Goal: Information Seeking & Learning: Learn about a topic

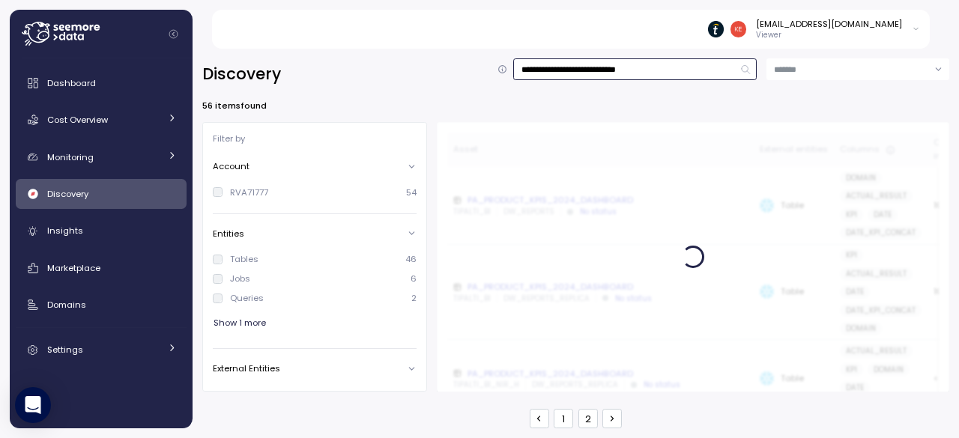
click at [668, 70] on input "**********" at bounding box center [635, 69] width 244 height 22
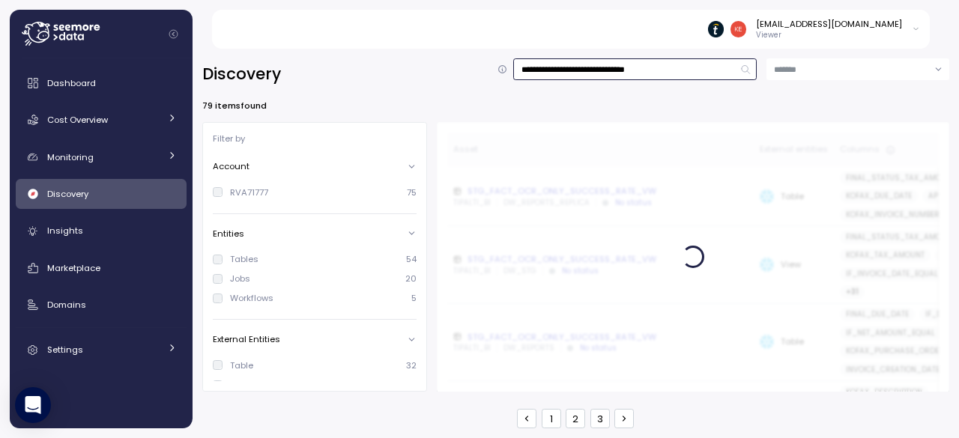
click at [701, 68] on input "**********" at bounding box center [635, 69] width 244 height 22
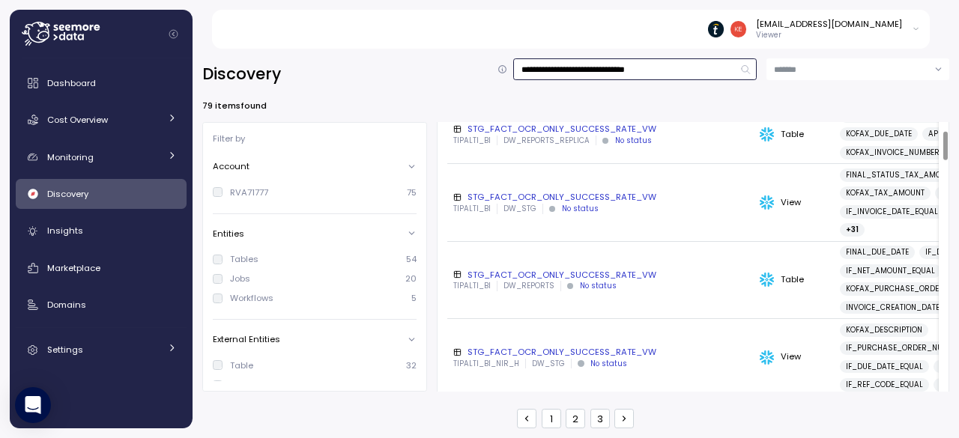
scroll to position [75, 0]
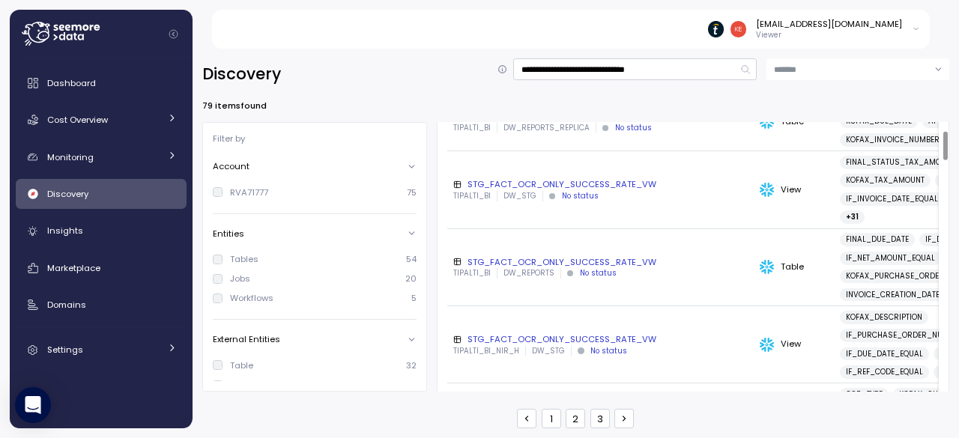
drag, startPoint x: 593, startPoint y: 279, endPoint x: 547, endPoint y: 281, distance: 46.5
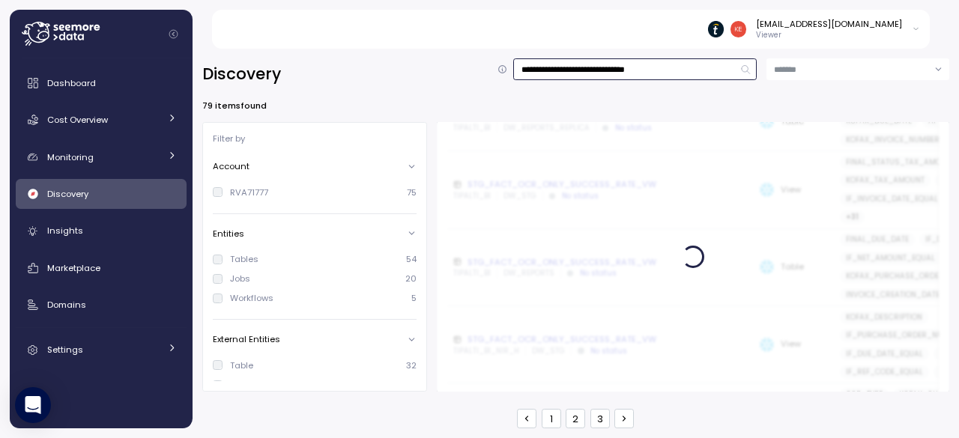
click at [635, 73] on input "**********" at bounding box center [635, 69] width 244 height 22
type input "**********"
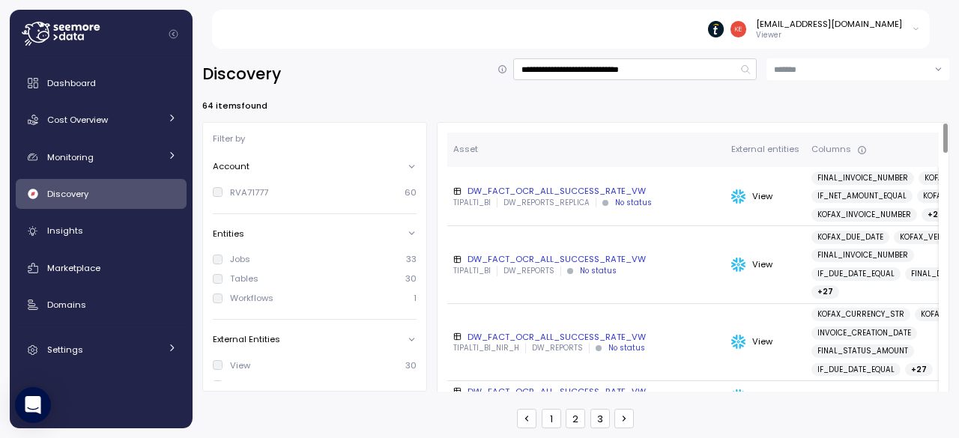
click at [622, 265] on div "DW_FACT_OCR_ALL_SUCCESS_RATE_VW" at bounding box center [586, 259] width 266 height 12
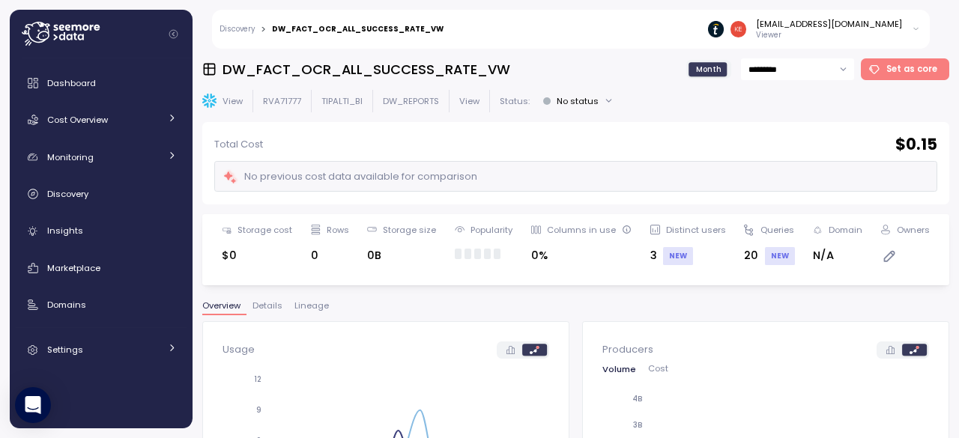
click at [331, 306] on button "Lineage" at bounding box center [311, 308] width 46 height 13
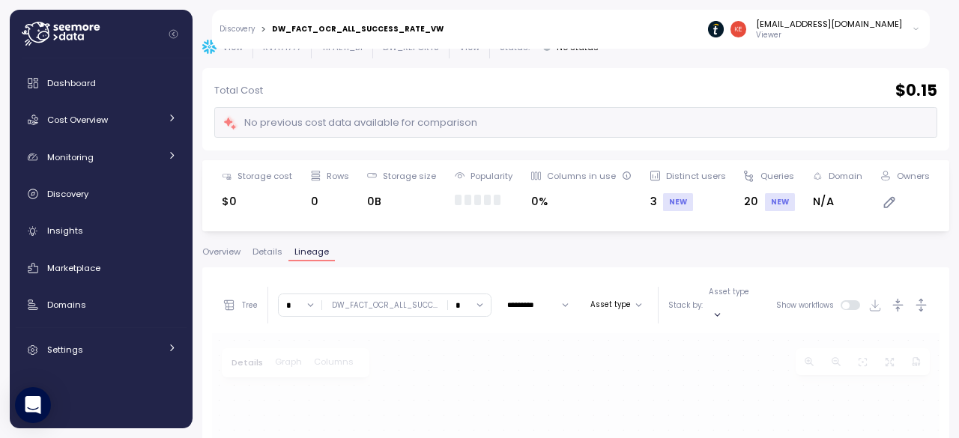
scroll to position [282, 0]
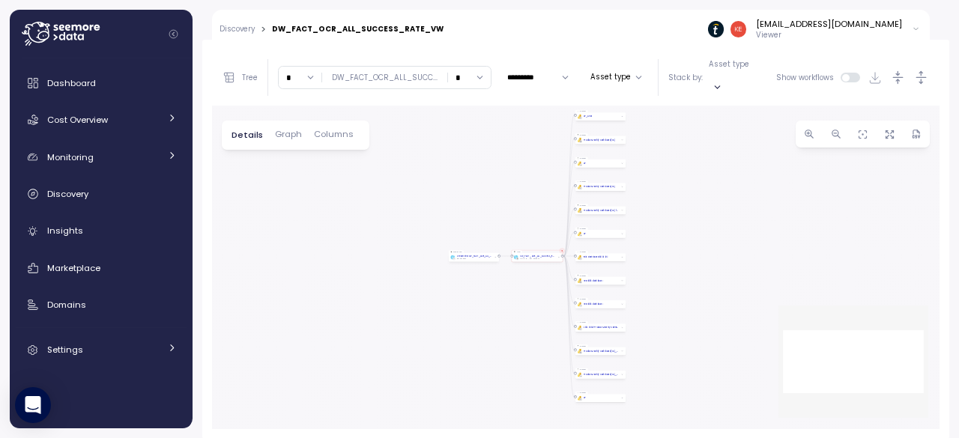
drag, startPoint x: 429, startPoint y: 240, endPoint x: 387, endPoint y: 234, distance: 42.4
click at [387, 234] on div "Create view Create View DW_FACT_OCR_ALL_SUCCESS_RATE_VW DW_REPORTS View DW_FACT…" at bounding box center [576, 268] width 728 height 324
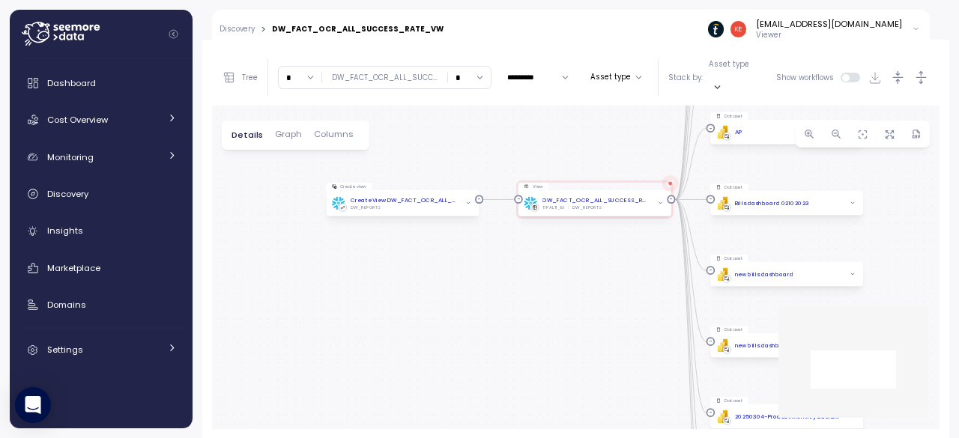
drag, startPoint x: 426, startPoint y: 212, endPoint x: 363, endPoint y: 223, distance: 64.5
click at [363, 223] on div "Create view Create View DW_FACT_OCR_ALL_SUCCESS_RATE_VW DW_REPORTS View DW_FACT…" at bounding box center [576, 268] width 728 height 324
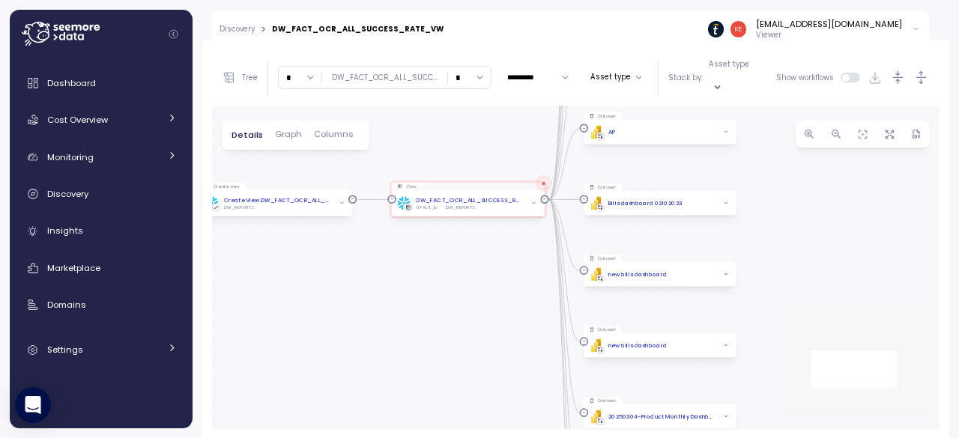
drag, startPoint x: 488, startPoint y: 259, endPoint x: 408, endPoint y: 252, distance: 80.5
click at [408, 252] on div "Create view Create View DW_FACT_OCR_ALL_SUCCESS_RATE_VW DW_REPORTS View DW_FACT…" at bounding box center [576, 268] width 728 height 324
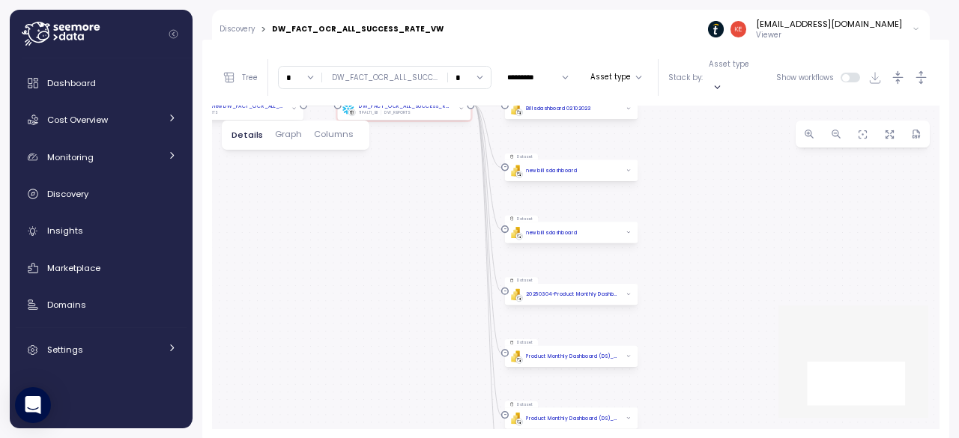
drag, startPoint x: 417, startPoint y: 316, endPoint x: 392, endPoint y: 244, distance: 77.0
click at [369, 211] on div "Create view Create View DW_FACT_OCR_ALL_SUCCESS_RATE_VW DW_REPORTS View DW_FACT…" at bounding box center [576, 268] width 728 height 324
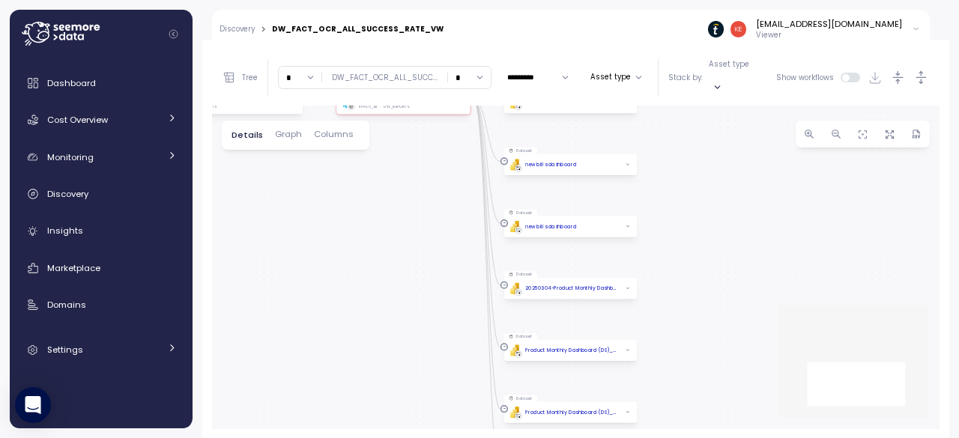
drag, startPoint x: 411, startPoint y: 320, endPoint x: 362, endPoint y: 145, distance: 182.0
click at [362, 145] on div "Create view Create View DW_FACT_OCR_ALL_SUCCESS_RATE_VW DW_REPORTS View DW_FACT…" at bounding box center [576, 268] width 728 height 324
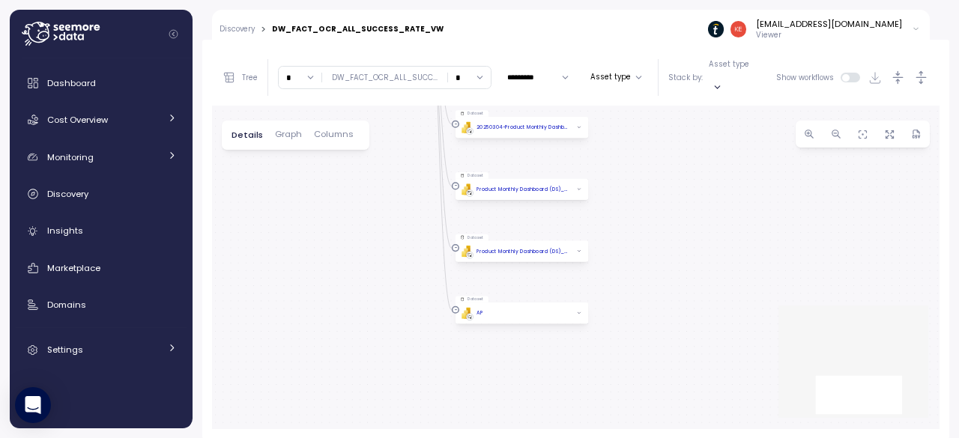
drag, startPoint x: 383, startPoint y: 169, endPoint x: 376, endPoint y: 408, distance: 239.1
click at [376, 408] on div "Create view Create View DW_FACT_OCR_ALL_SUCCESS_RATE_VW DW_REPORTS View DW_FACT…" at bounding box center [576, 268] width 728 height 324
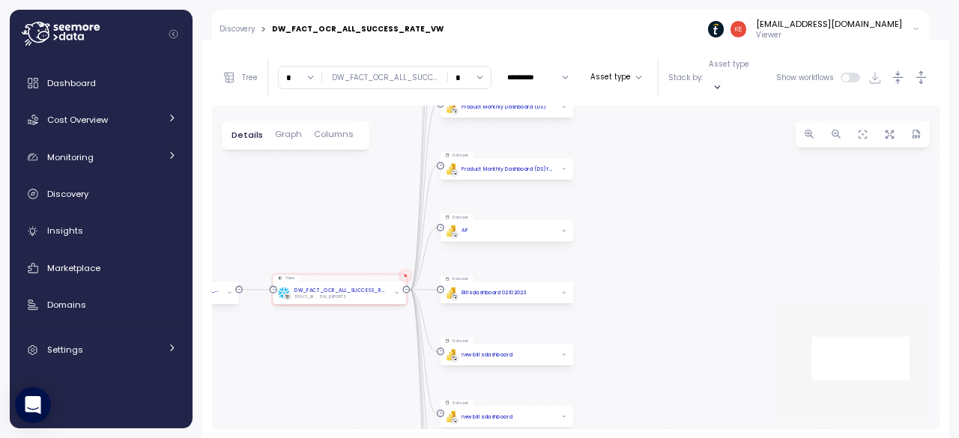
drag, startPoint x: 364, startPoint y: 368, endPoint x: 392, endPoint y: 381, distance: 30.8
click at [358, 391] on div "Create view Create View DW_FACT_OCR_ALL_SUCCESS_RATE_VW DW_REPORTS View DW_FACT…" at bounding box center [576, 268] width 728 height 324
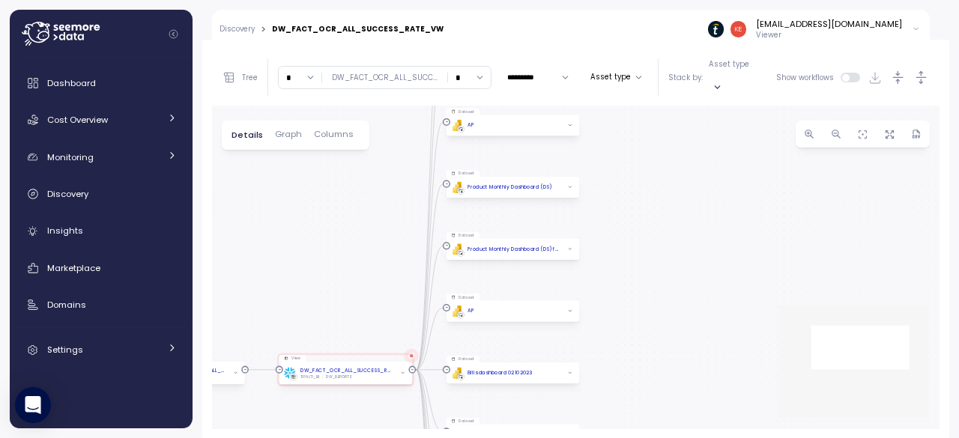
drag, startPoint x: 626, startPoint y: 265, endPoint x: 601, endPoint y: 365, distance: 103.6
click at [601, 365] on div "Create view Create View DW_FACT_OCR_ALL_SUCCESS_RATE_VW DW_REPORTS View DW_FACT…" at bounding box center [576, 268] width 728 height 324
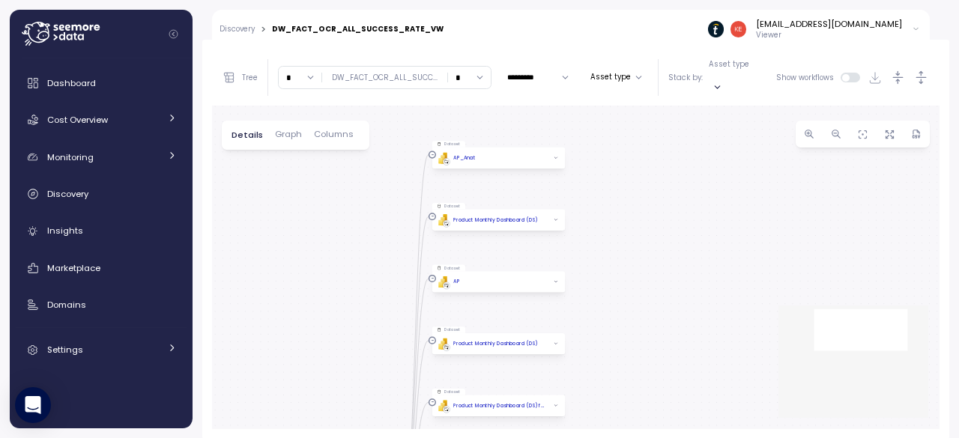
drag, startPoint x: 622, startPoint y: 259, endPoint x: 641, endPoint y: 446, distance: 187.6
click at [641, 438] on html "Discovery > DW_FACT_OCR_ALL_SUCCESS_RATE_VW keti.diasamidze@tipalti.com Viewer …" at bounding box center [479, 219] width 959 height 438
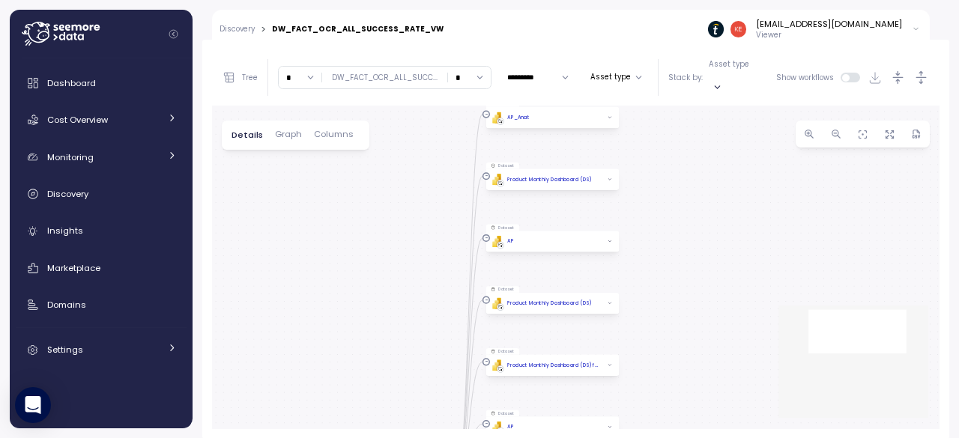
drag, startPoint x: 697, startPoint y: 238, endPoint x: 701, endPoint y: 210, distance: 28.8
click at [701, 207] on div "Create view Create View DW_FACT_OCR_ALL_SUCCESS_RATE_VW DW_REPORTS View DW_FACT…" at bounding box center [576, 268] width 728 height 324
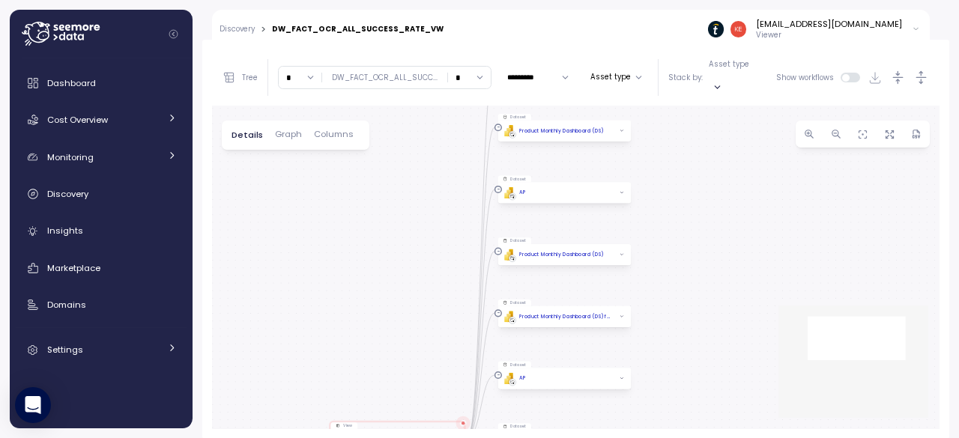
drag, startPoint x: 704, startPoint y: 375, endPoint x: 735, endPoint y: 172, distance: 206.2
click at [735, 176] on div "Create view Create View DW_FACT_OCR_ALL_SUCCESS_RATE_VW DW_REPORTS View DW_FACT…" at bounding box center [576, 268] width 728 height 324
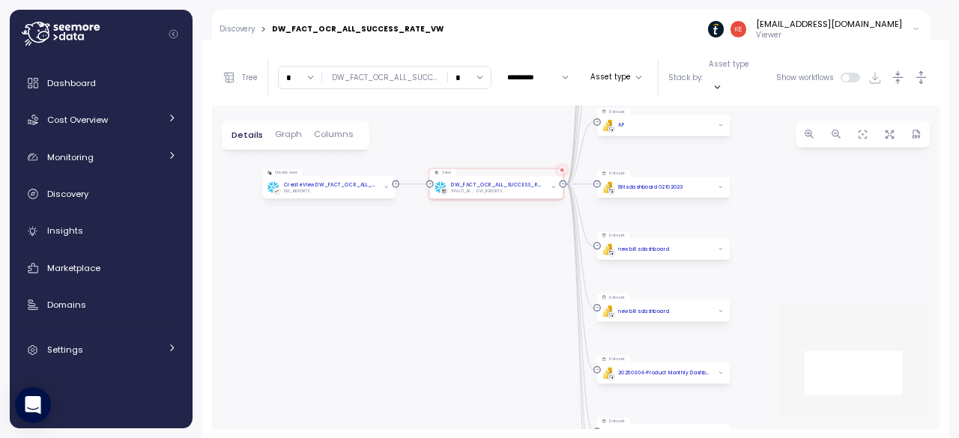
click at [800, 238] on div "Create view Create View DW_FACT_OCR_ALL_SUCCESS_RATE_VW DW_REPORTS View DW_FACT…" at bounding box center [576, 268] width 728 height 324
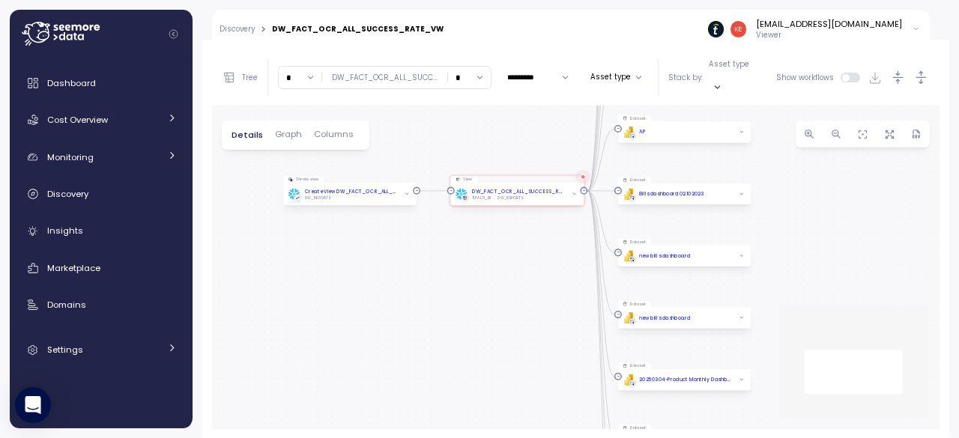
drag, startPoint x: 300, startPoint y: 272, endPoint x: 319, endPoint y: 277, distance: 20.2
click at [322, 282] on div "Create view Create View DW_FACT_OCR_ALL_SUCCESS_RATE_VW DW_REPORTS View DW_FACT…" at bounding box center [576, 268] width 728 height 324
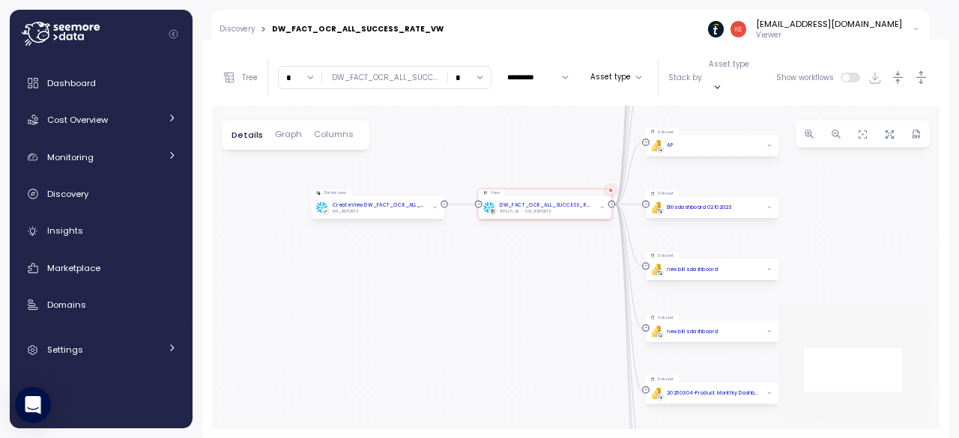
drag, startPoint x: 301, startPoint y: 252, endPoint x: 322, endPoint y: 263, distance: 23.8
click at [319, 262] on div "Create view Create View DW_FACT_OCR_ALL_SUCCESS_RATE_VW DW_REPORTS View DW_FACT…" at bounding box center [576, 268] width 728 height 324
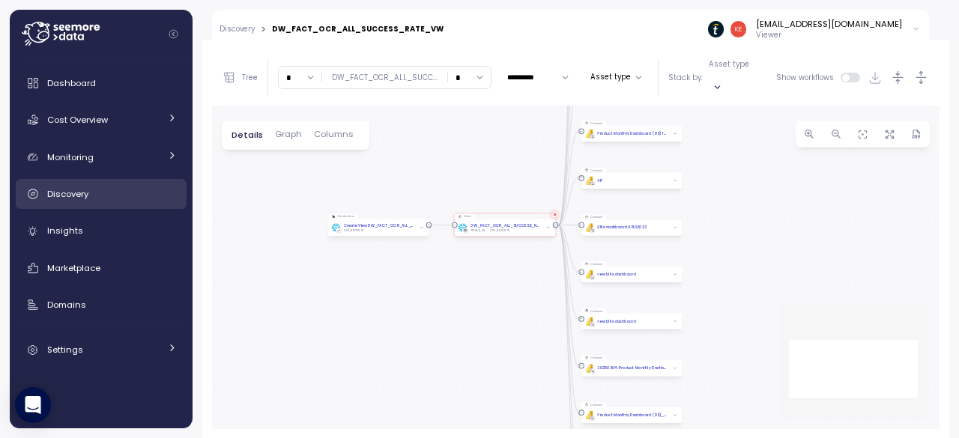
click at [90, 208] on link "Discovery" at bounding box center [101, 194] width 171 height 30
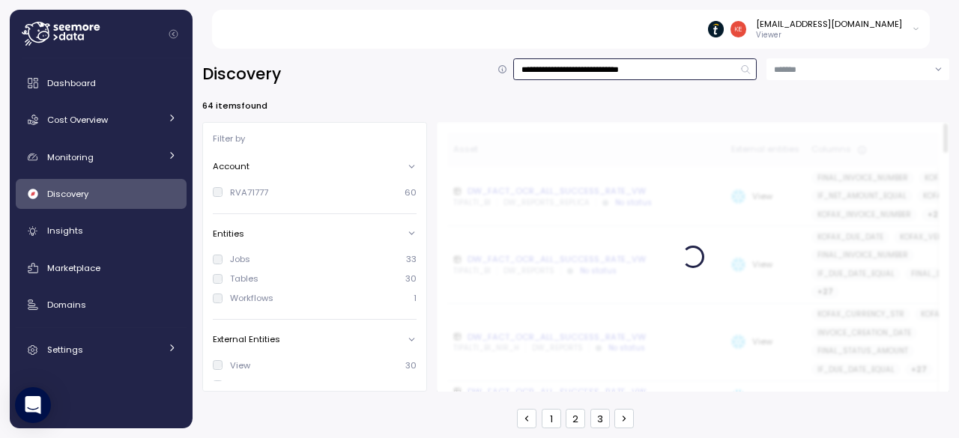
click at [661, 65] on input "**********" at bounding box center [635, 69] width 244 height 22
type input "**********"
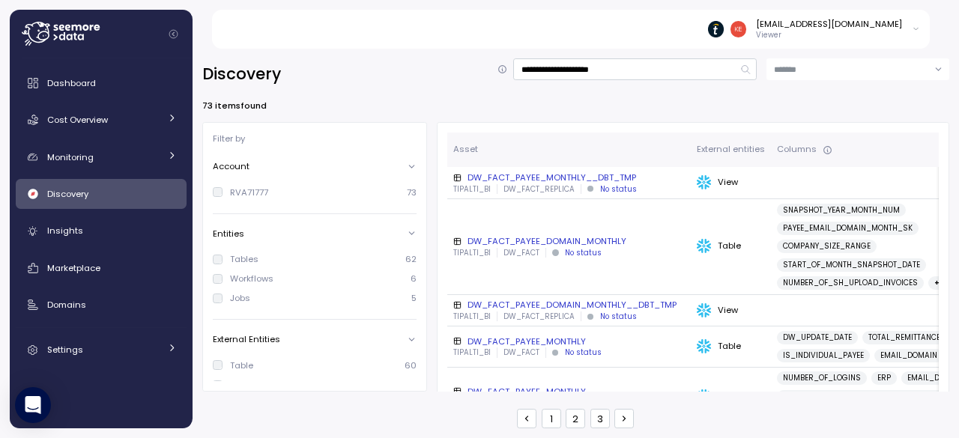
click at [417, 100] on div "73 items found" at bounding box center [575, 106] width 747 height 12
click at [512, 239] on div "DW_FACT_PAYEE_DOMAIN_MONTHLY" at bounding box center [569, 241] width 232 height 12
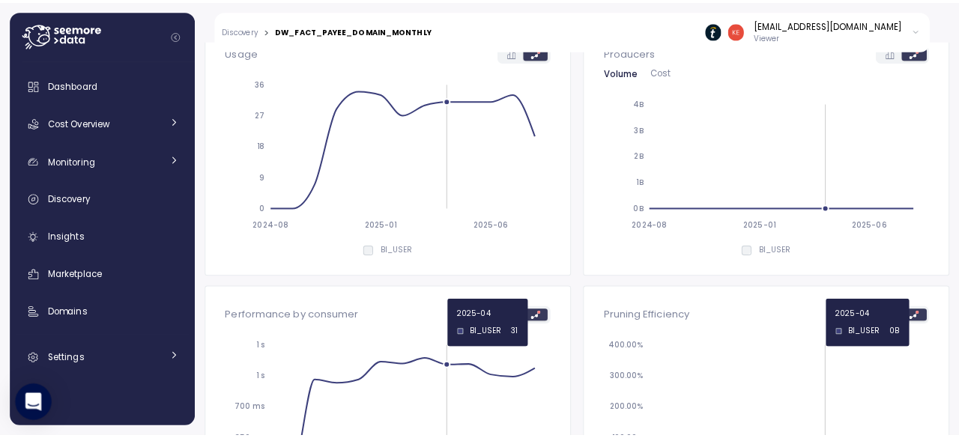
scroll to position [75, 0]
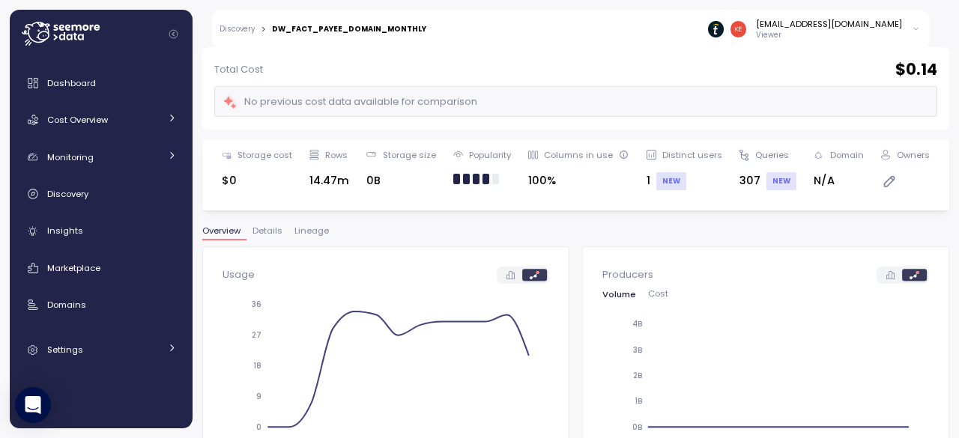
click at [327, 228] on span "Lineage" at bounding box center [311, 231] width 34 height 8
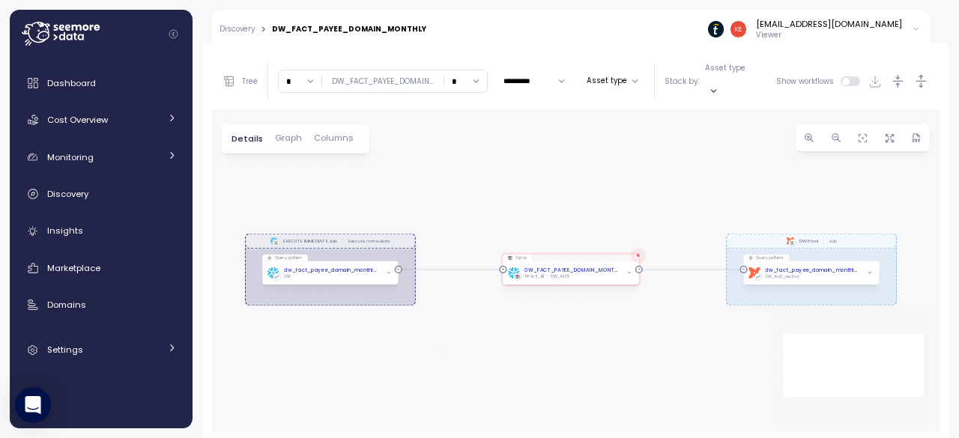
scroll to position [282, 0]
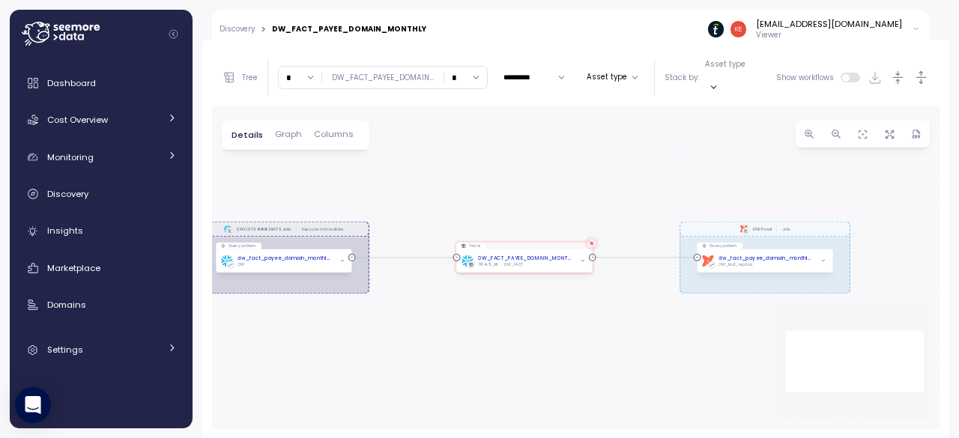
drag, startPoint x: 586, startPoint y: 342, endPoint x: 662, endPoint y: 348, distance: 76.7
click at [662, 348] on div "EXECUTE IMMEDIATE Job Execute immediate dbt DW Prod Job Query pattern dw_fact_p…" at bounding box center [576, 268] width 728 height 324
click at [459, 83] on input "*" at bounding box center [465, 78] width 43 height 22
click at [459, 106] on div "∞" at bounding box center [464, 110] width 36 height 20
type input "*"
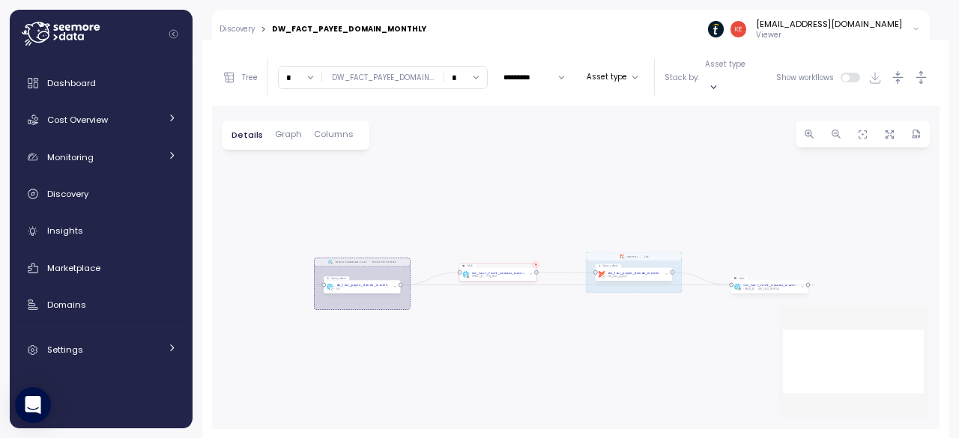
click at [491, 334] on div "EXECUTE IMMEDIATE Job Execute immediate dbt DW Prod Job Query pattern dw_fact_p…" at bounding box center [576, 268] width 728 height 324
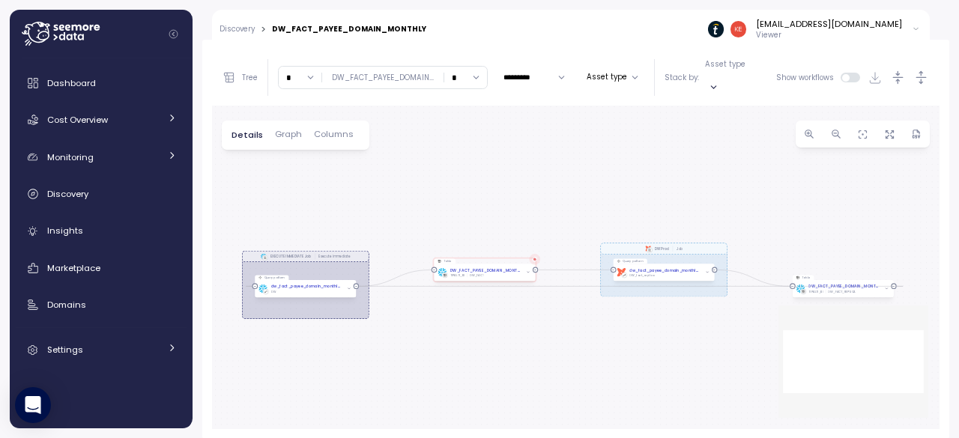
drag, startPoint x: 478, startPoint y: 325, endPoint x: 489, endPoint y: 339, distance: 17.1
click at [489, 339] on div "EXECUTE IMMEDIATE Job Execute immediate dbt DW Prod Job Query pattern dw_fact_p…" at bounding box center [576, 268] width 728 height 324
drag, startPoint x: 829, startPoint y: 293, endPoint x: 773, endPoint y: 315, distance: 60.3
click at [773, 315] on div "EXECUTE IMMEDIATE Job Execute immediate dbt DW Prod Job Query pattern dw_fact_p…" at bounding box center [576, 268] width 728 height 324
drag, startPoint x: 846, startPoint y: 294, endPoint x: 844, endPoint y: 304, distance: 10.7
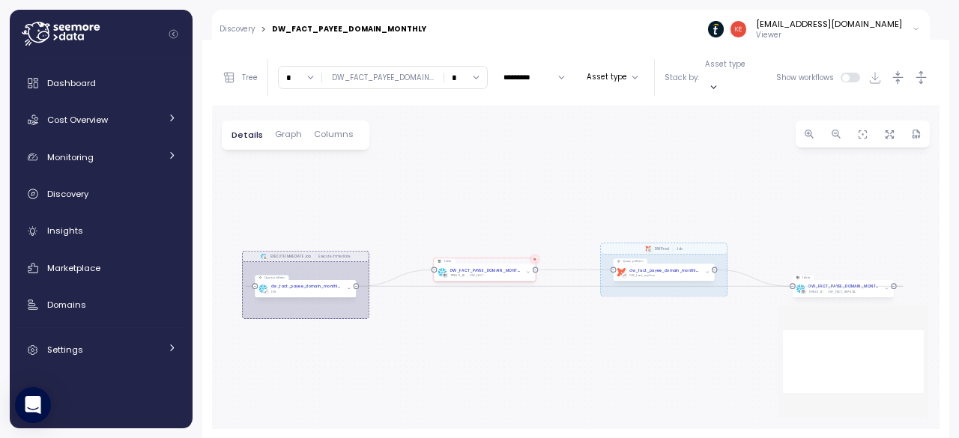
click at [844, 304] on div "EXECUTE IMMEDIATE Job Execute immediate dbt DW Prod Job Query pattern dw_fact_p…" at bounding box center [576, 268] width 728 height 324
click at [841, 297] on div "DW_FACT_PAYEE_DOMAIN_MONTHLY TIPALTI_BI DW_FACT_REPLICA" at bounding box center [843, 288] width 101 height 17
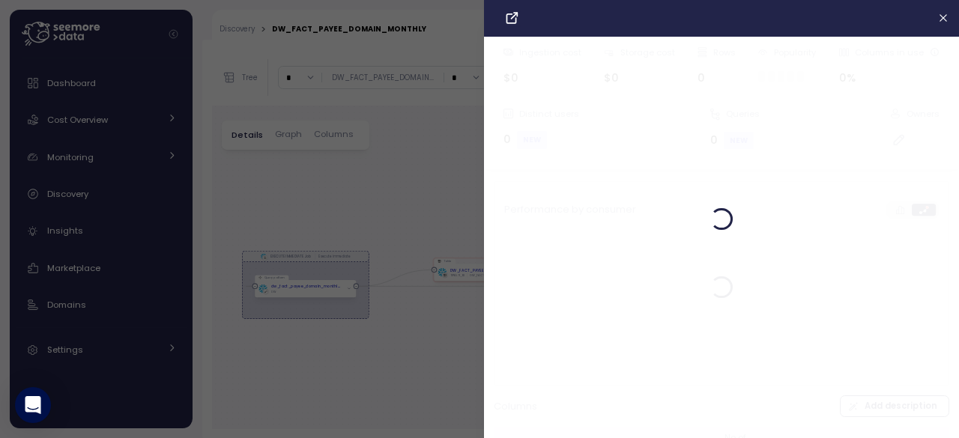
click at [841, 49] on div "Ingestion cost $0 Storage cost $0 Rows 0 Popularity Columns in use 0% Distinct …" at bounding box center [576, 49] width 728 height 0
click at [938, 13] on icon "button" at bounding box center [944, 18] width 12 height 12
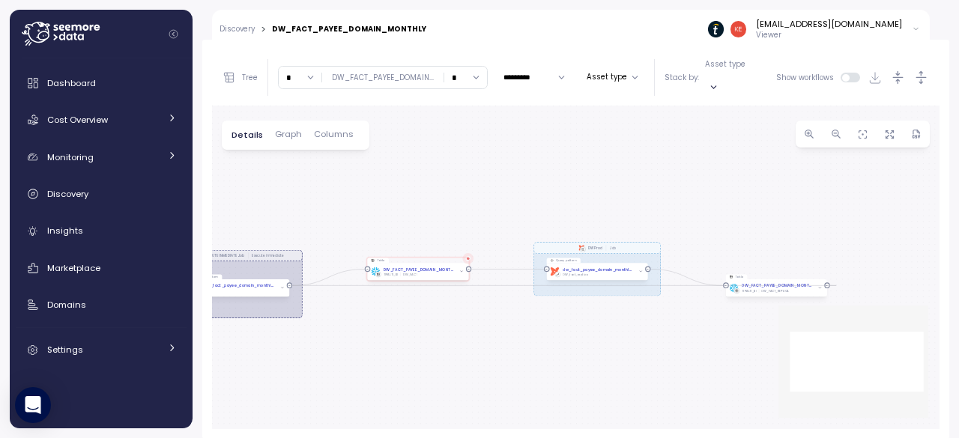
drag, startPoint x: 424, startPoint y: 348, endPoint x: 354, endPoint y: 343, distance: 70.6
click at [354, 343] on div "EXECUTE IMMEDIATE Job Execute immediate dbt DW Prod Job Query pattern dw_fact_p…" at bounding box center [576, 268] width 728 height 324
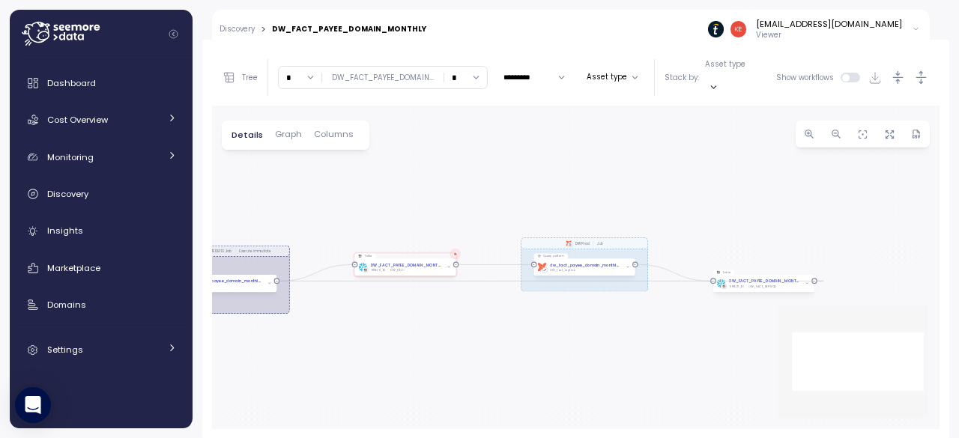
drag, startPoint x: 399, startPoint y: 335, endPoint x: 466, endPoint y: 338, distance: 67.5
click at [466, 338] on div "EXECUTE IMMEDIATE Job Execute immediate dbt DW Prod Job Query pattern dw_fact_p…" at bounding box center [576, 268] width 728 height 324
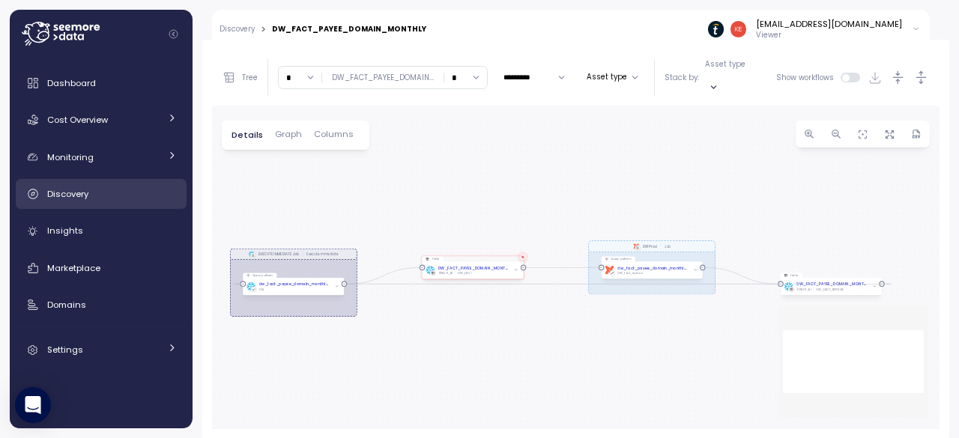
click at [73, 188] on span "Discovery" at bounding box center [67, 194] width 41 height 12
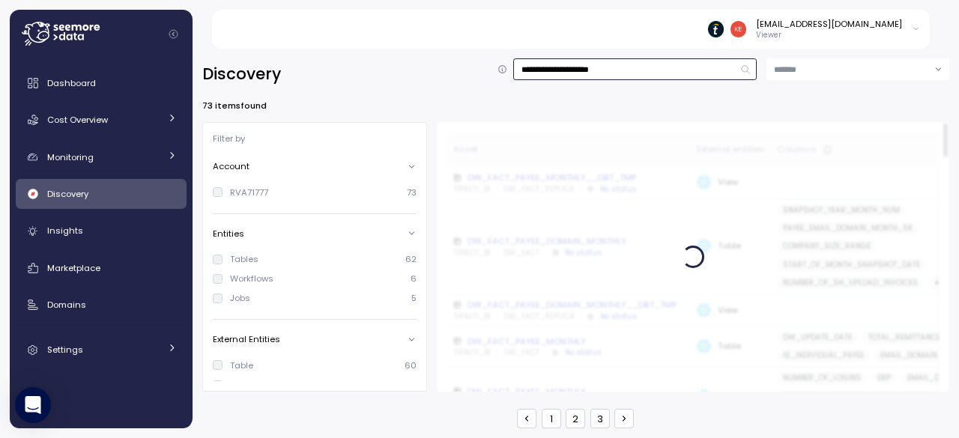
click at [613, 62] on input "**********" at bounding box center [635, 69] width 244 height 22
click at [642, 64] on input "**********" at bounding box center [635, 69] width 244 height 22
type input "**********"
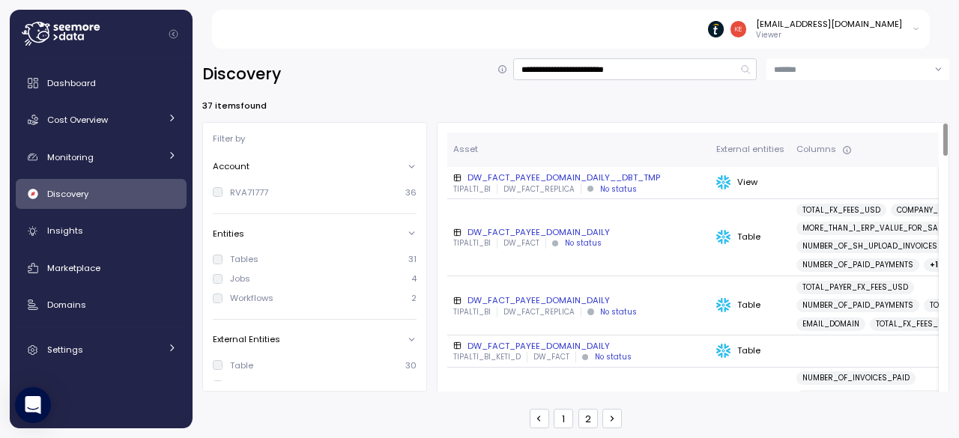
click at [574, 231] on div "DW_FACT_PAYEE_DOMAIN_DAILY" at bounding box center [578, 232] width 251 height 12
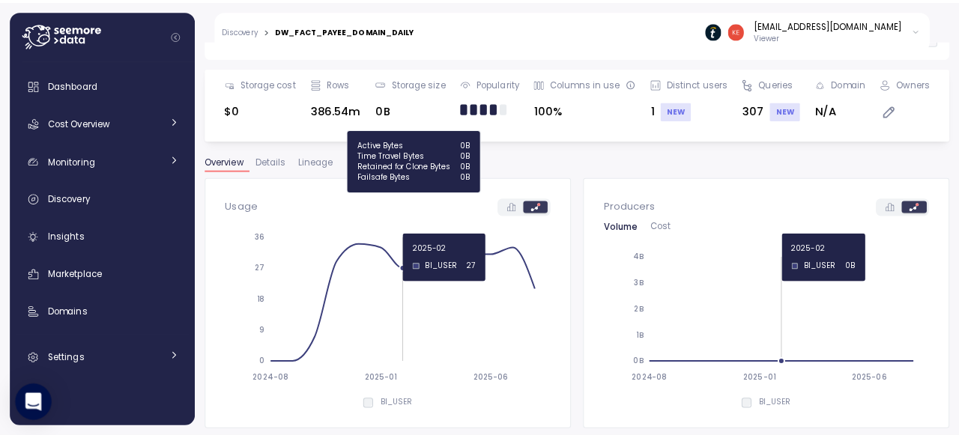
scroll to position [150, 0]
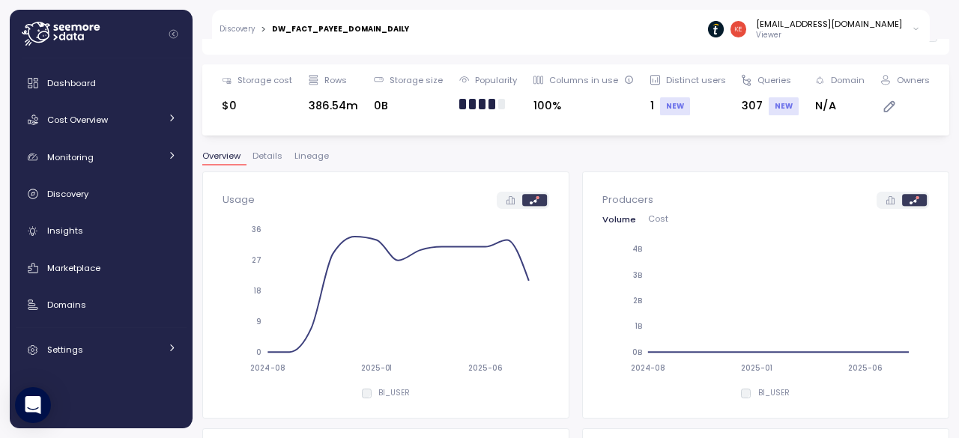
click at [302, 141] on div "DW_FACT_PAYEE_DOMAIN_DAILY Month ********* Set as core Table RVA71777 TIPALTI_B…" at bounding box center [575, 94] width 747 height 370
click at [308, 158] on span "Lineage" at bounding box center [311, 156] width 34 height 8
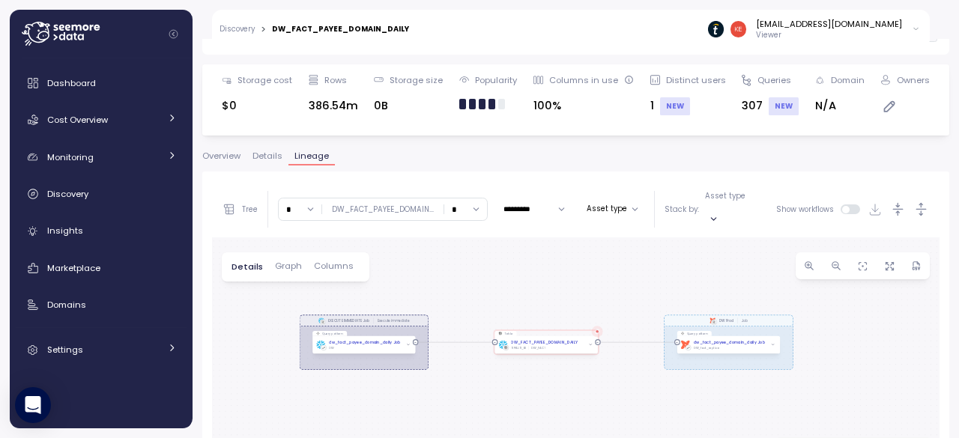
drag, startPoint x: 489, startPoint y: 317, endPoint x: 492, endPoint y: 295, distance: 21.9
click at [492, 294] on div "EXECUTE IMMEDIATE Job Execute immediate dbt DW Prod Job Query pattern dw_fact_p…" at bounding box center [576, 400] width 728 height 324
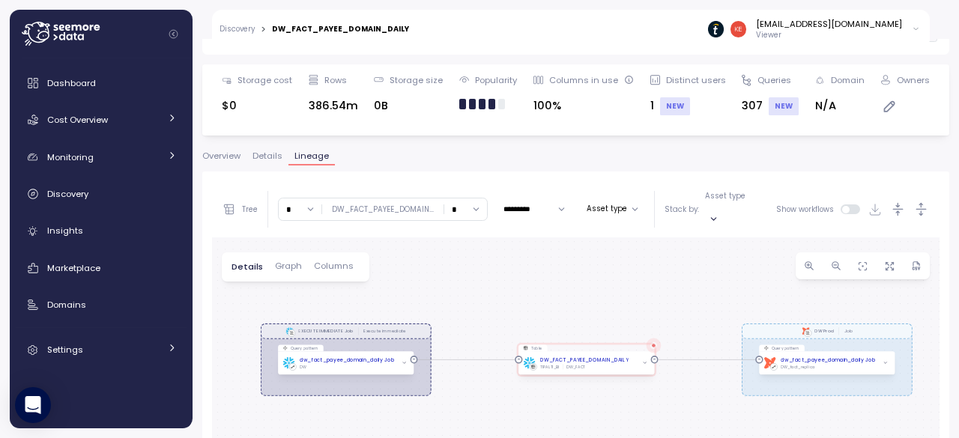
drag, startPoint x: 513, startPoint y: 312, endPoint x: 522, endPoint y: 318, distance: 11.8
click at [522, 318] on div "EXECUTE IMMEDIATE Job Execute immediate dbt DW Prod Job Query pattern dw_fact_p…" at bounding box center [576, 400] width 728 height 324
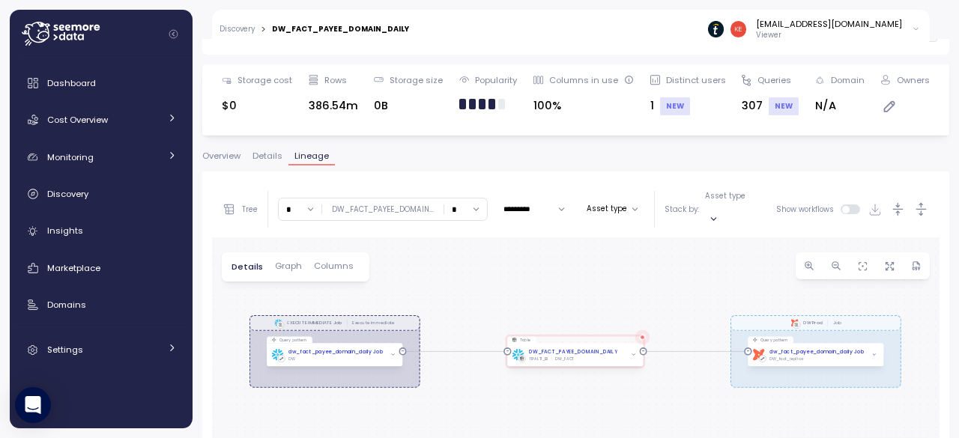
click at [522, 306] on div "EXECUTE IMMEDIATE Job Execute immediate dbt DW Prod Job Query pattern dw_fact_p…" at bounding box center [576, 400] width 728 height 324
click at [584, 302] on div "EXECUTE IMMEDIATE Job Execute immediate dbt DW Prod Job Query pattern dw_fact_p…" at bounding box center [576, 400] width 728 height 324
click at [241, 25] on link "Discovery" at bounding box center [237, 28] width 35 height 7
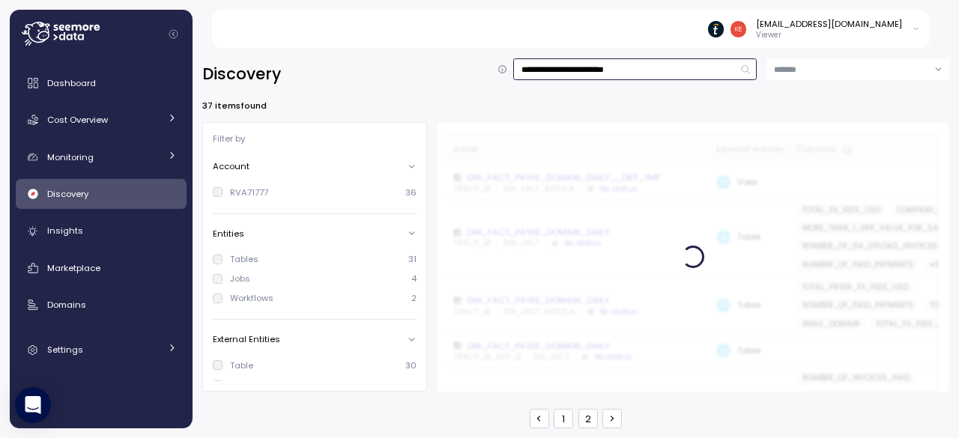
click at [683, 64] on input "**********" at bounding box center [635, 69] width 244 height 22
type input "**********"
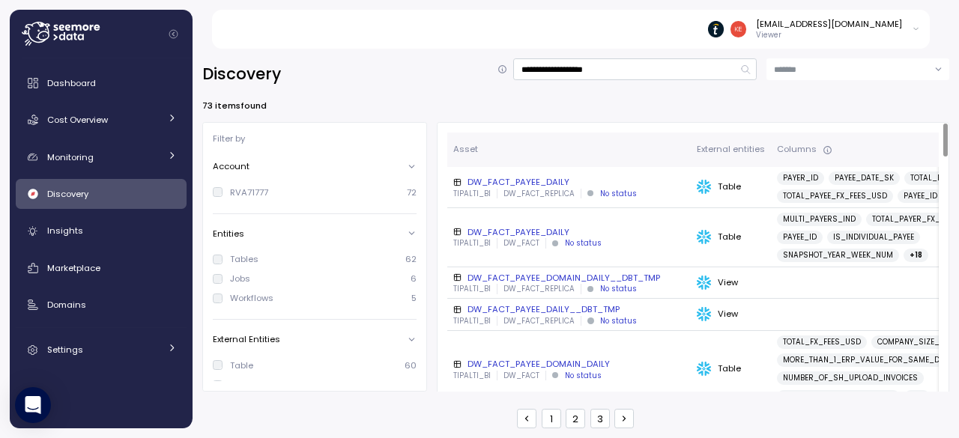
click at [553, 230] on div "DW_FACT_PAYEE_DAILY" at bounding box center [569, 232] width 232 height 12
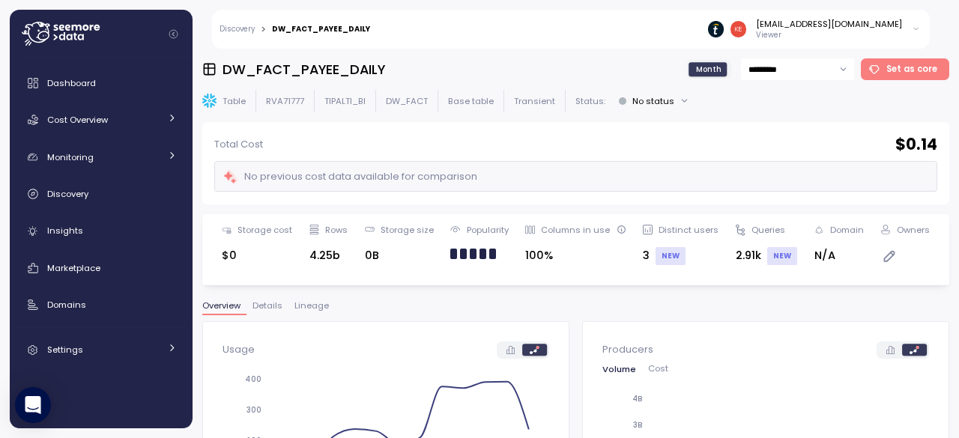
scroll to position [150, 0]
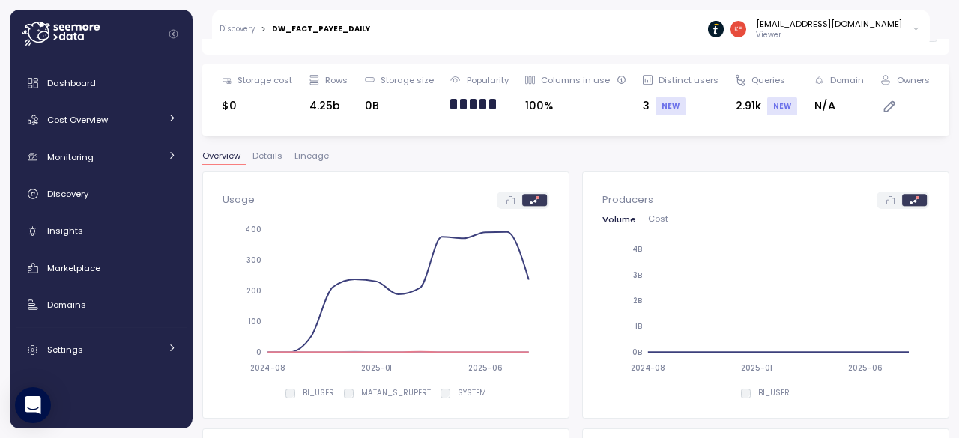
click at [297, 158] on span "Lineage" at bounding box center [311, 156] width 34 height 8
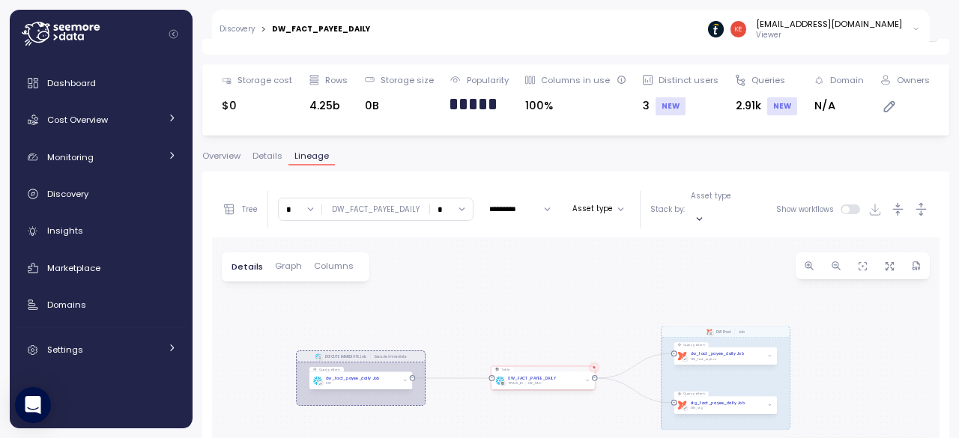
click at [439, 208] on input "*" at bounding box center [451, 210] width 43 height 22
click at [444, 230] on div "∞" at bounding box center [450, 233] width 36 height 20
type input "*"
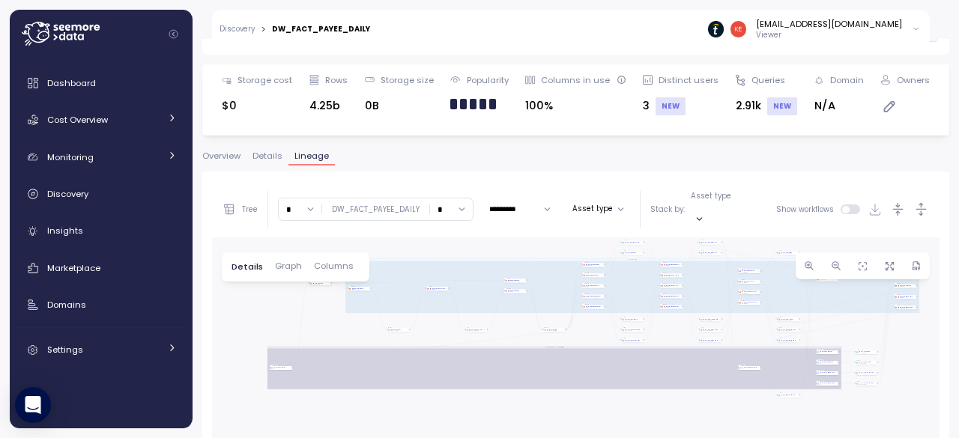
drag, startPoint x: 510, startPoint y: 294, endPoint x: 538, endPoint y: 218, distance: 80.9
click at [538, 218] on div "Tree * DW_FACT_PAYEE_DAILY * ********* Asset type Stack by: Asset type Show wor…" at bounding box center [576, 371] width 728 height 380
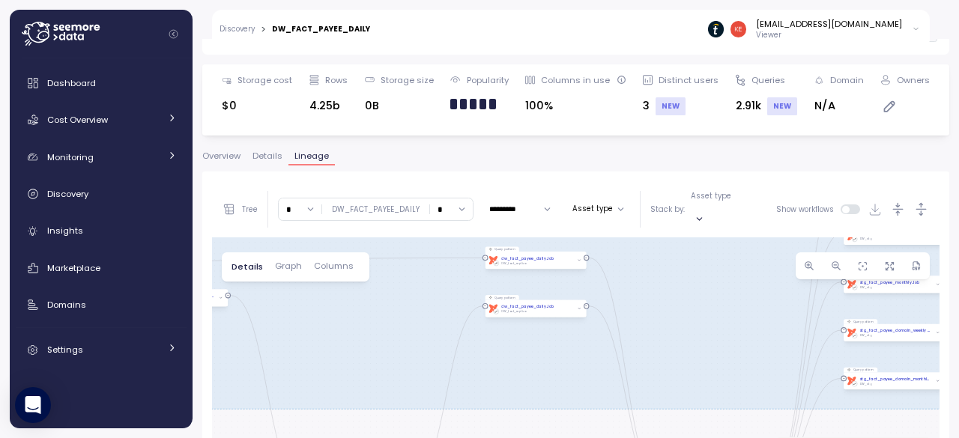
drag, startPoint x: 513, startPoint y: 310, endPoint x: 405, endPoint y: 310, distance: 107.9
click at [405, 310] on div "EXECUTE IMMEDIATE Job Execute immediate dbt DW Prod Job Query pattern dw_fact_p…" at bounding box center [576, 400] width 728 height 324
drag, startPoint x: 713, startPoint y: 291, endPoint x: 528, endPoint y: 281, distance: 184.6
click at [528, 281] on div "EXECUTE IMMEDIATE Job Execute immediate dbt DW Prod Job Query pattern dw_fact_p…" at bounding box center [576, 400] width 728 height 324
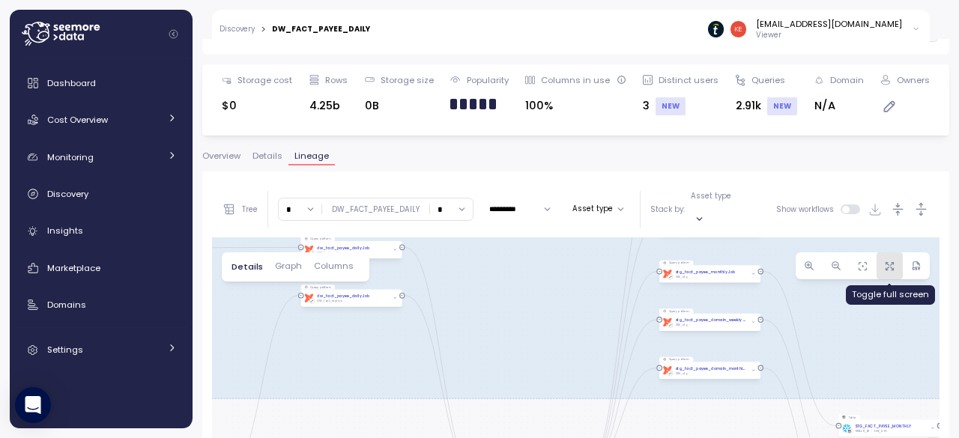
click at [884, 261] on icon "button" at bounding box center [889, 266] width 11 height 11
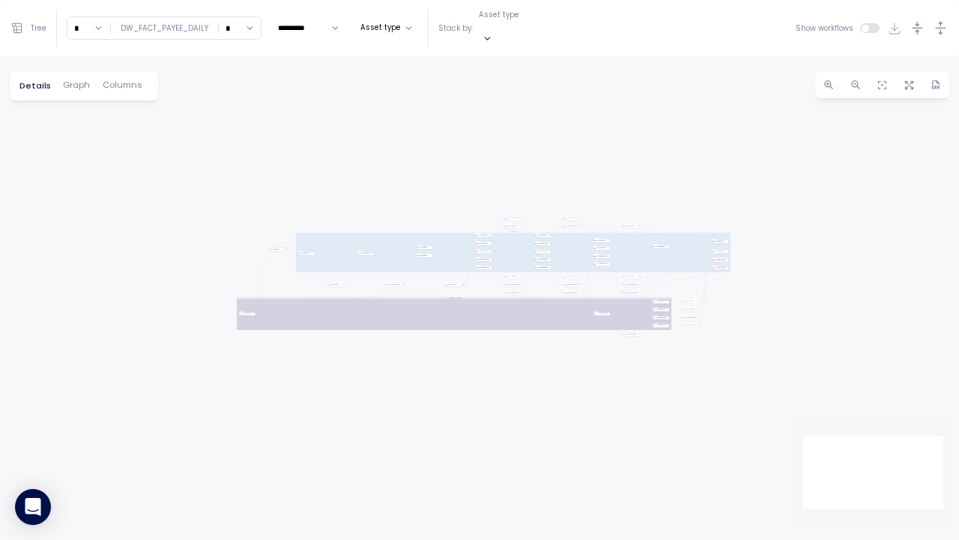
drag, startPoint x: 668, startPoint y: 370, endPoint x: 565, endPoint y: 360, distance: 103.9
click at [565, 360] on div "EXECUTE IMMEDIATE Job Execute immediate dbt DW Prod Job Query pattern dw_fact_p…" at bounding box center [479, 297] width 959 height 483
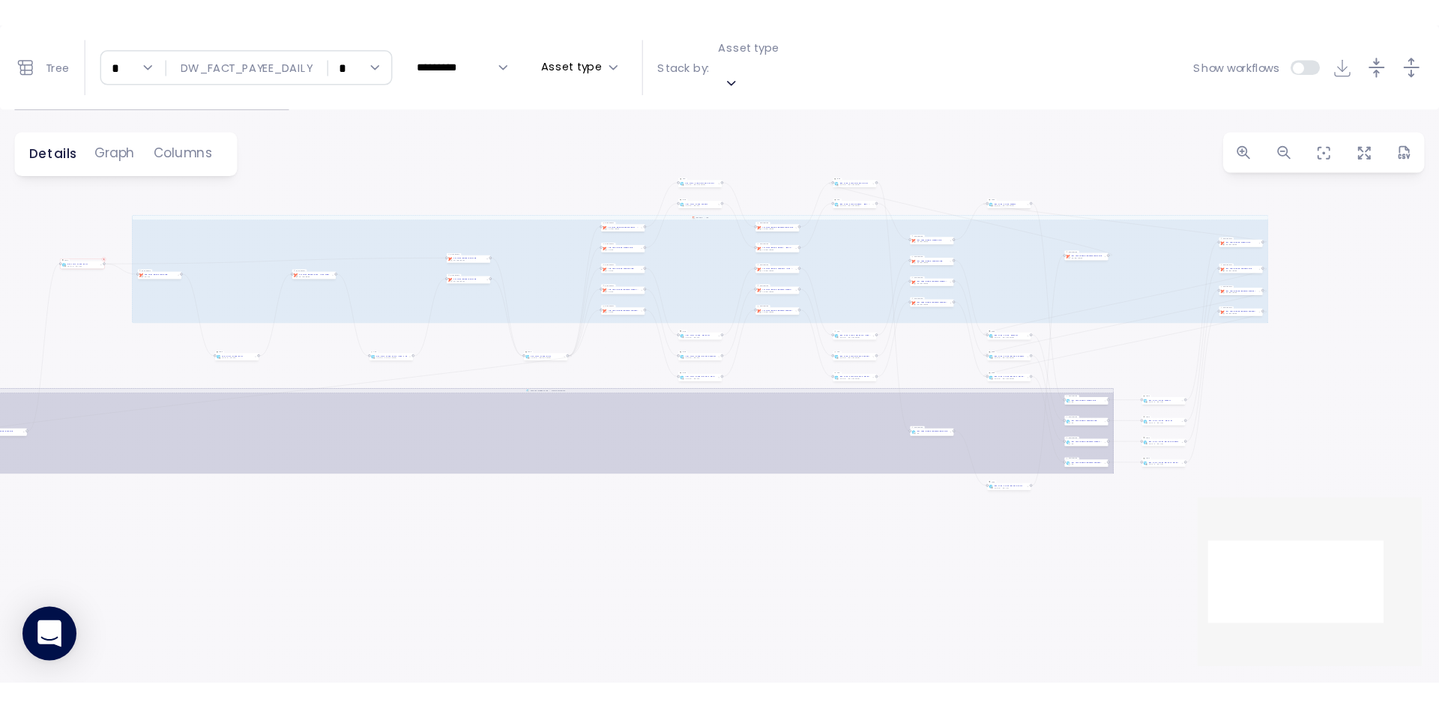
scroll to position [150, 0]
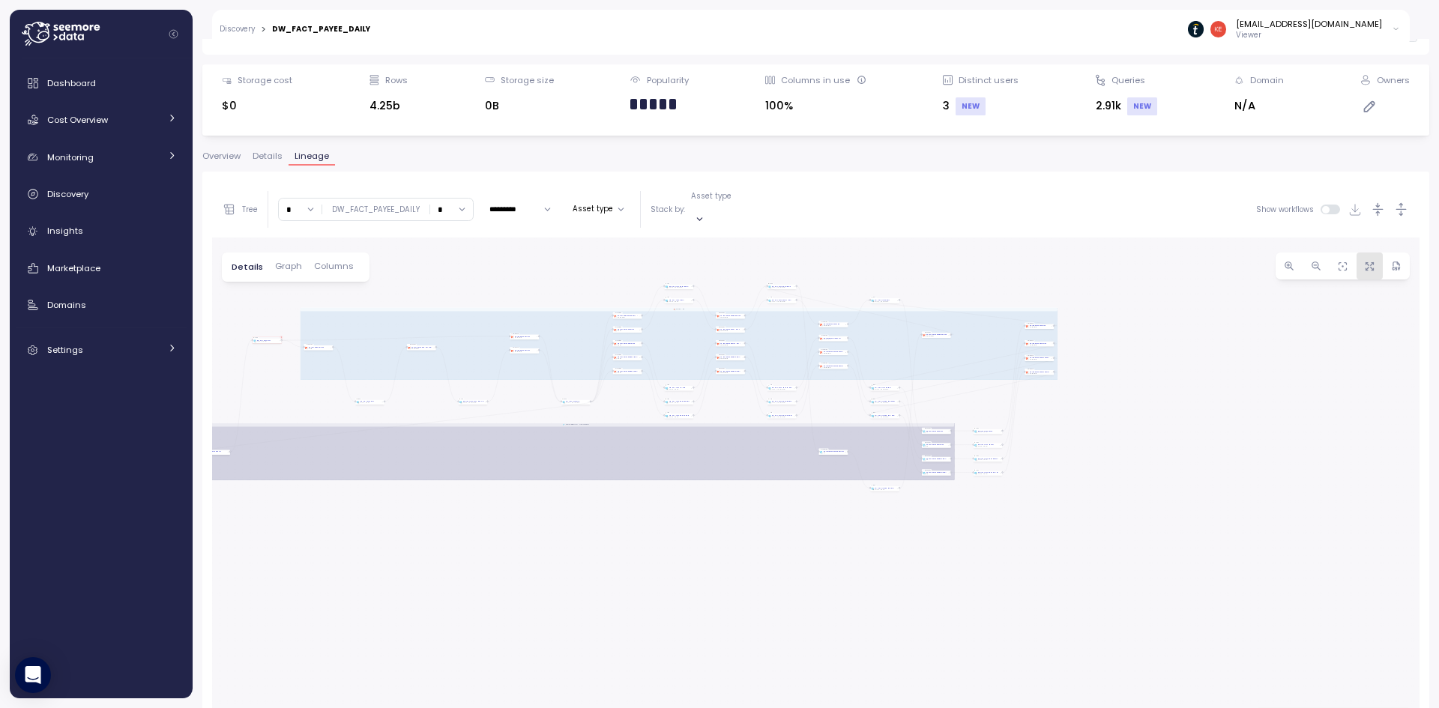
click at [958, 263] on button "button" at bounding box center [1369, 266] width 27 height 27
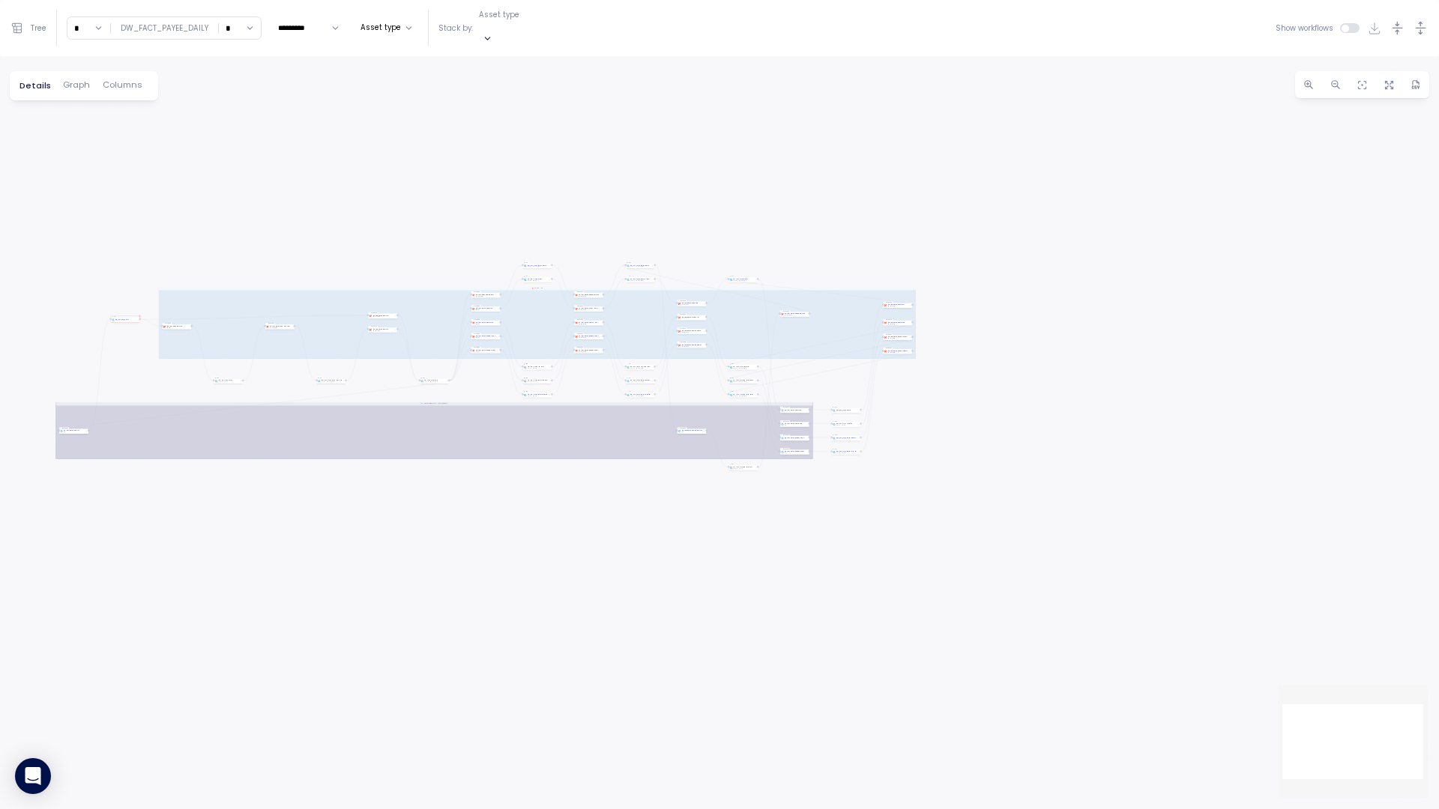
drag, startPoint x: 365, startPoint y: 519, endPoint x: 380, endPoint y: 599, distance: 80.8
click at [380, 438] on div "EXECUTE IMMEDIATE Job Execute immediate dbt DW Prod Job Query pattern dw_fact_p…" at bounding box center [719, 432] width 1439 height 753
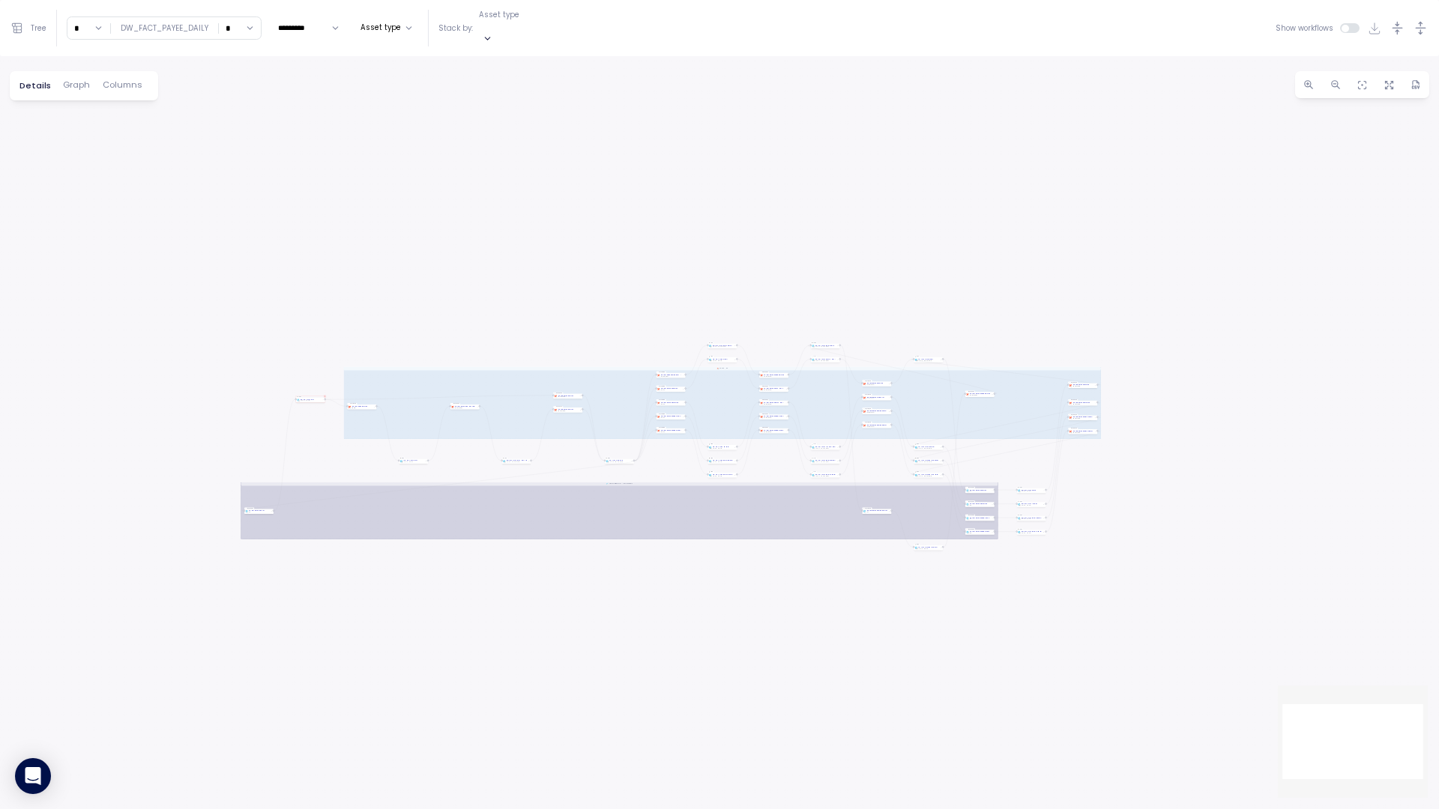
drag, startPoint x: 360, startPoint y: 580, endPoint x: 502, endPoint y: 591, distance: 142.8
click at [502, 438] on div "EXECUTE IMMEDIATE Job Execute immediate dbt DW Prod Job Query pattern dw_fact_p…" at bounding box center [719, 432] width 1439 height 753
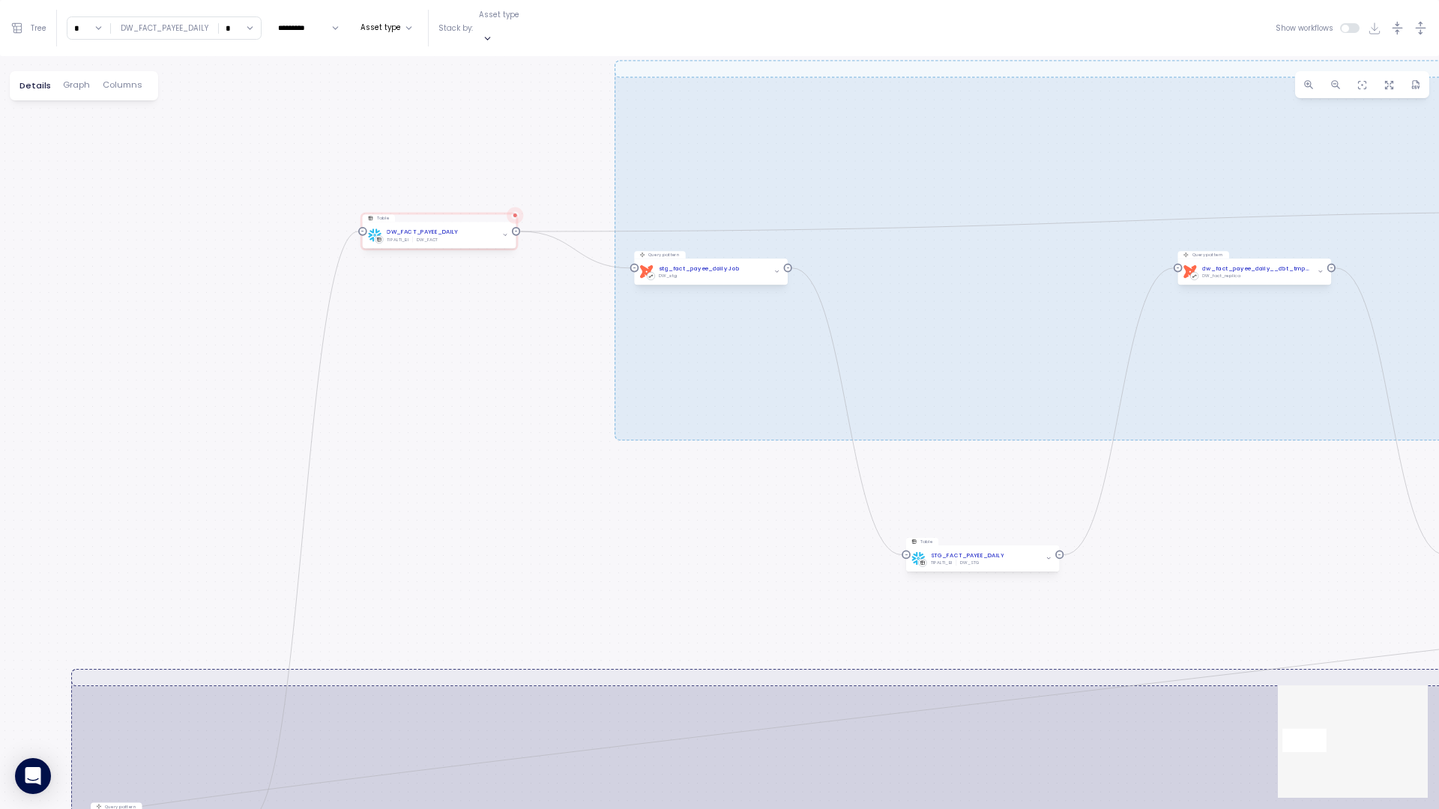
drag, startPoint x: 414, startPoint y: 334, endPoint x: 100, endPoint y: 577, distance: 396.9
click at [100, 438] on div "EXECUTE IMMEDIATE Job Execute immediate dbt DW Prod Job Query pattern dw_fact_p…" at bounding box center [719, 432] width 1439 height 753
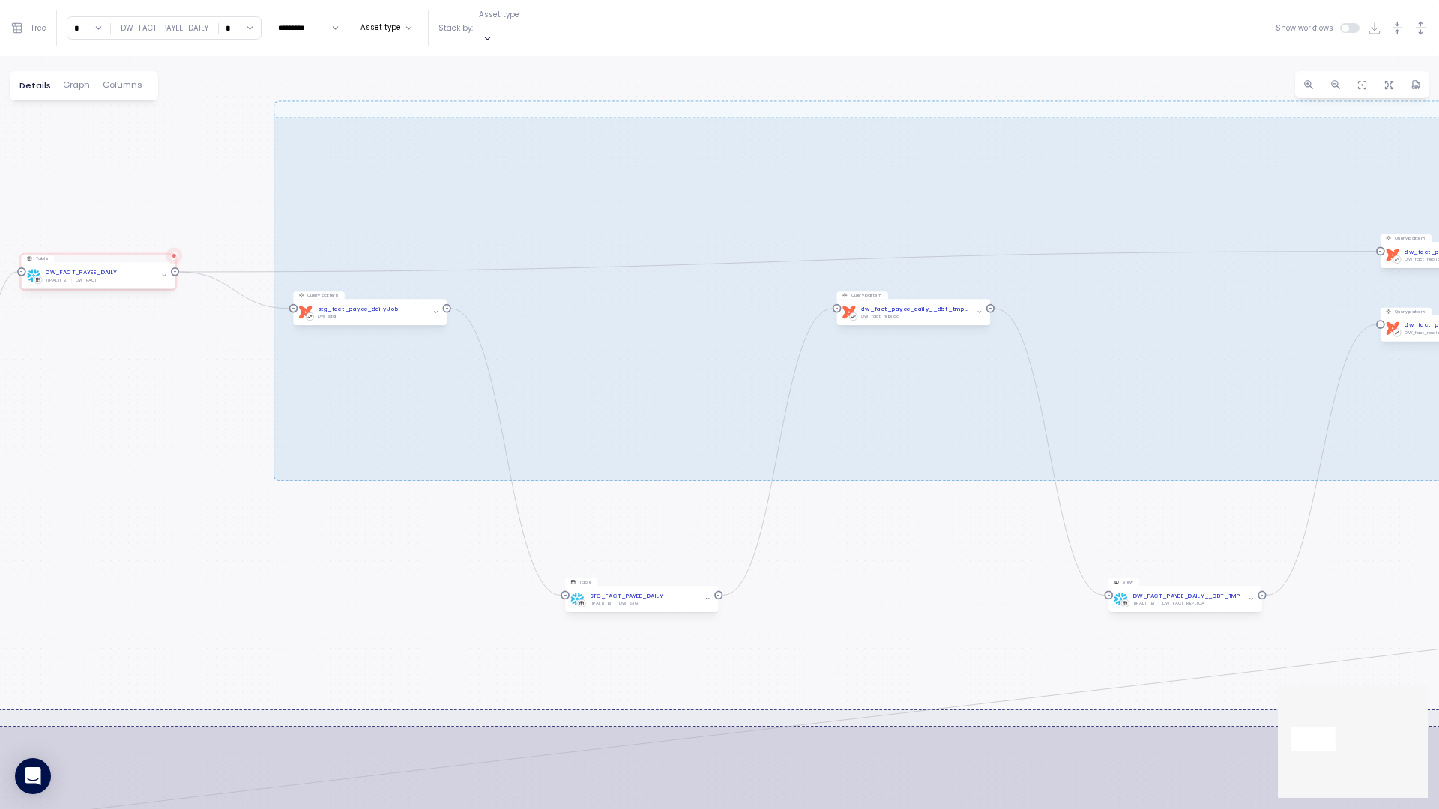
drag, startPoint x: 510, startPoint y: 608, endPoint x: 141, endPoint y: 583, distance: 369.5
click at [127, 438] on div "EXECUTE IMMEDIATE Job Execute immediate dbt DW Prod Job Query pattern dw_fact_p…" at bounding box center [719, 432] width 1439 height 753
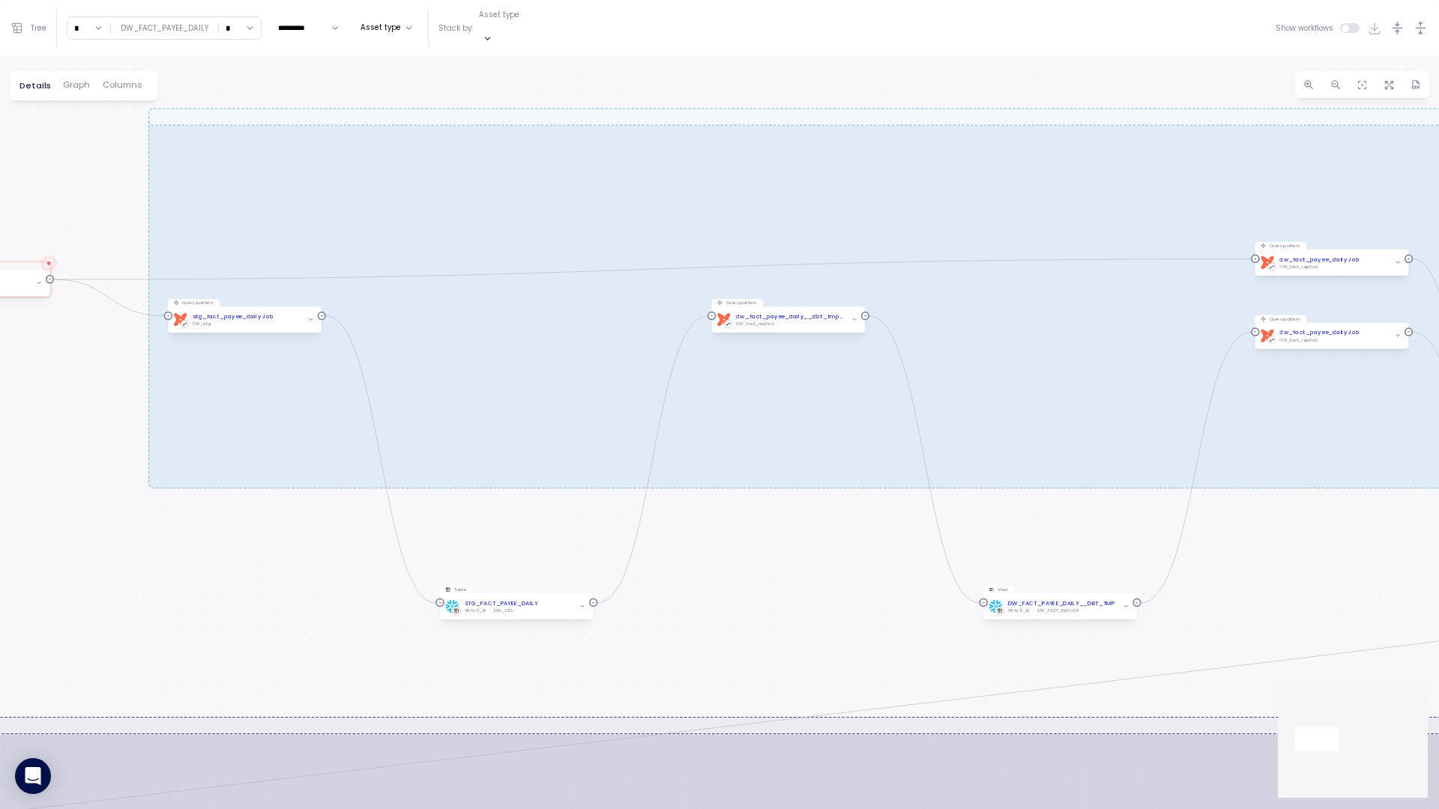
drag, startPoint x: 408, startPoint y: 505, endPoint x: 360, endPoint y: 501, distance: 47.4
click at [360, 438] on div "EXECUTE IMMEDIATE Job Execute immediate dbt DW Prod Job Query pattern dw_fact_p…" at bounding box center [719, 432] width 1439 height 753
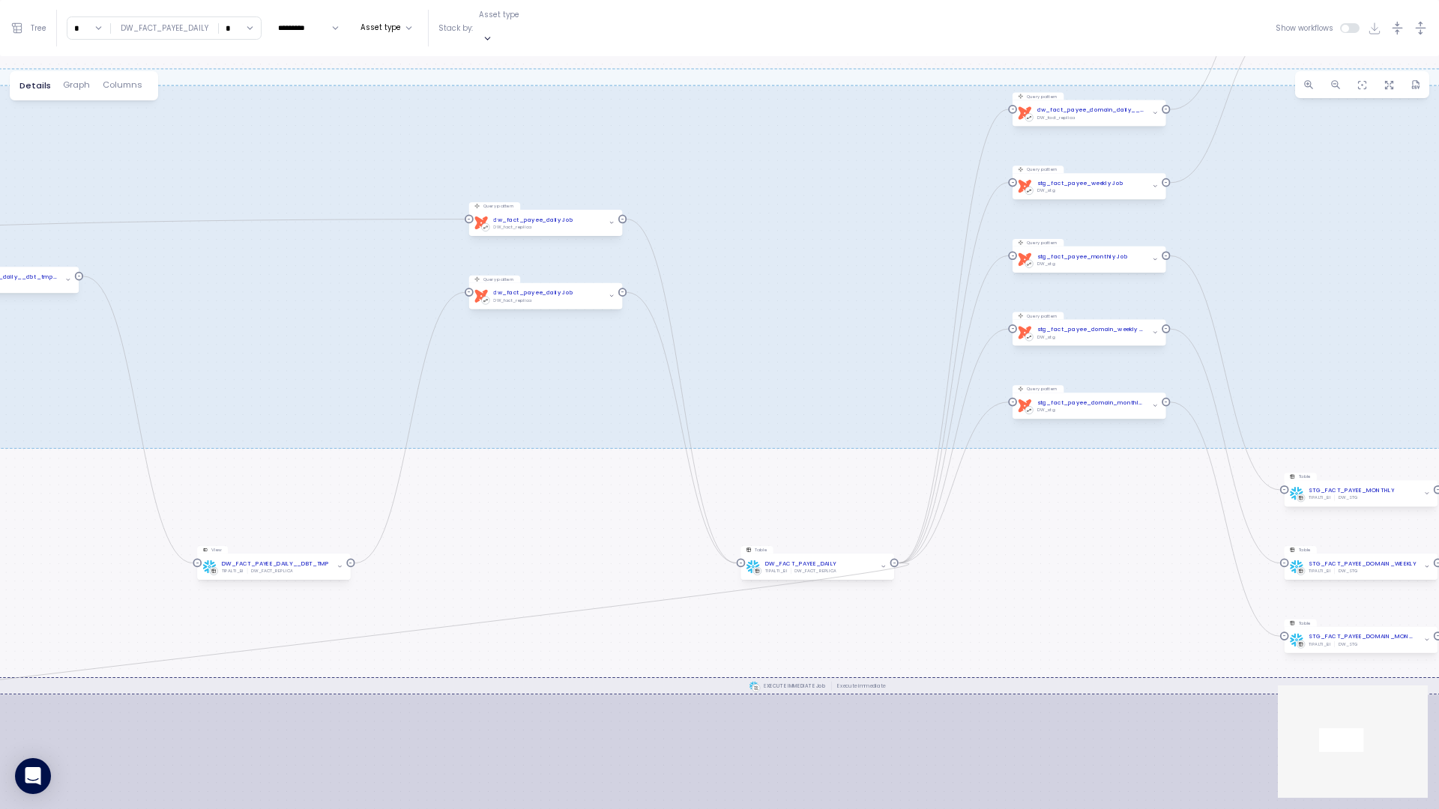
drag, startPoint x: 604, startPoint y: 485, endPoint x: 324, endPoint y: 507, distance: 281.1
click at [324, 438] on div "EXECUTE IMMEDIATE Job Execute immediate dbt DW Prod Job Query pattern dw_fact_p…" at bounding box center [719, 432] width 1439 height 753
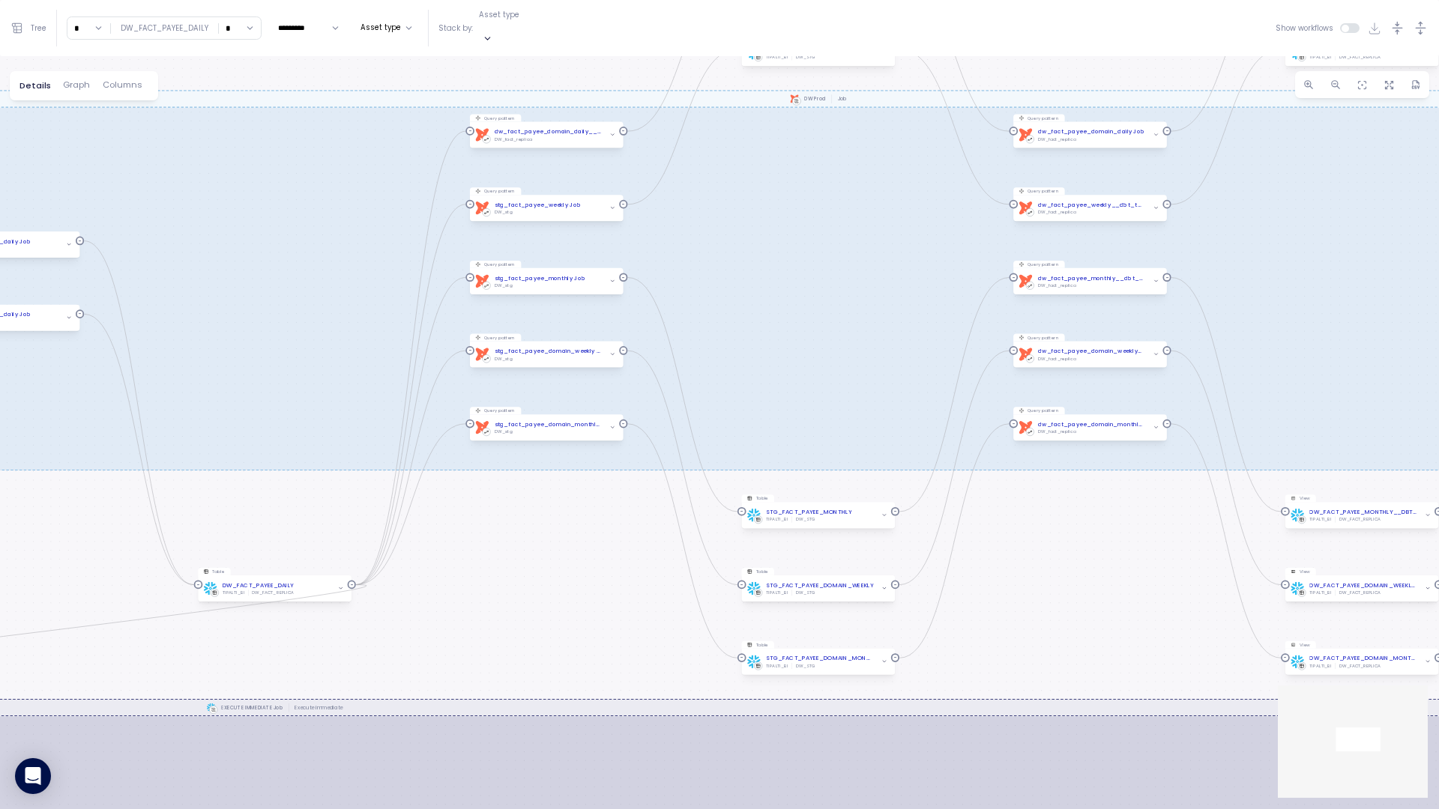
drag, startPoint x: 587, startPoint y: 502, endPoint x: 429, endPoint y: 529, distance: 160.4
click at [429, 438] on div "EXECUTE IMMEDIATE Job Execute immediate dbt DW Prod Job Query pattern dw_fact_p…" at bounding box center [719, 432] width 1439 height 753
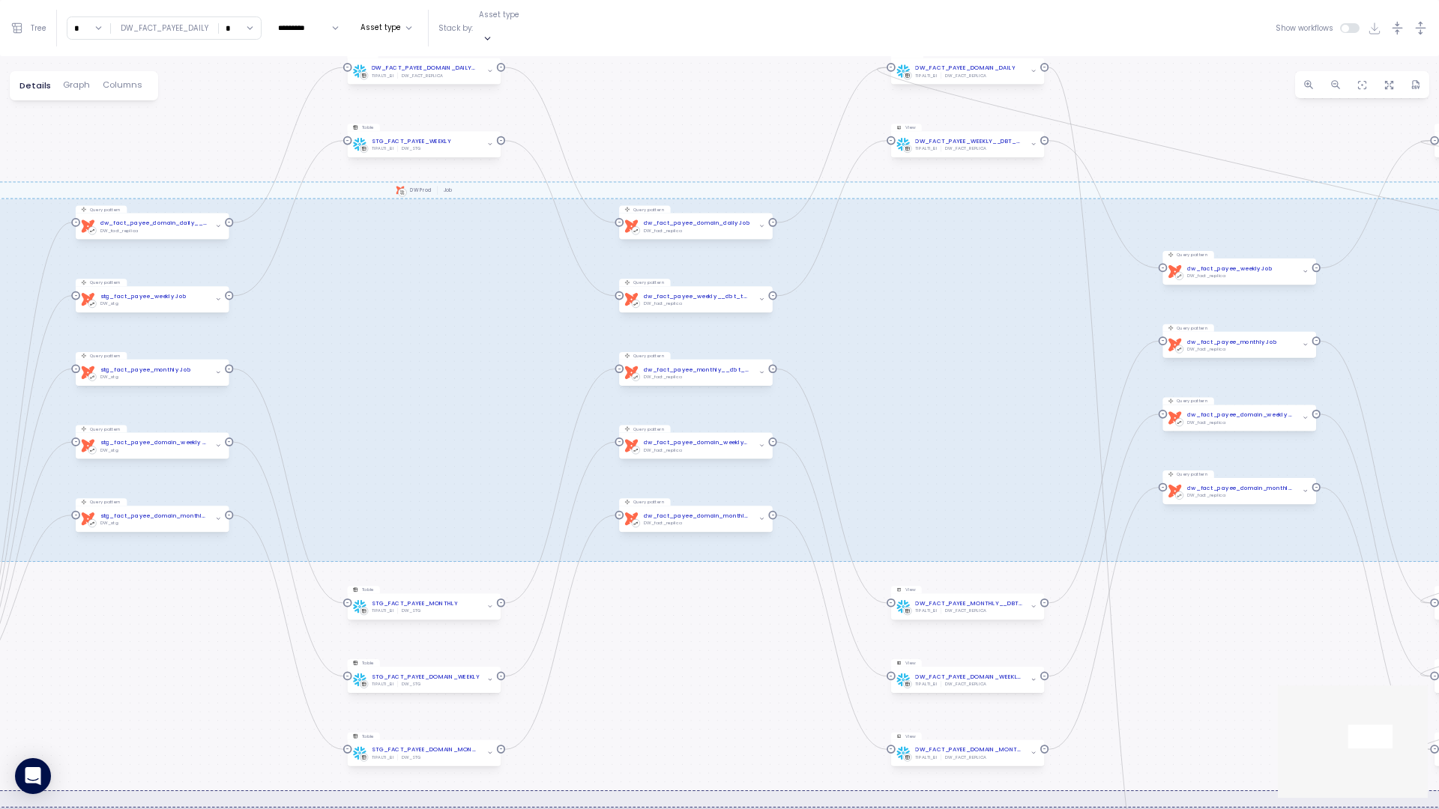
drag, startPoint x: 816, startPoint y: 556, endPoint x: 678, endPoint y: 615, distance: 150.0
click at [678, 438] on div "EXECUTE IMMEDIATE Job Execute immediate dbt DW Prod Job Query pattern dw_fact_p…" at bounding box center [719, 432] width 1439 height 753
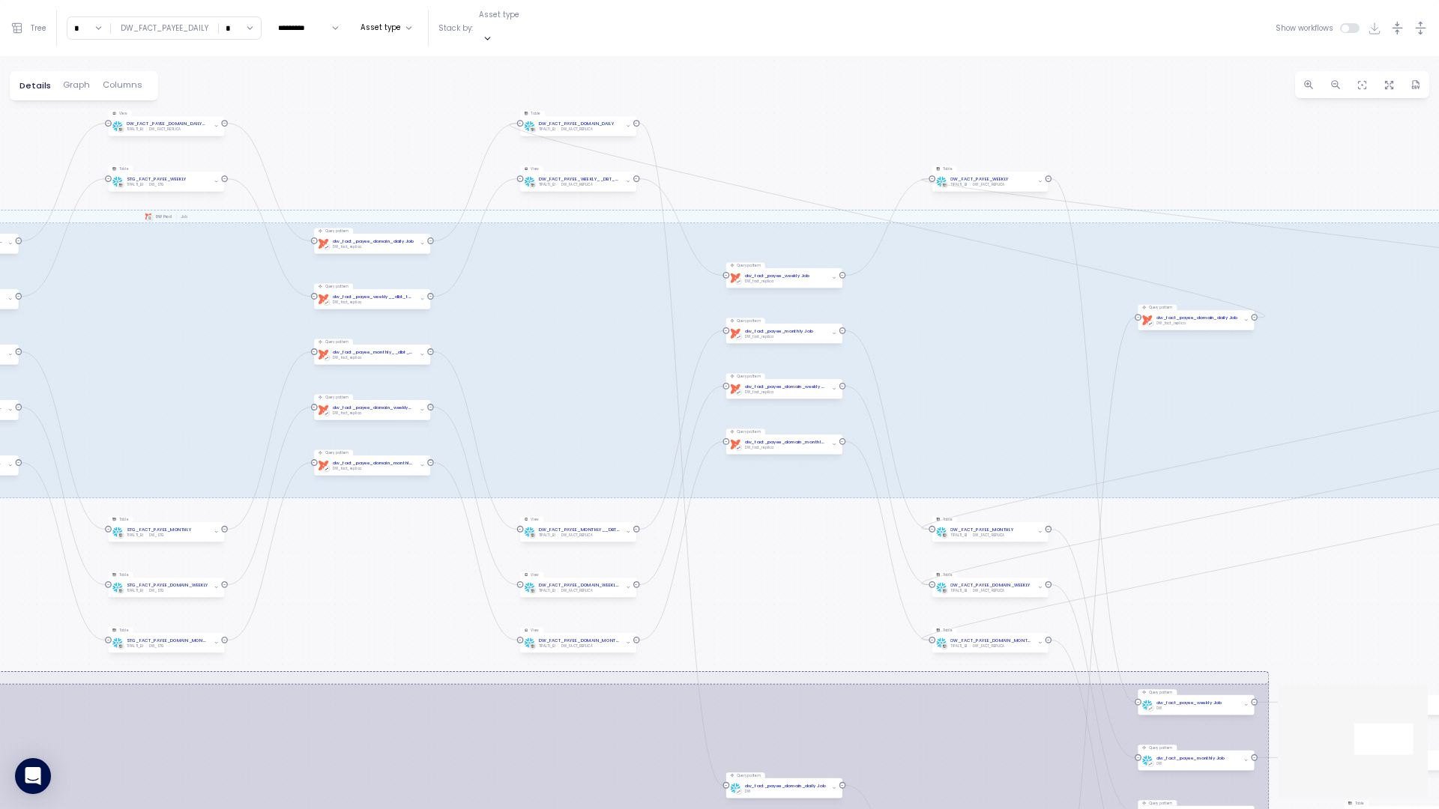
drag, startPoint x: 714, startPoint y: 625, endPoint x: 414, endPoint y: 528, distance: 315.9
click at [413, 438] on div "EXECUTE IMMEDIATE Job Execute immediate dbt DW Prod Job Query pattern dw_fact_p…" at bounding box center [719, 432] width 1439 height 753
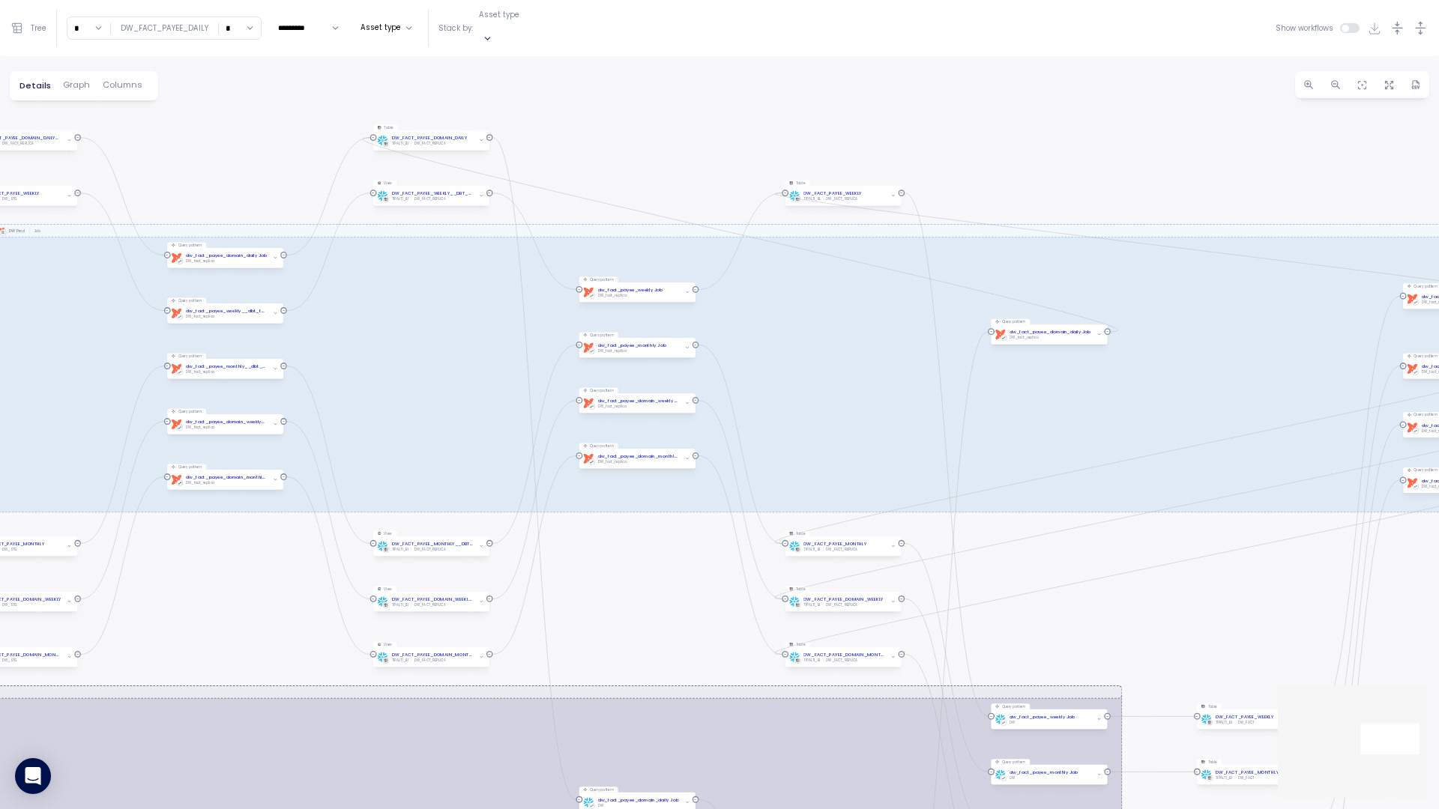
drag, startPoint x: 722, startPoint y: 522, endPoint x: 468, endPoint y: 557, distance: 256.4
click at [472, 438] on div "EXECUTE IMMEDIATE Job Execute immediate dbt DW Prod Job Query pattern dw_fact_p…" at bounding box center [719, 432] width 1439 height 753
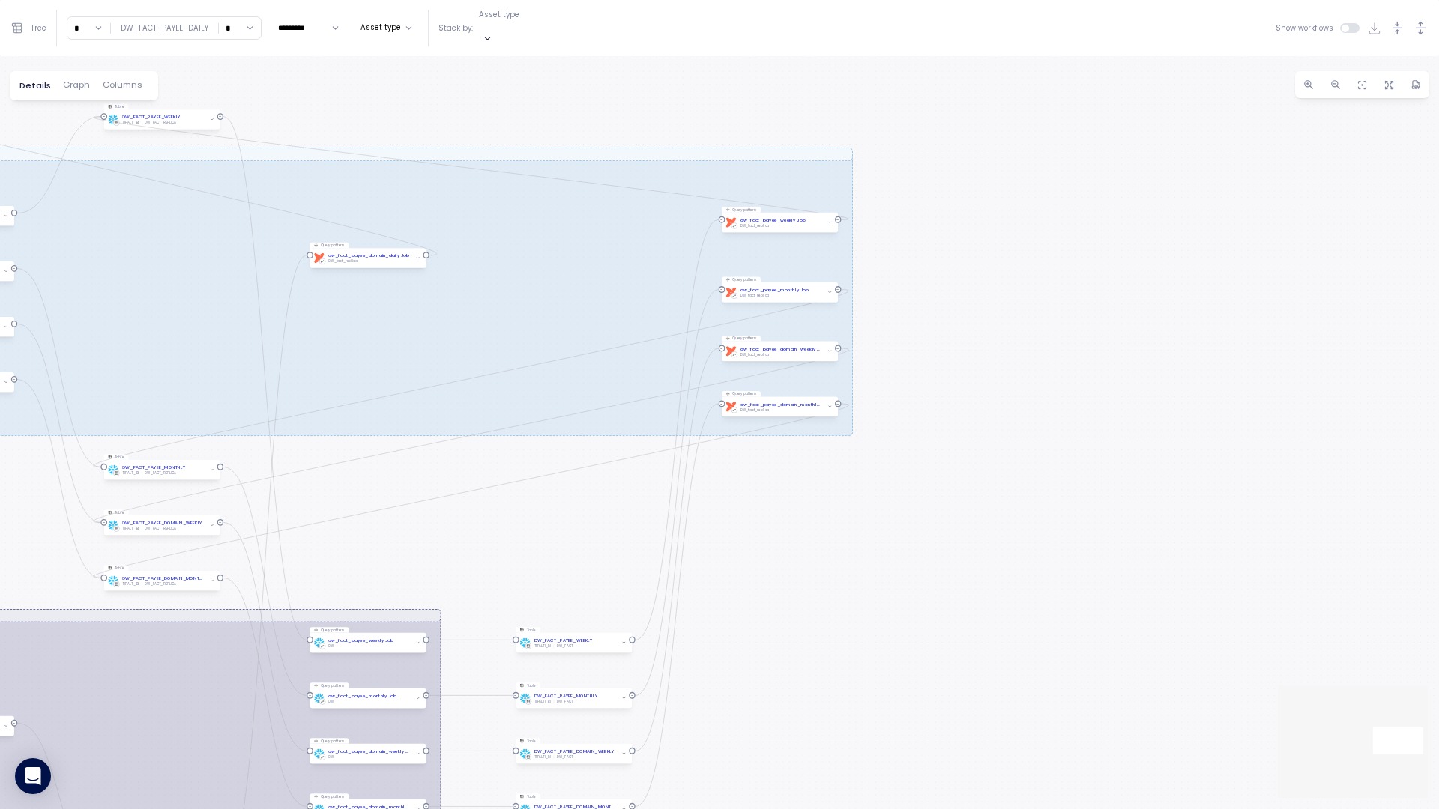
drag, startPoint x: 952, startPoint y: 555, endPoint x: 465, endPoint y: 460, distance: 496.3
click at [465, 438] on div "EXECUTE IMMEDIATE Job Execute immediate dbt DW Prod Job Query pattern dw_fact_p…" at bounding box center [719, 432] width 1439 height 753
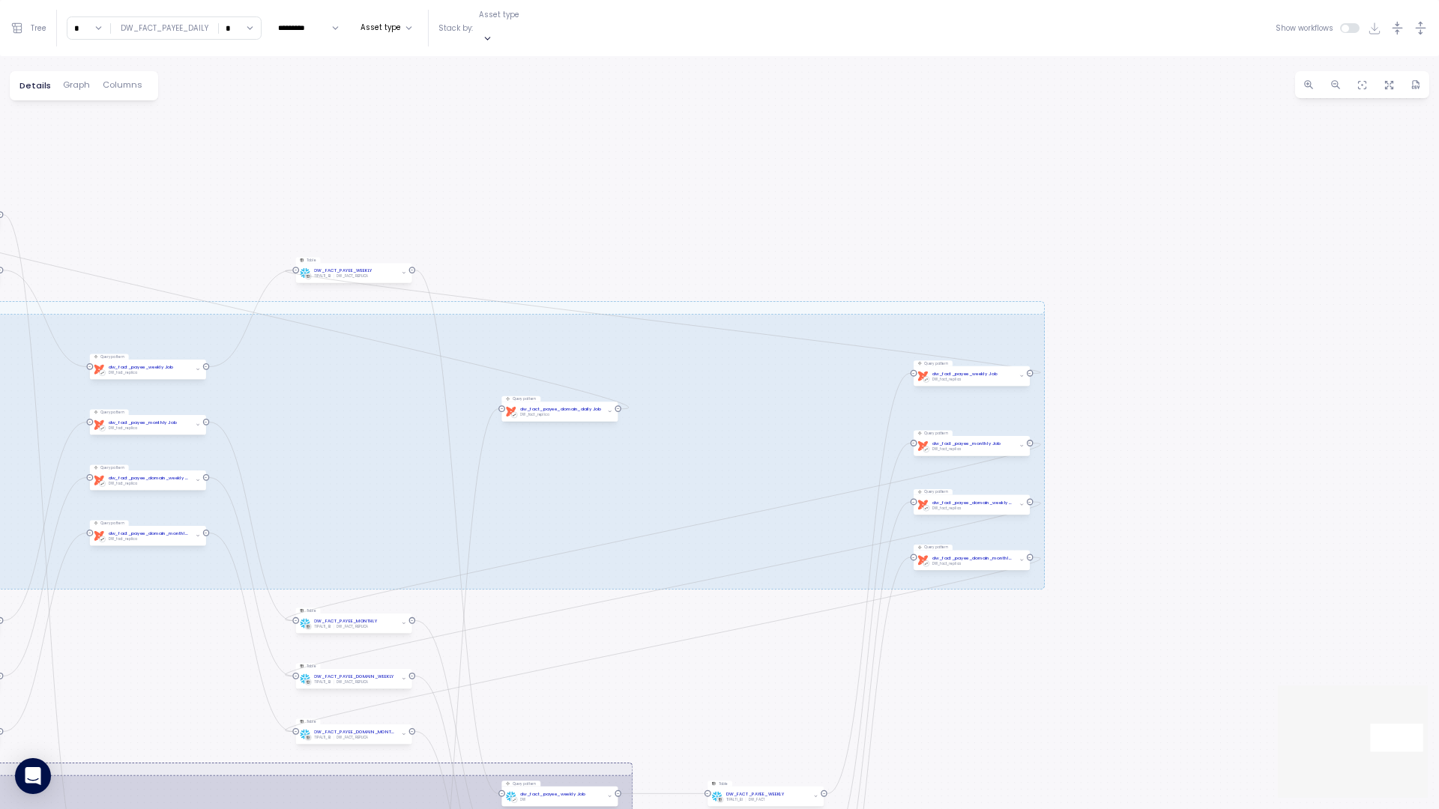
drag, startPoint x: 498, startPoint y: 504, endPoint x: 661, endPoint y: 627, distance: 204.4
click at [661, 438] on div "EXECUTE IMMEDIATE Job Execute immediate dbt DW Prod Job Query pattern dw_fact_p…" at bounding box center [719, 432] width 1439 height 753
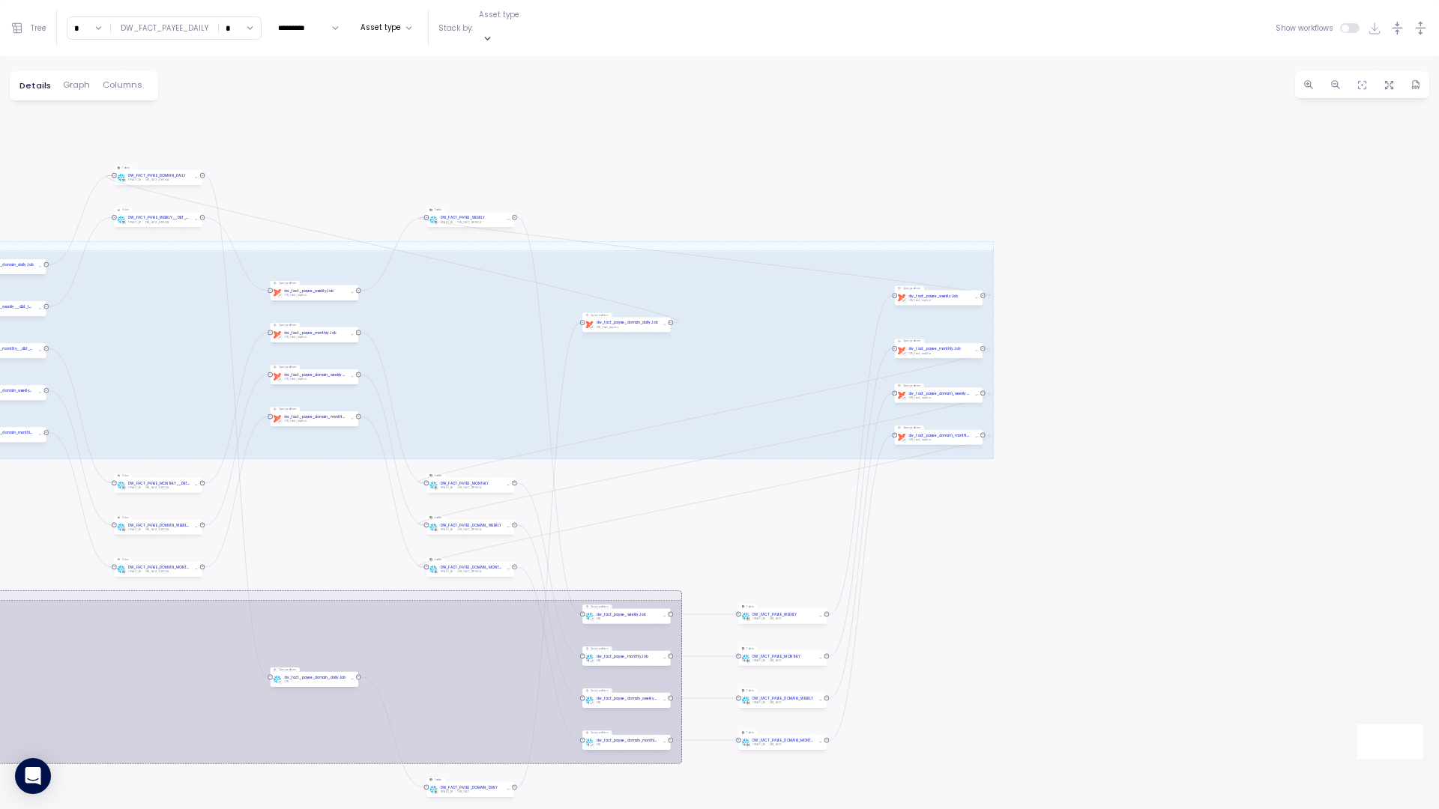
drag, startPoint x: 641, startPoint y: 646, endPoint x: 679, endPoint y: 414, distance: 234.5
click at [679, 414] on div "EXECUTE IMMEDIATE Job Execute immediate dbt DW Prod Job Query pattern dw_fact_p…" at bounding box center [719, 432] width 1439 height 753
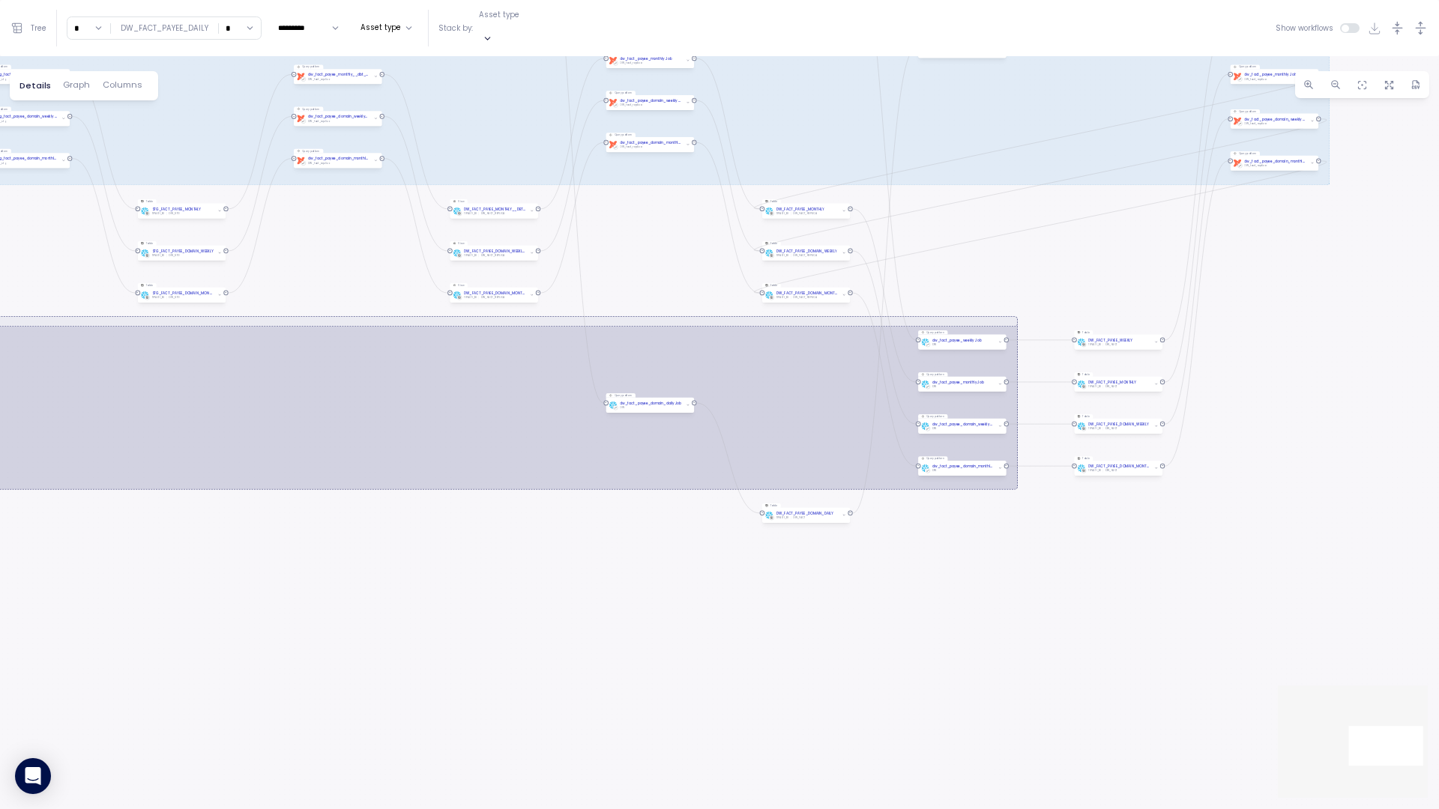
drag, startPoint x: 685, startPoint y: 709, endPoint x: 1018, endPoint y: 530, distance: 377.8
click at [958, 438] on div "EXECUTE IMMEDIATE Job Execute immediate dbt DW Prod Job Query pattern dw_fact_p…" at bounding box center [719, 432] width 1439 height 753
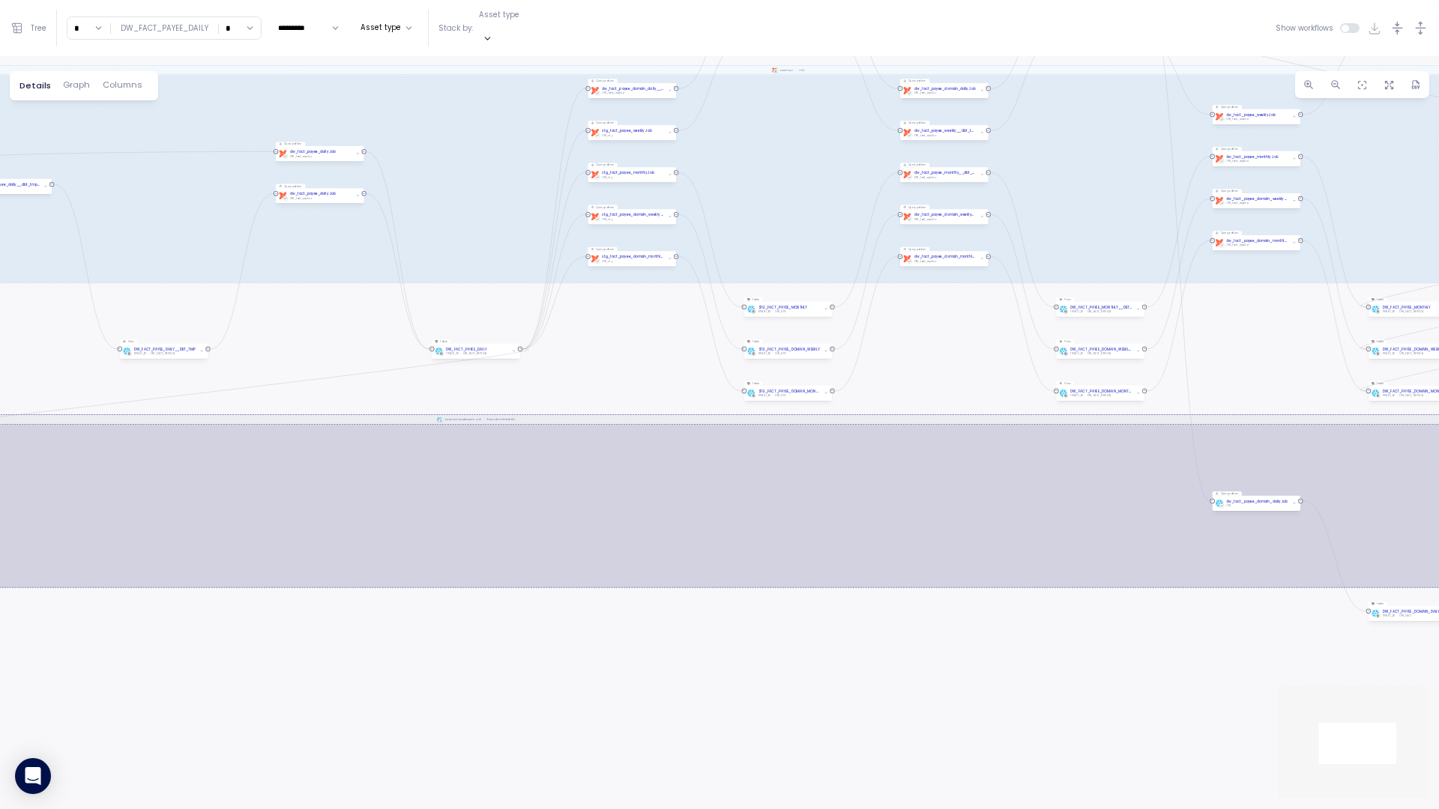
drag, startPoint x: 274, startPoint y: 584, endPoint x: 823, endPoint y: 653, distance: 553.6
click at [870, 438] on div "EXECUTE IMMEDIATE Job Execute immediate dbt DW Prod Job Query pattern dw_fact_p…" at bounding box center [719, 432] width 1439 height 753
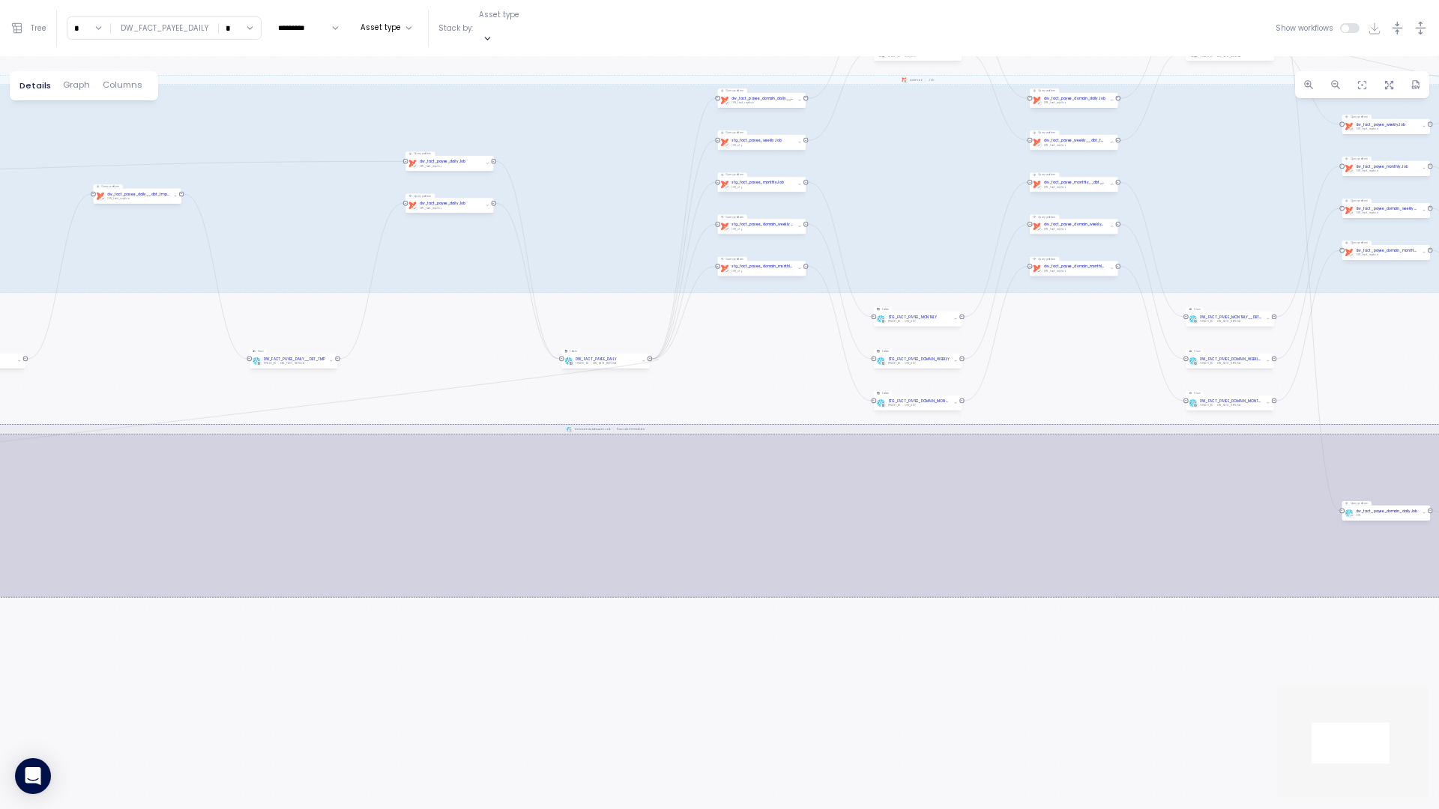
drag, startPoint x: 372, startPoint y: 638, endPoint x: 988, endPoint y: 601, distance: 617.1
click at [958, 438] on div "EXECUTE IMMEDIATE Job Execute immediate dbt DW Prod Job Query pattern dw_fact_p…" at bounding box center [719, 432] width 1439 height 753
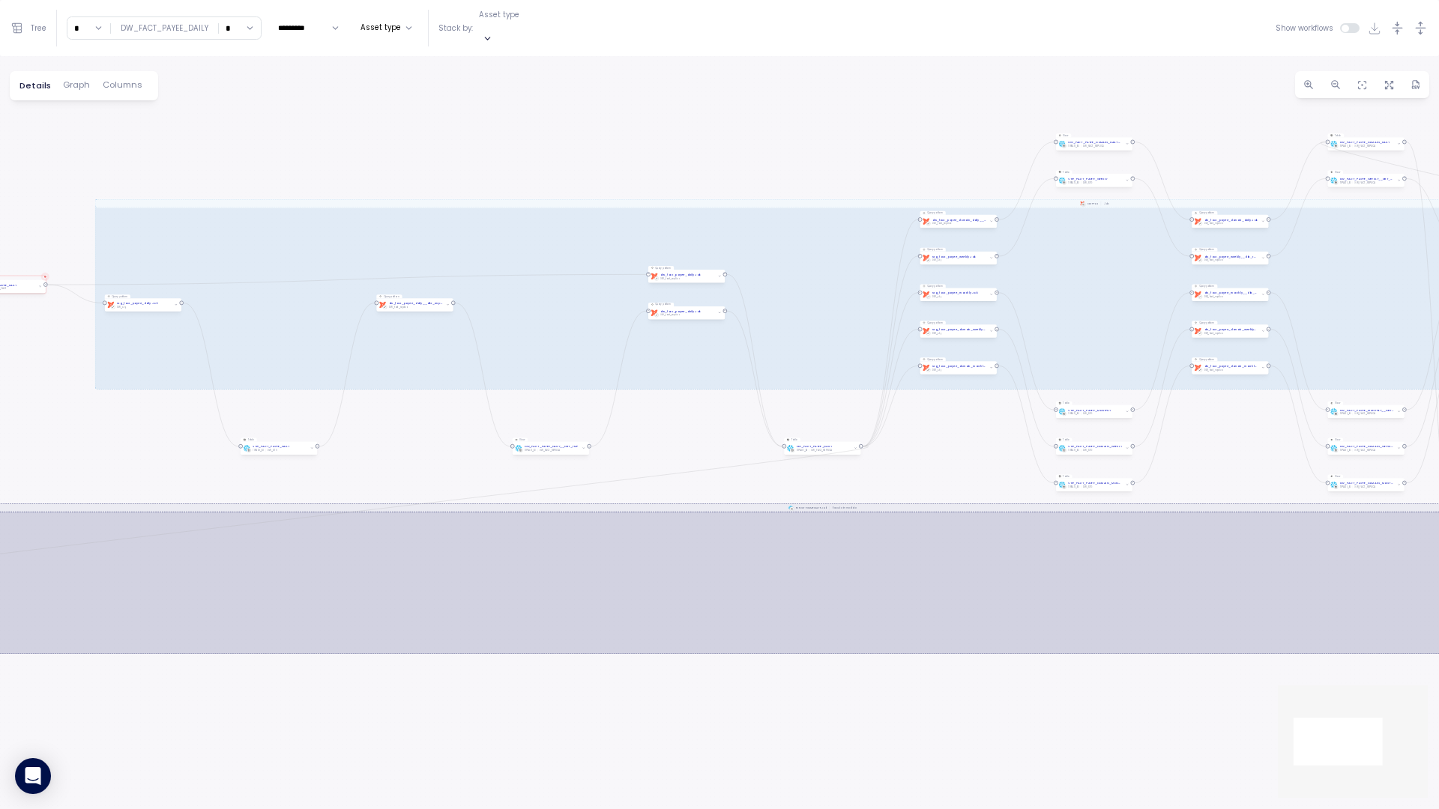
drag, startPoint x: 797, startPoint y: 581, endPoint x: 474, endPoint y: 672, distance: 336.2
click at [474, 438] on div "EXECUTE IMMEDIATE Job Execute immediate dbt DW Prod Job Query pattern dw_fact_p…" at bounding box center [719, 432] width 1439 height 753
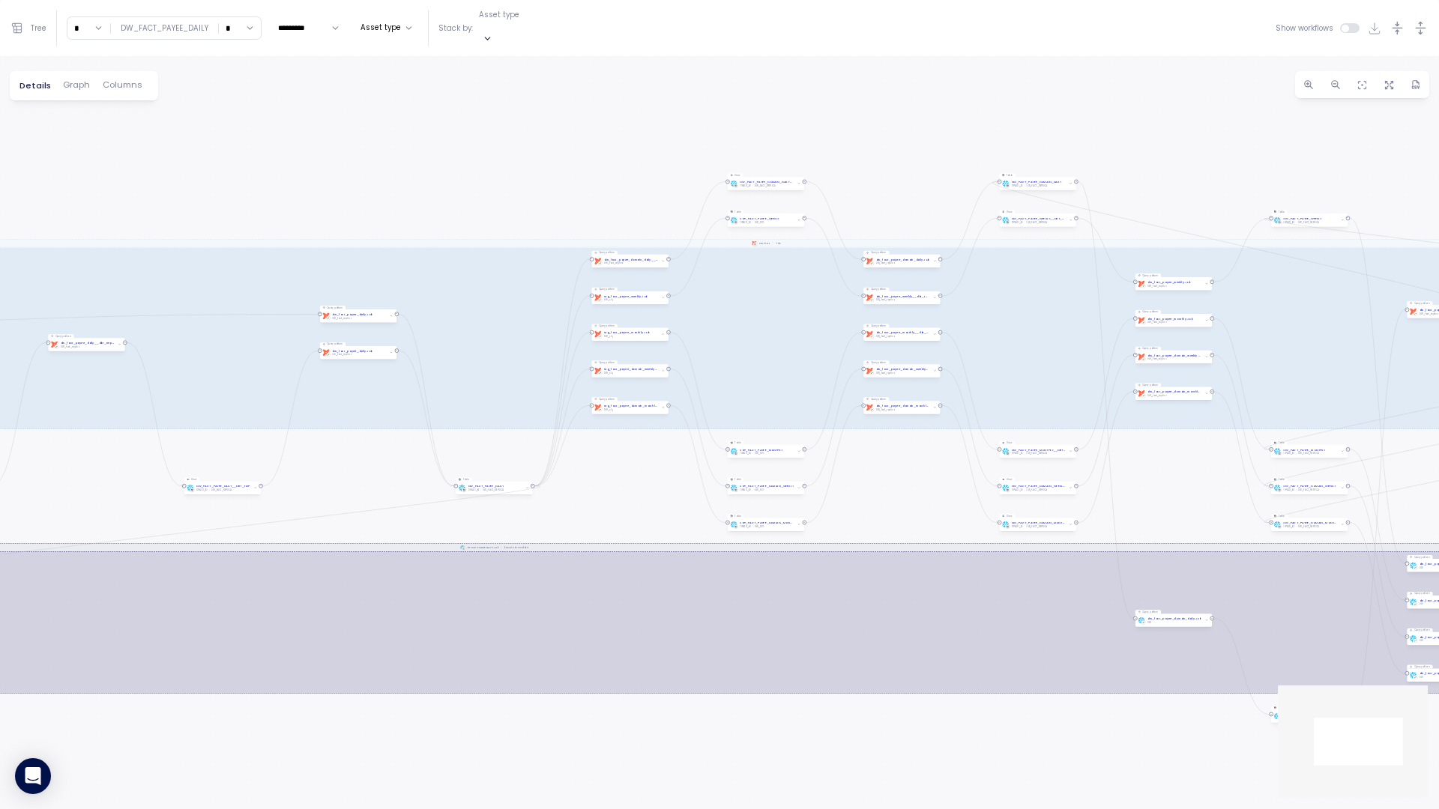
drag, startPoint x: 922, startPoint y: 674, endPoint x: 626, endPoint y: 710, distance: 297.5
click at [626, 438] on div "EXECUTE IMMEDIATE Job Execute immediate dbt DW Prod Job Query pattern dw_fact_p…" at bounding box center [719, 432] width 1439 height 753
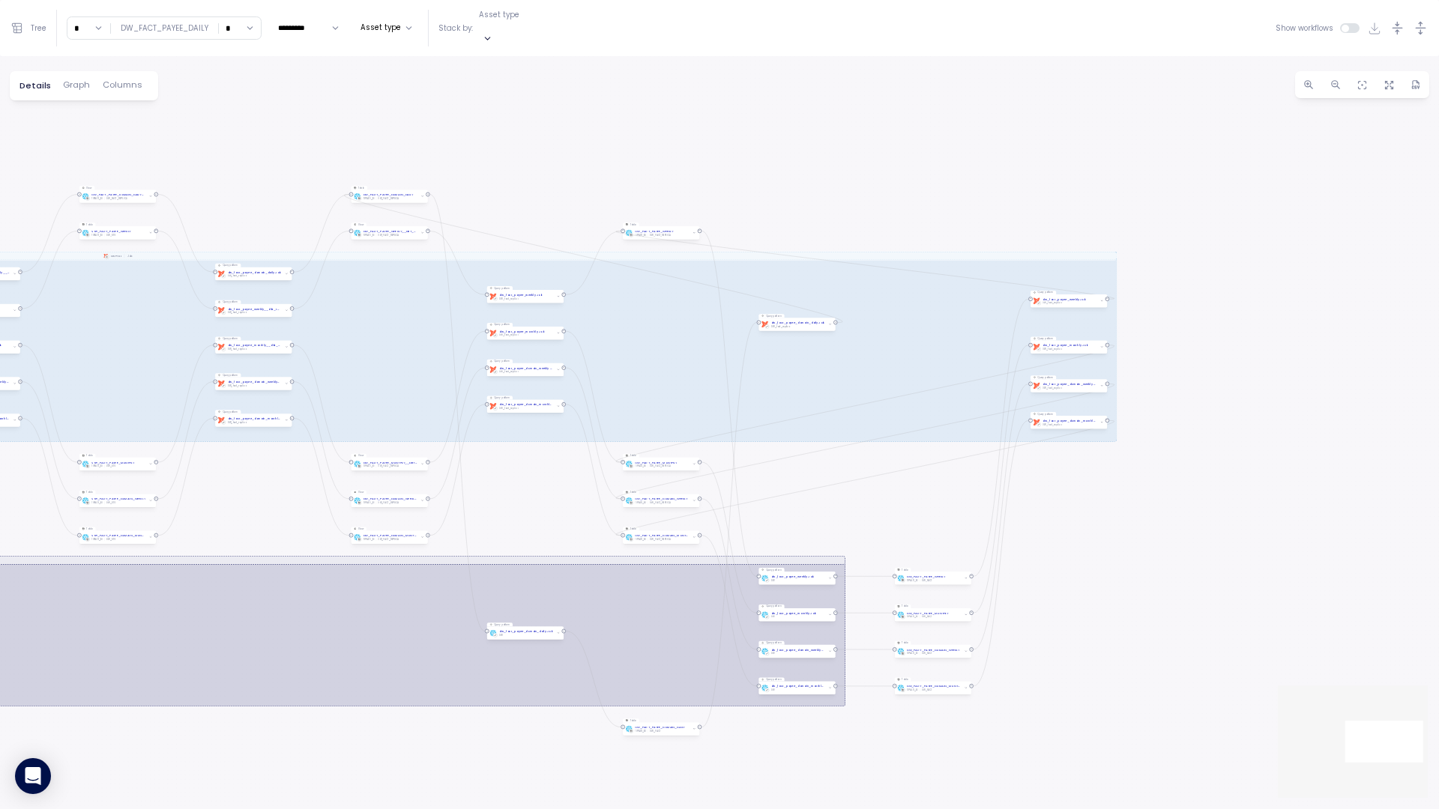
drag, startPoint x: 666, startPoint y: 683, endPoint x: 362, endPoint y: 686, distance: 304.2
click at [362, 438] on div "EXECUTE IMMEDIATE Job Execute immediate dbt DW Prod Job Query pattern dw_fact_p…" at bounding box center [719, 432] width 1439 height 753
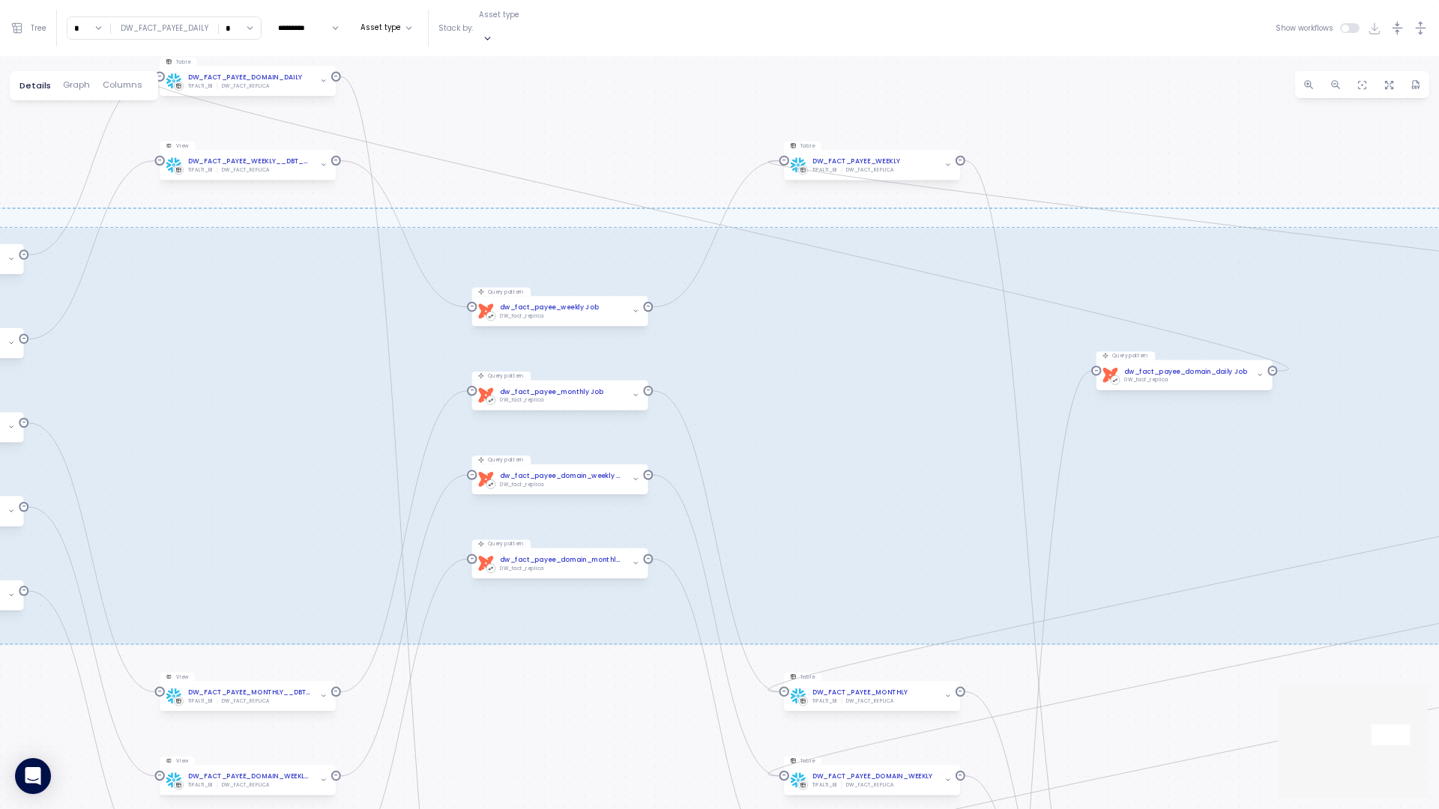
drag, startPoint x: 593, startPoint y: 420, endPoint x: 502, endPoint y: 690, distance: 284.6
click at [502, 438] on div "EXECUTE IMMEDIATE Job Execute immediate dbt DW Prod Job Query pattern dw_fact_p…" at bounding box center [719, 432] width 1439 height 753
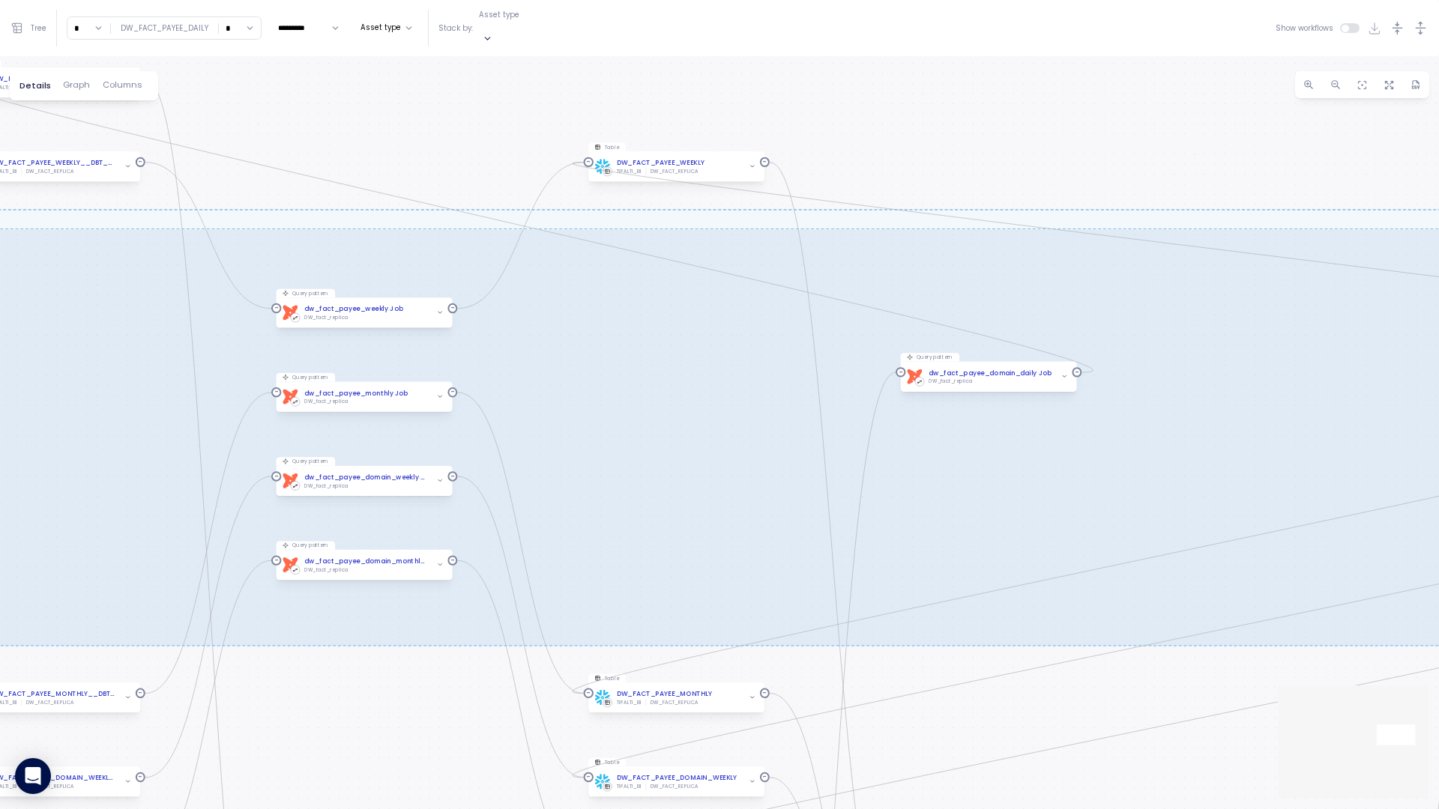
drag, startPoint x: 1033, startPoint y: 121, endPoint x: 423, endPoint y: 94, distance: 611.3
click at [423, 94] on div "EXECUTE IMMEDIATE Job Execute immediate dbt DW Prod Job Query pattern dw_fact_p…" at bounding box center [719, 432] width 1439 height 753
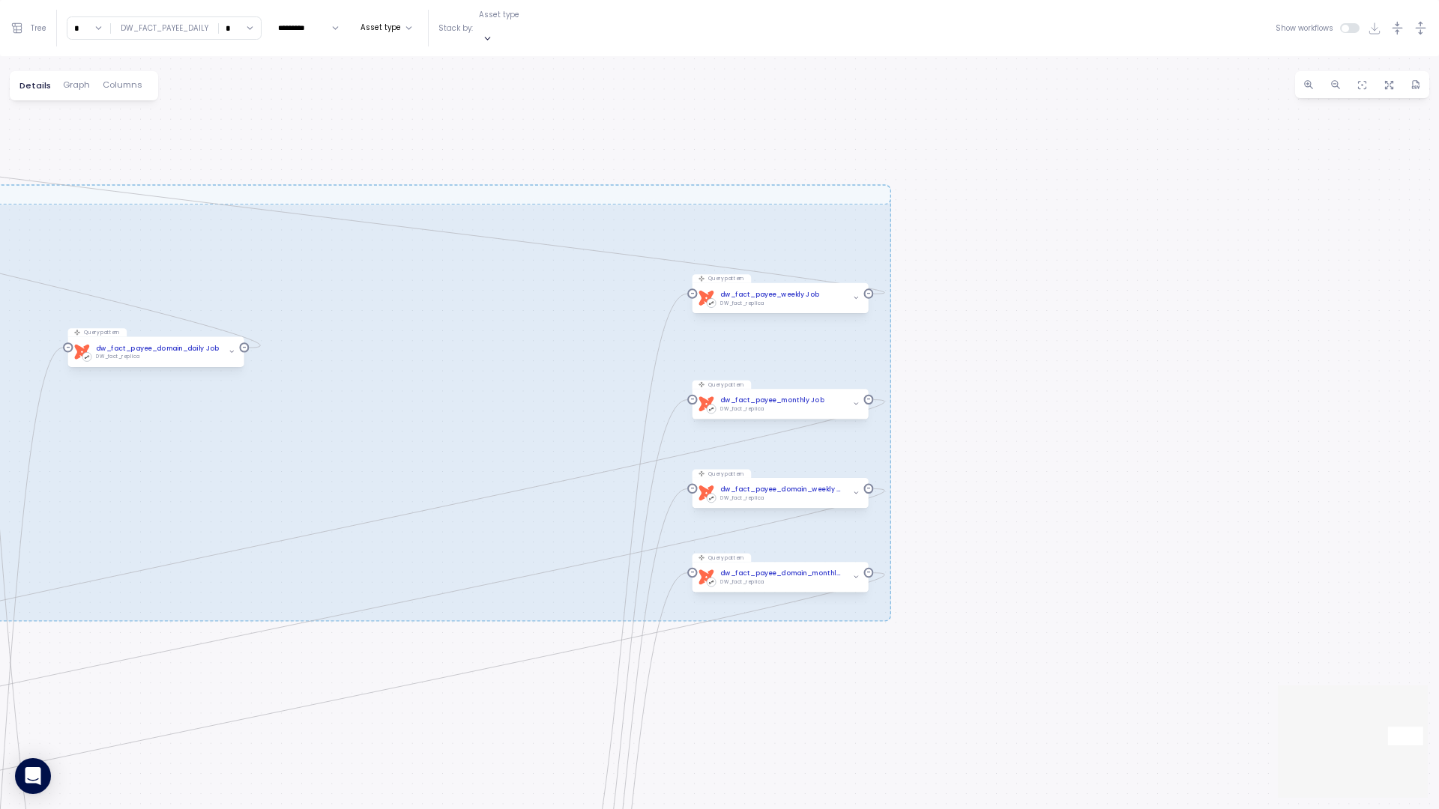
drag, startPoint x: 817, startPoint y: 111, endPoint x: 400, endPoint y: 114, distance: 417.4
click at [400, 114] on div "EXECUTE IMMEDIATE Job Execute immediate dbt DW Prod Job Query pattern dw_fact_p…" at bounding box center [719, 432] width 1439 height 753
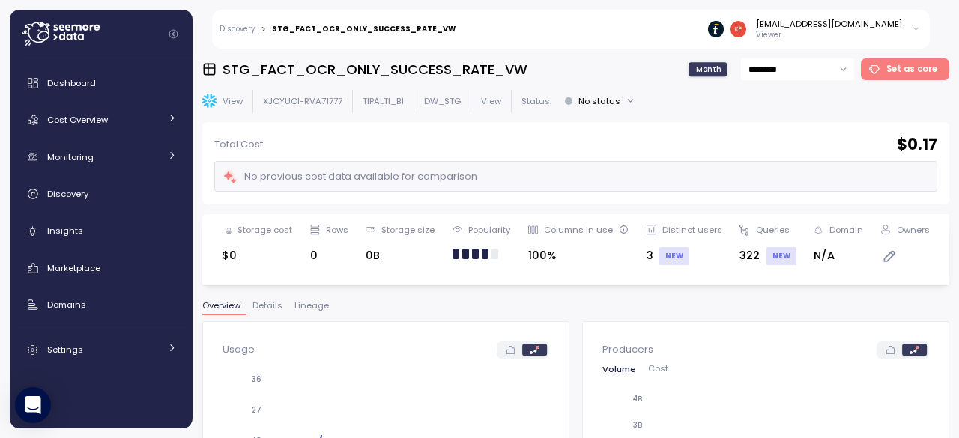
scroll to position [150, 0]
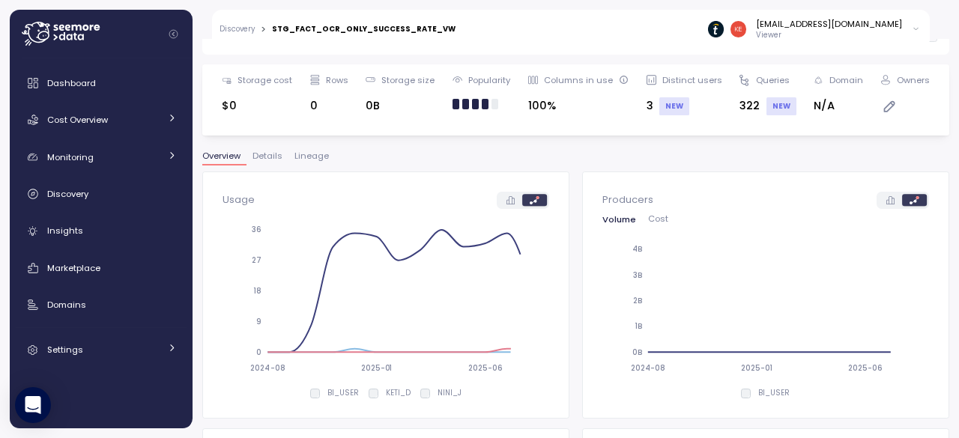
click at [313, 160] on span "Lineage" at bounding box center [311, 156] width 34 height 8
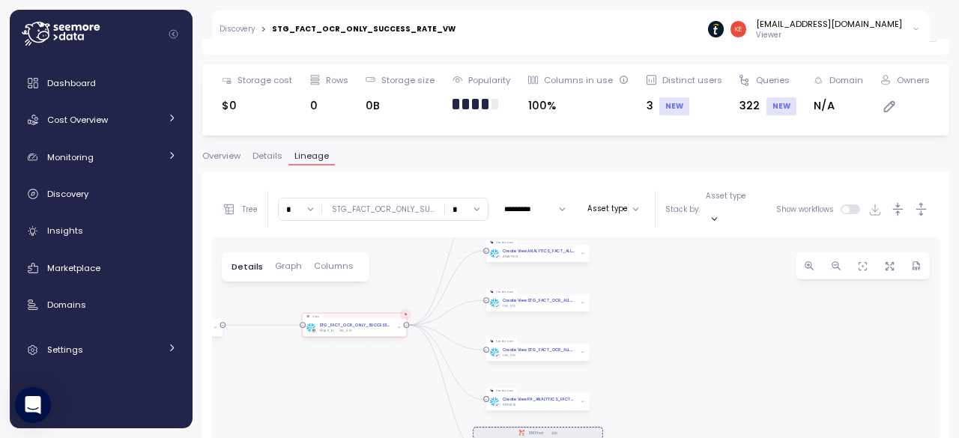
drag, startPoint x: 483, startPoint y: 303, endPoint x: 302, endPoint y: 248, distance: 188.9
click at [302, 248] on div "dbt DW Prod Job Create view Create View STG_FACT_OCR_ONLY_SUCCESS_RATE_VW DW_ST…" at bounding box center [576, 400] width 728 height 324
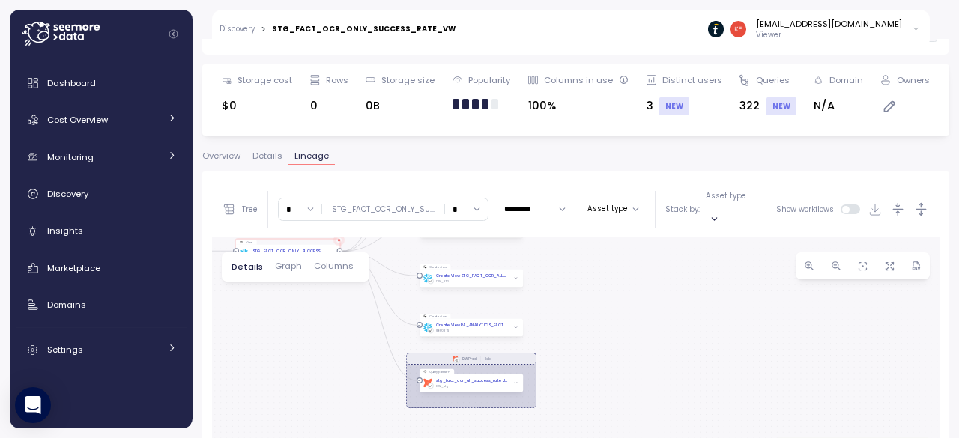
drag, startPoint x: 685, startPoint y: 382, endPoint x: 618, endPoint y: 308, distance: 99.8
click at [618, 308] on div "dbt DW Prod Job Create view Create View STG_FACT_OCR_ONLY_SUCCESS_RATE_VW DW_ST…" at bounding box center [576, 400] width 728 height 324
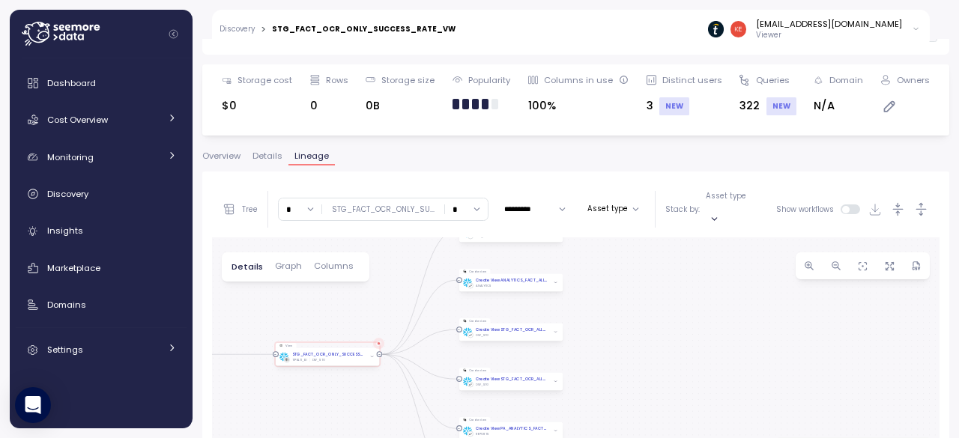
drag, startPoint x: 652, startPoint y: 378, endPoint x: 659, endPoint y: 414, distance: 36.0
click at [659, 414] on div "dbt DW Prod Job Create view Create View STG_FACT_OCR_ONLY_SUCCESS_RATE_VW DW_ST…" at bounding box center [576, 400] width 728 height 324
click at [453, 207] on input "*" at bounding box center [466, 210] width 43 height 22
click at [461, 240] on div "∞" at bounding box center [465, 242] width 36 height 20
type input "*"
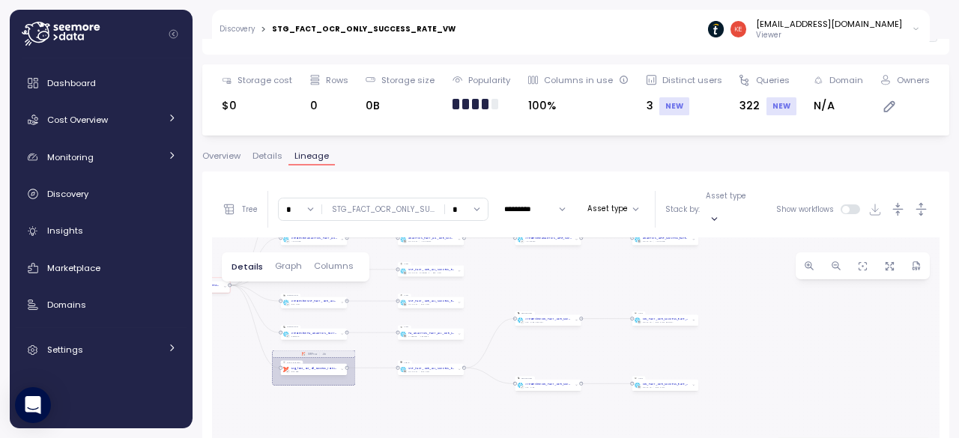
drag, startPoint x: 737, startPoint y: 385, endPoint x: 548, endPoint y: 278, distance: 216.5
click at [548, 278] on div "dbt DW Prod Job Create view Create View STG_FACT_OCR_ONLY_SUCCESS_RATE_VW DW_ST…" at bounding box center [576, 400] width 728 height 324
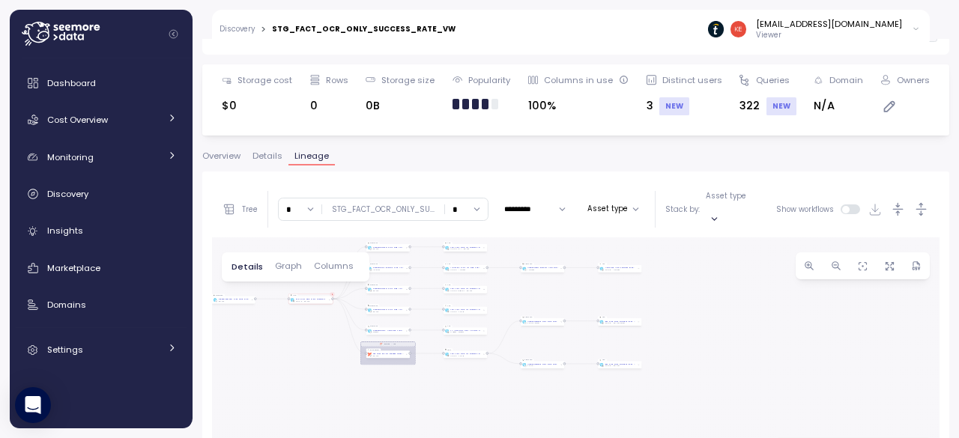
drag, startPoint x: 659, startPoint y: 290, endPoint x: 641, endPoint y: 337, distance: 50.8
click at [643, 338] on div "dbt DW Prod Job Create view Create View STG_FACT_OCR_ONLY_SUCCESS_RATE_VW DW_ST…" at bounding box center [576, 400] width 728 height 324
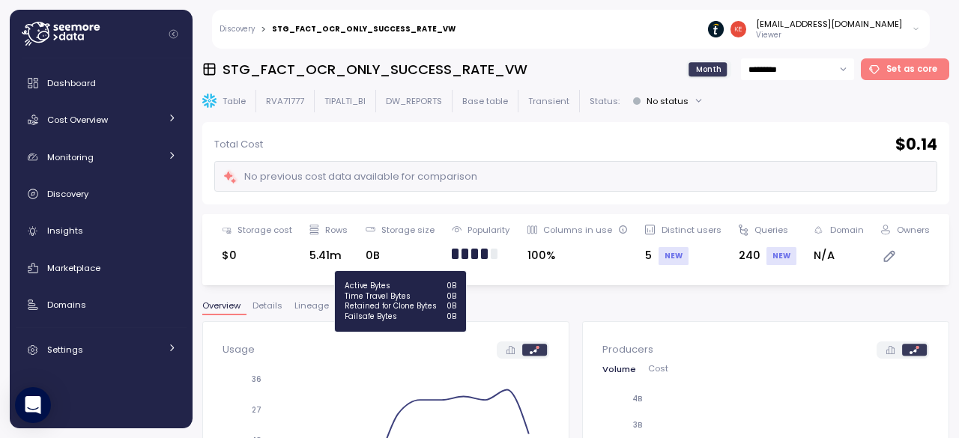
click at [312, 309] on span "Lineage" at bounding box center [311, 306] width 34 height 8
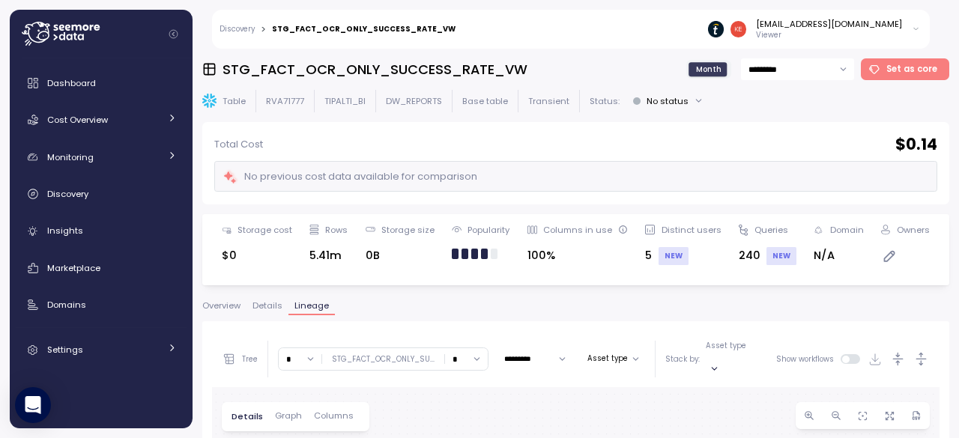
scroll to position [282, 0]
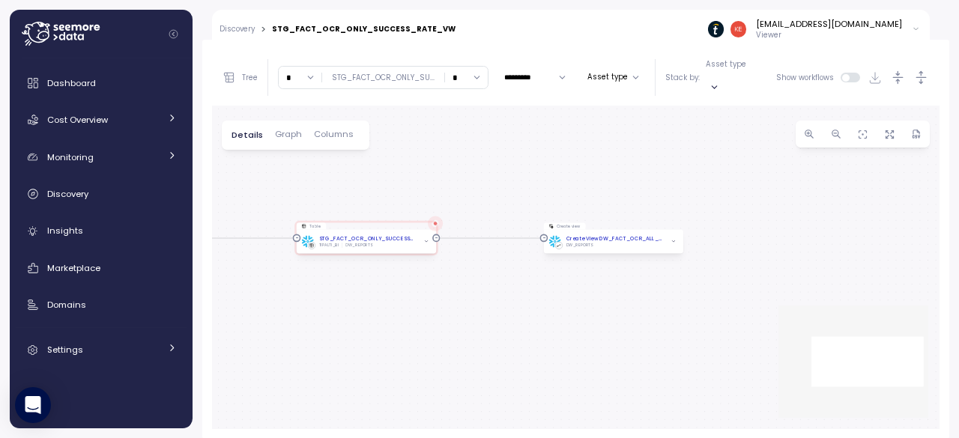
drag, startPoint x: 597, startPoint y: 359, endPoint x: 484, endPoint y: 383, distance: 115.7
click at [484, 383] on div "EXECUTE IMMEDIATE Job Execute immediate Query pattern stg_fact_ocr_only_success…" at bounding box center [576, 268] width 728 height 324
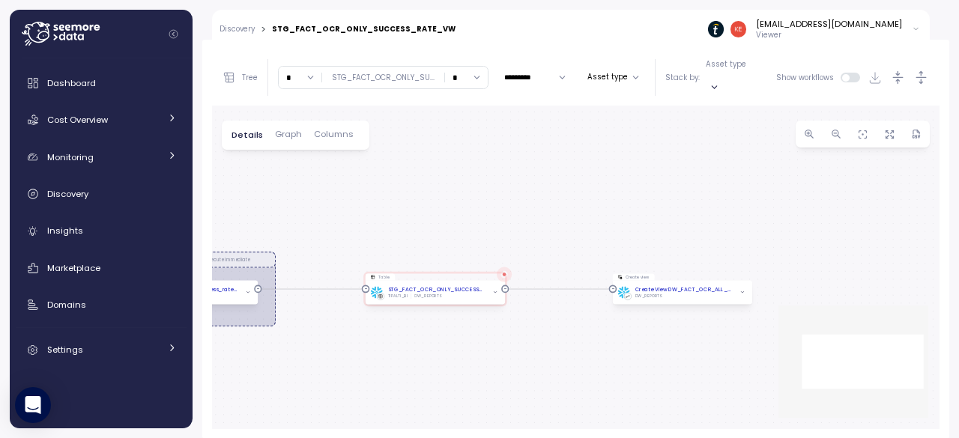
click at [450, 70] on input "*" at bounding box center [466, 78] width 43 height 22
click at [475, 105] on div "∞" at bounding box center [465, 110] width 36 height 20
type input "*"
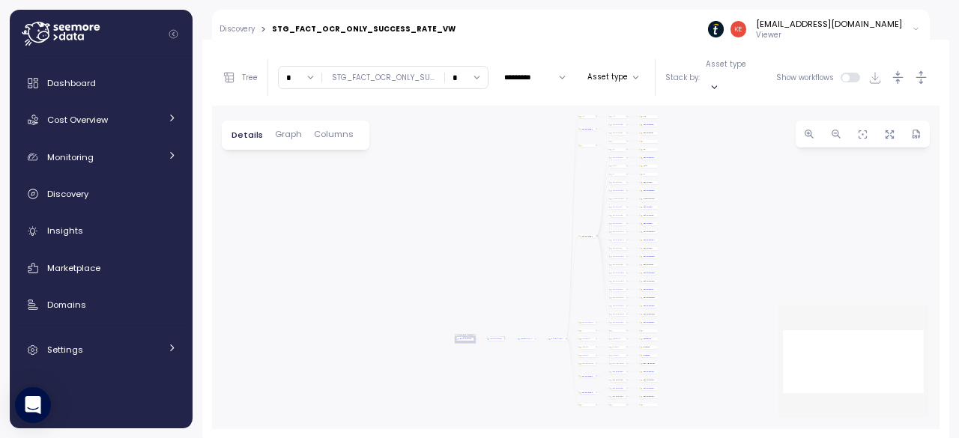
drag, startPoint x: 480, startPoint y: 244, endPoint x: 337, endPoint y: 173, distance: 158.8
click at [337, 173] on div "EXECUTE IMMEDIATE Job Execute immediate Query pattern stg_fact_ocr_only_success…" at bounding box center [576, 268] width 728 height 324
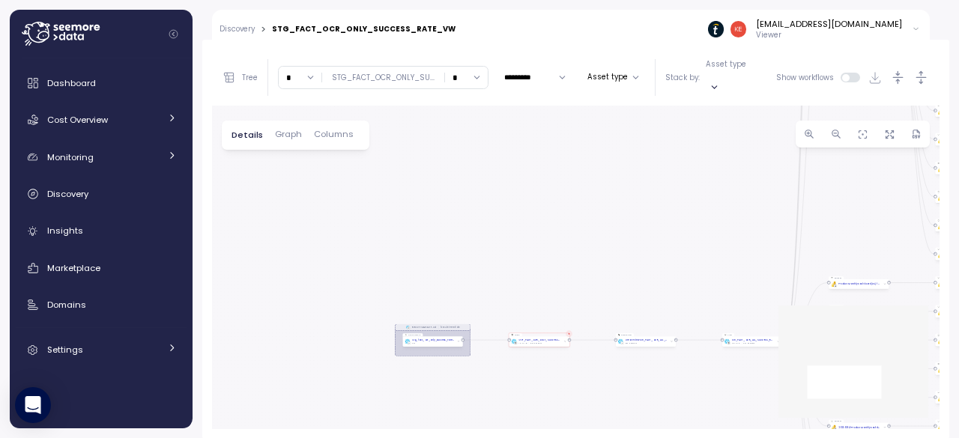
drag, startPoint x: 554, startPoint y: 258, endPoint x: 636, endPoint y: 261, distance: 81.7
click at [636, 261] on div "EXECUTE IMMEDIATE Job Execute immediate Query pattern stg_fact_ocr_only_success…" at bounding box center [576, 268] width 728 height 324
click at [342, 28] on div "STG_FACT_OCR_ONLY_SUCCESS_RATE_VW" at bounding box center [364, 28] width 184 height 7
click at [343, 29] on div "STG_FACT_OCR_ONLY_SUCCESS_RATE_VW" at bounding box center [364, 28] width 184 height 7
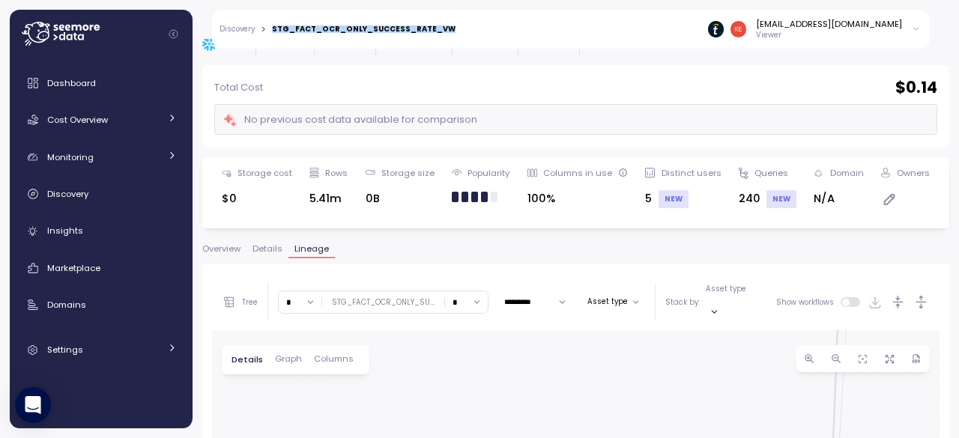
scroll to position [0, 0]
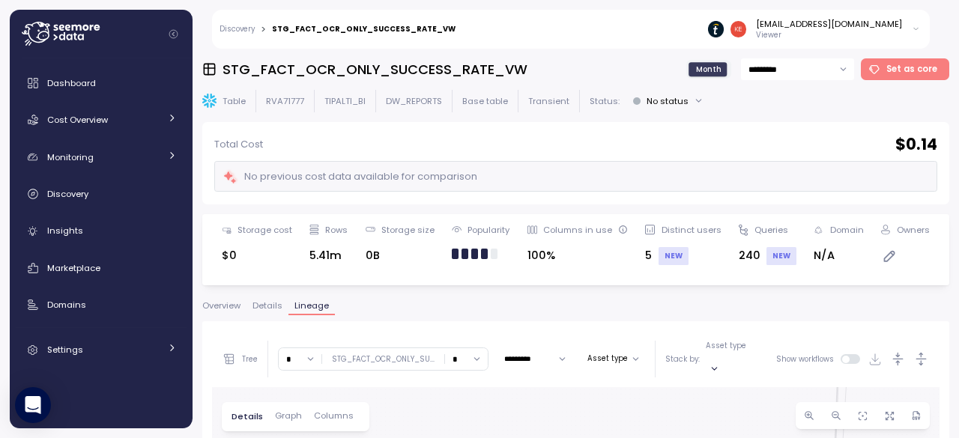
click at [354, 76] on h3 "STG_FACT_OCR_ONLY_SUCCESS_RATE_VW" at bounding box center [375, 69] width 305 height 19
click at [353, 77] on h3 "STG_FACT_OCR_ONLY_SUCCESS_RATE_VW" at bounding box center [375, 69] width 305 height 19
click at [352, 76] on h3 "STG_FACT_OCR_ONLY_SUCCESS_RATE_VW" at bounding box center [375, 69] width 305 height 19
copy h3 "STG_FACT_OCR_ONLY_SUCCESS_RATE_VW"
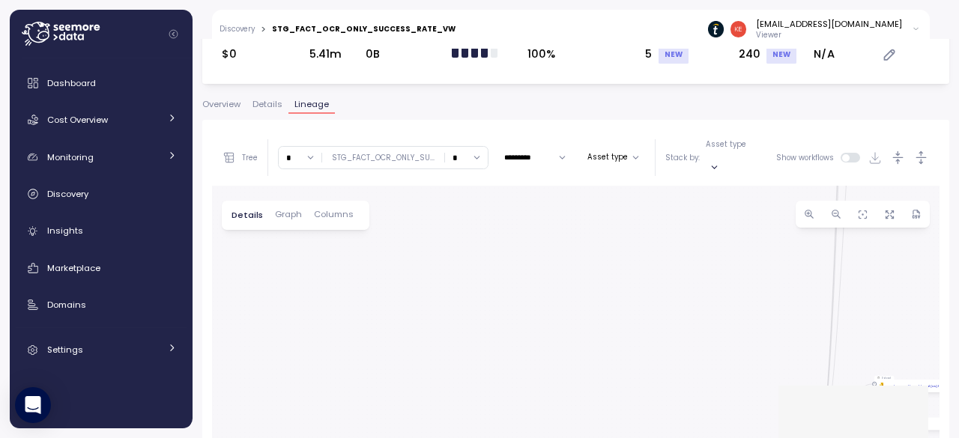
scroll to position [282, 0]
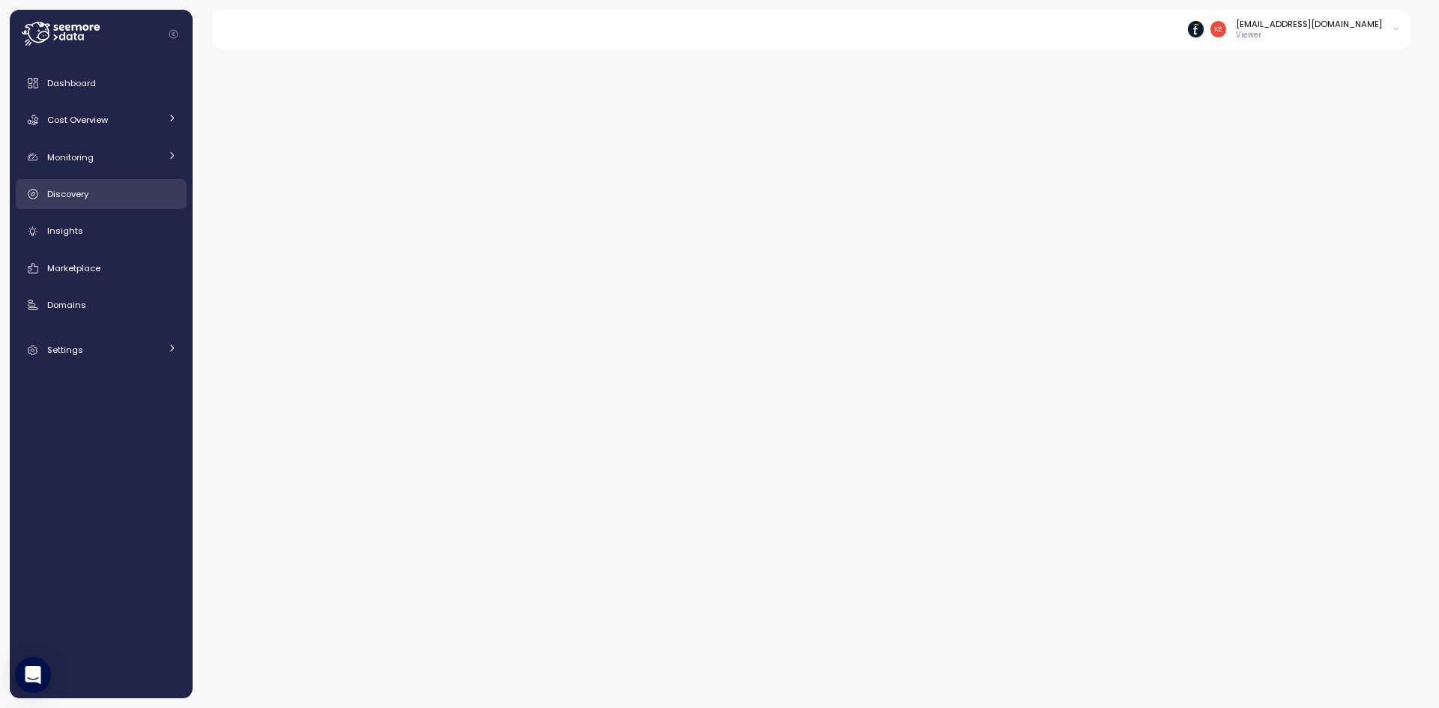
click at [141, 194] on div "Discovery" at bounding box center [112, 194] width 130 height 15
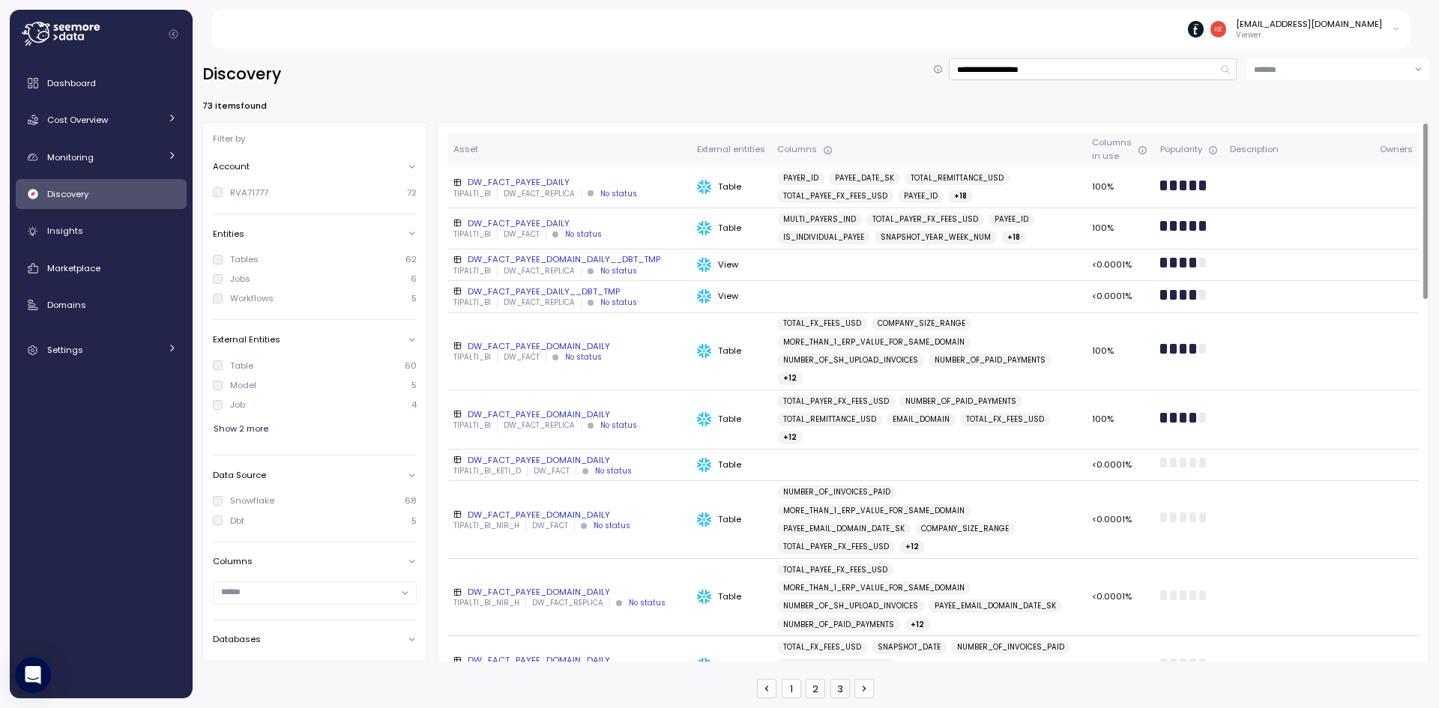
click at [1087, 84] on div "**********" at bounding box center [815, 73] width 1227 height 31
click at [1084, 78] on input "**********" at bounding box center [1093, 69] width 288 height 22
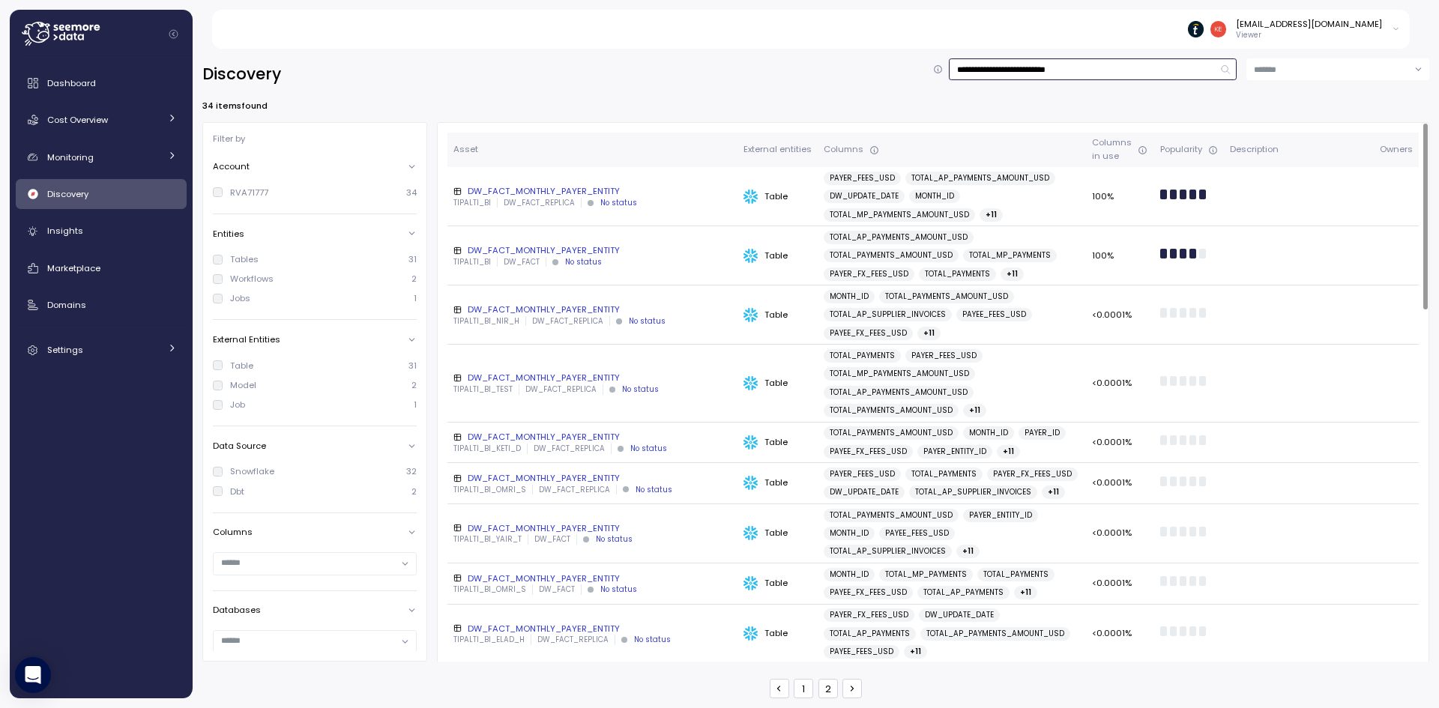
type input "**********"
click at [608, 251] on div "DW_FACT_MONTHLY_PAYER_ENTITY" at bounding box center [592, 250] width 278 height 12
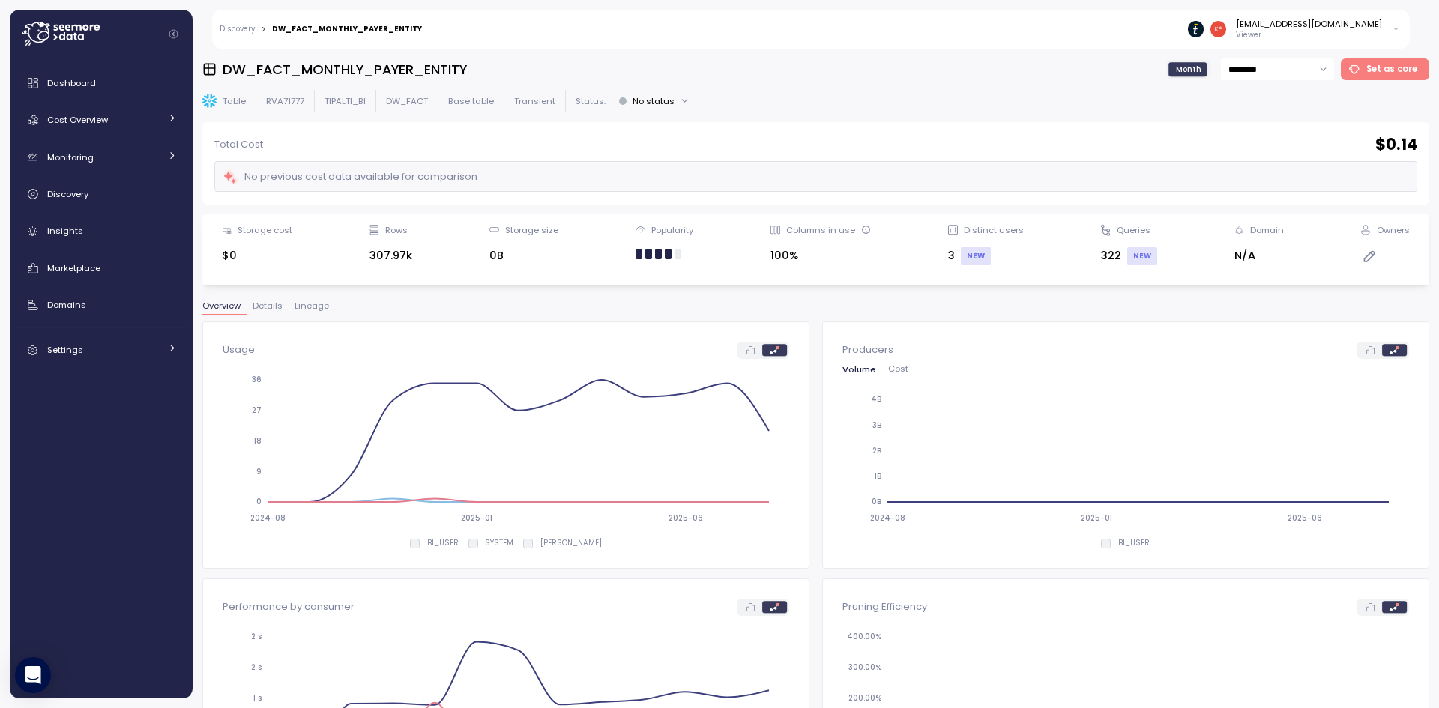
click at [318, 309] on span "Lineage" at bounding box center [311, 306] width 34 height 8
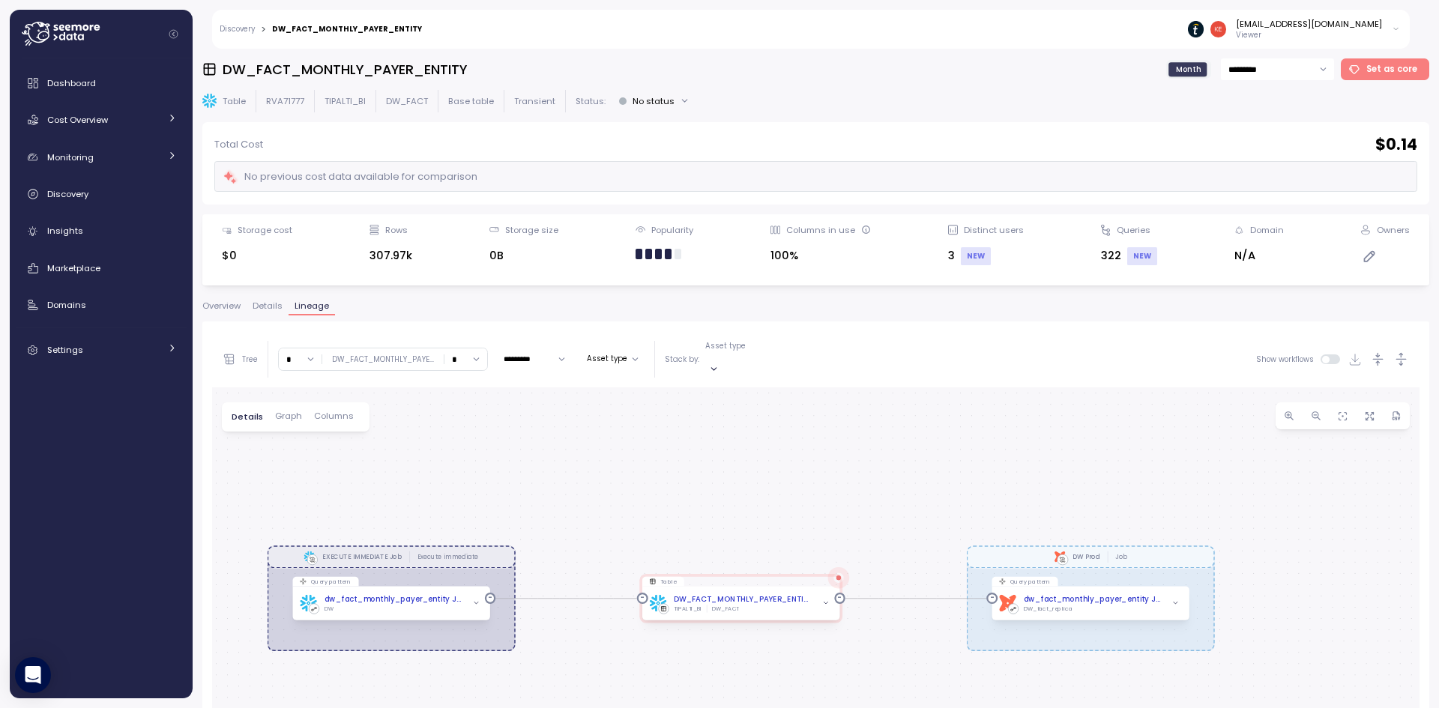
drag, startPoint x: 655, startPoint y: 413, endPoint x: 590, endPoint y: 311, distance: 120.6
click at [590, 311] on div "Overview Details Lineage Tree * DW_FACT_MONTHLY_PAYE ... * ********* Asset type…" at bounding box center [815, 646] width 1227 height 689
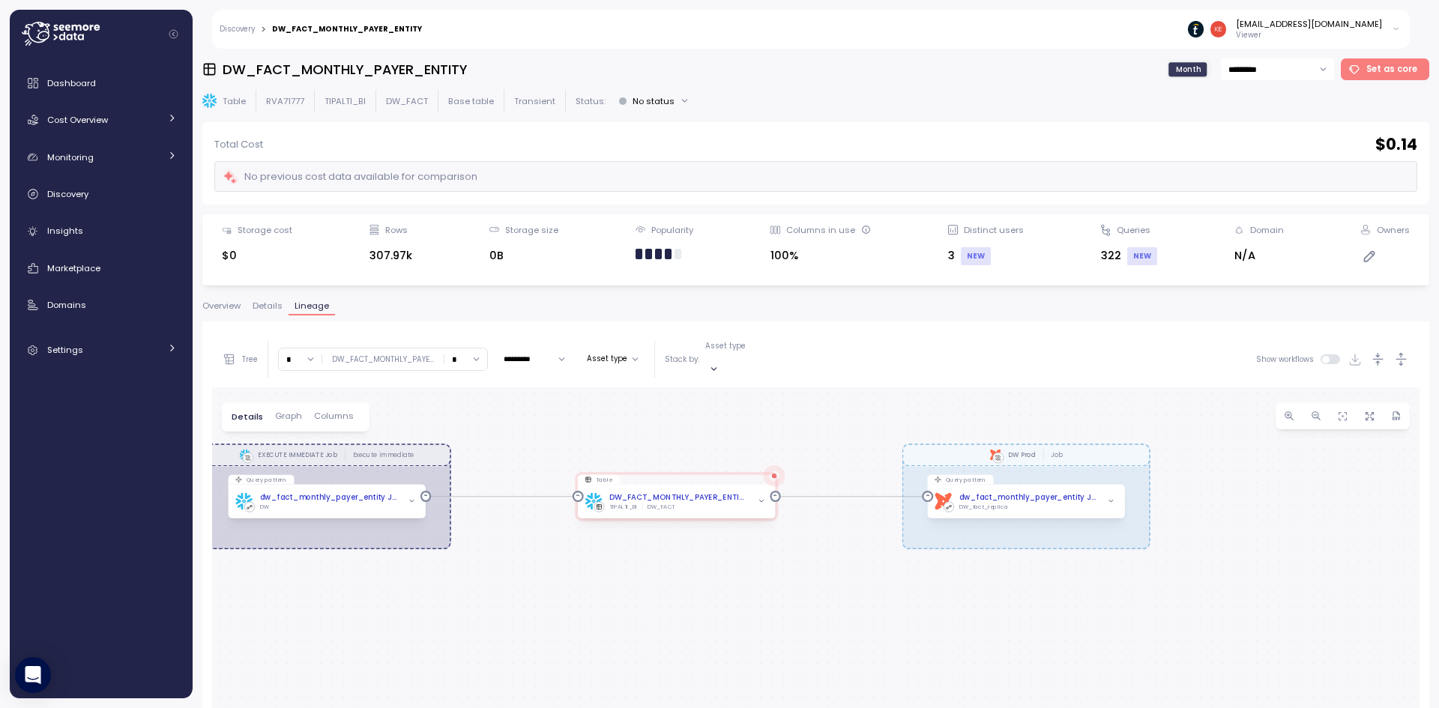
click at [484, 348] on input "*" at bounding box center [465, 359] width 43 height 22
click at [478, 385] on div "∞" at bounding box center [466, 382] width 36 height 20
type input "*"
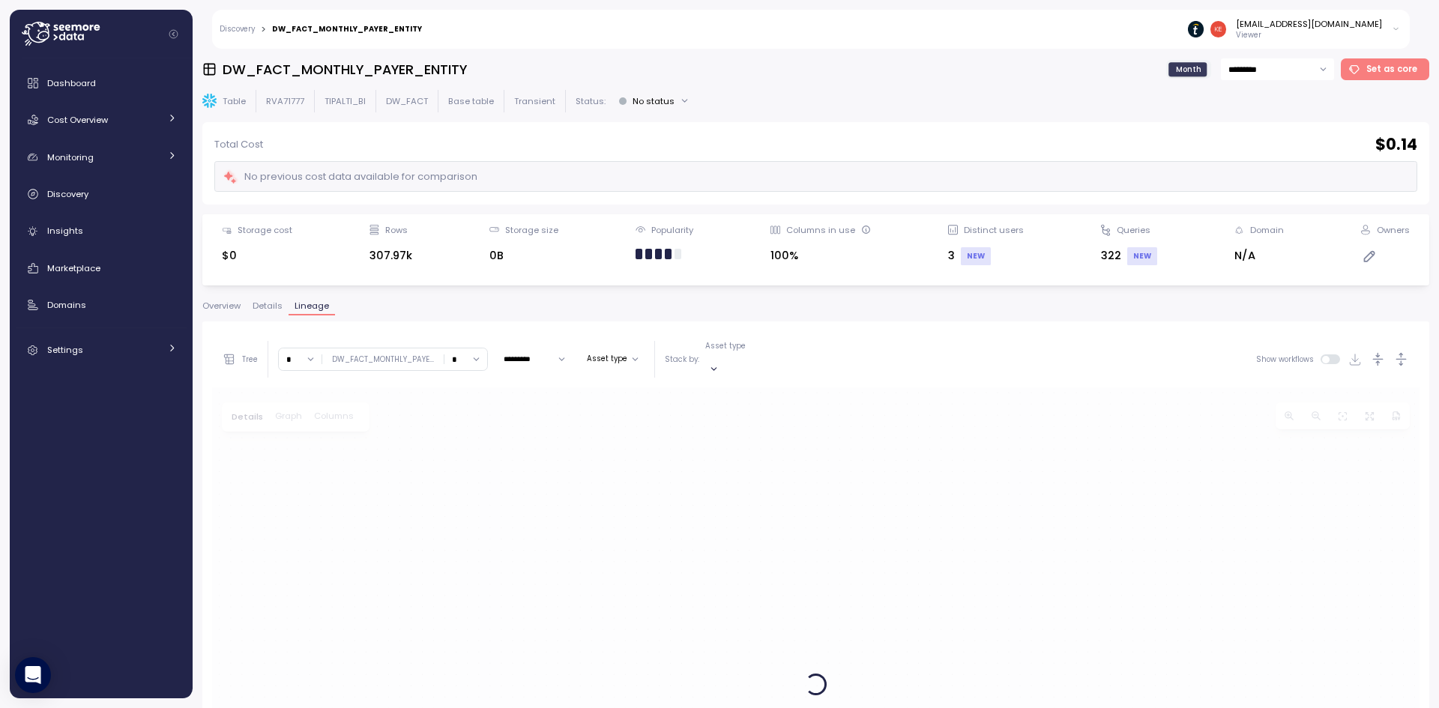
click at [432, 64] on h3 "DW_FACT_MONTHLY_PAYER_ENTITY" at bounding box center [345, 69] width 244 height 19
copy h3 "DW_FACT_MONTHLY_PAYER_ENTITY"
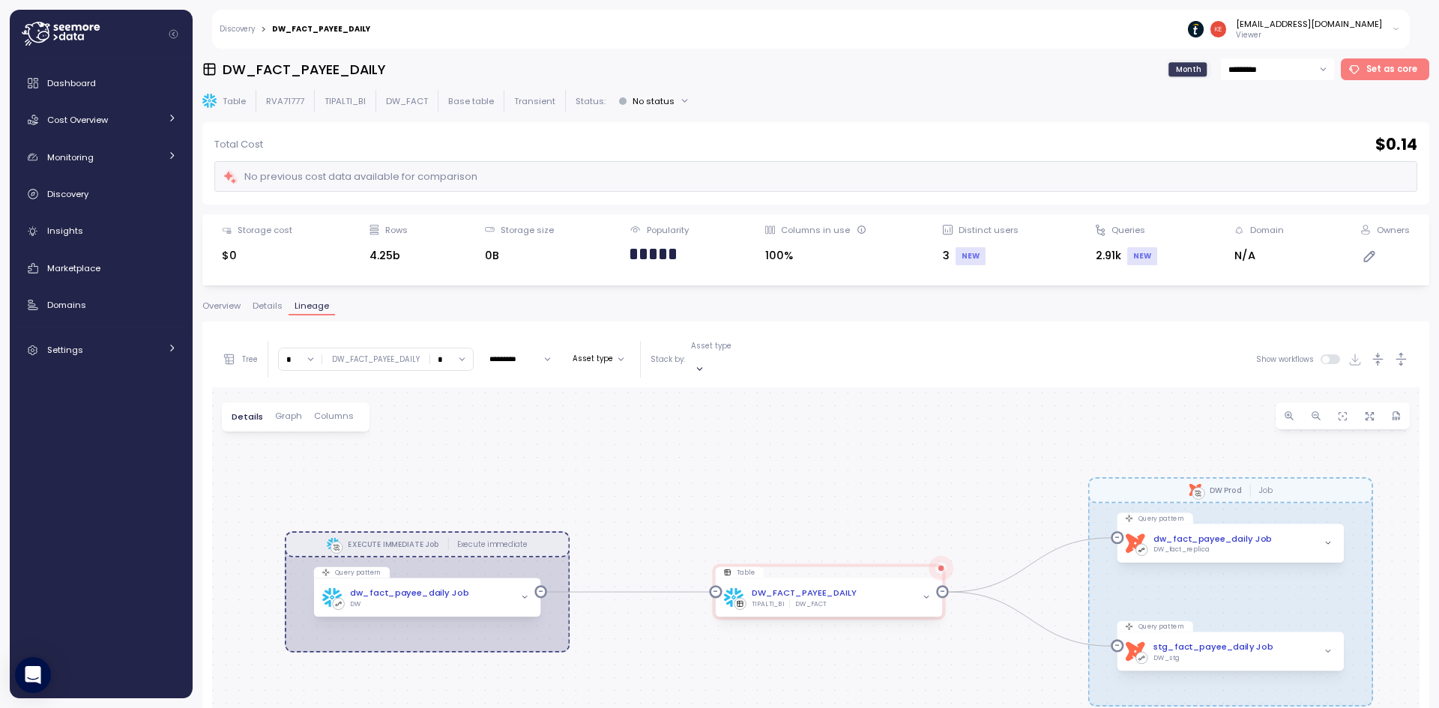
drag, startPoint x: 686, startPoint y: 548, endPoint x: 714, endPoint y: 461, distance: 91.9
click at [714, 461] on div "EXECUTE IMMEDIATE Job Execute immediate dbt DW Prod Job Query pattern dw_fact_p…" at bounding box center [815, 683] width 1207 height 593
click at [450, 348] on input "*" at bounding box center [451, 359] width 43 height 22
click at [452, 381] on div "∞" at bounding box center [450, 382] width 36 height 20
type input "*"
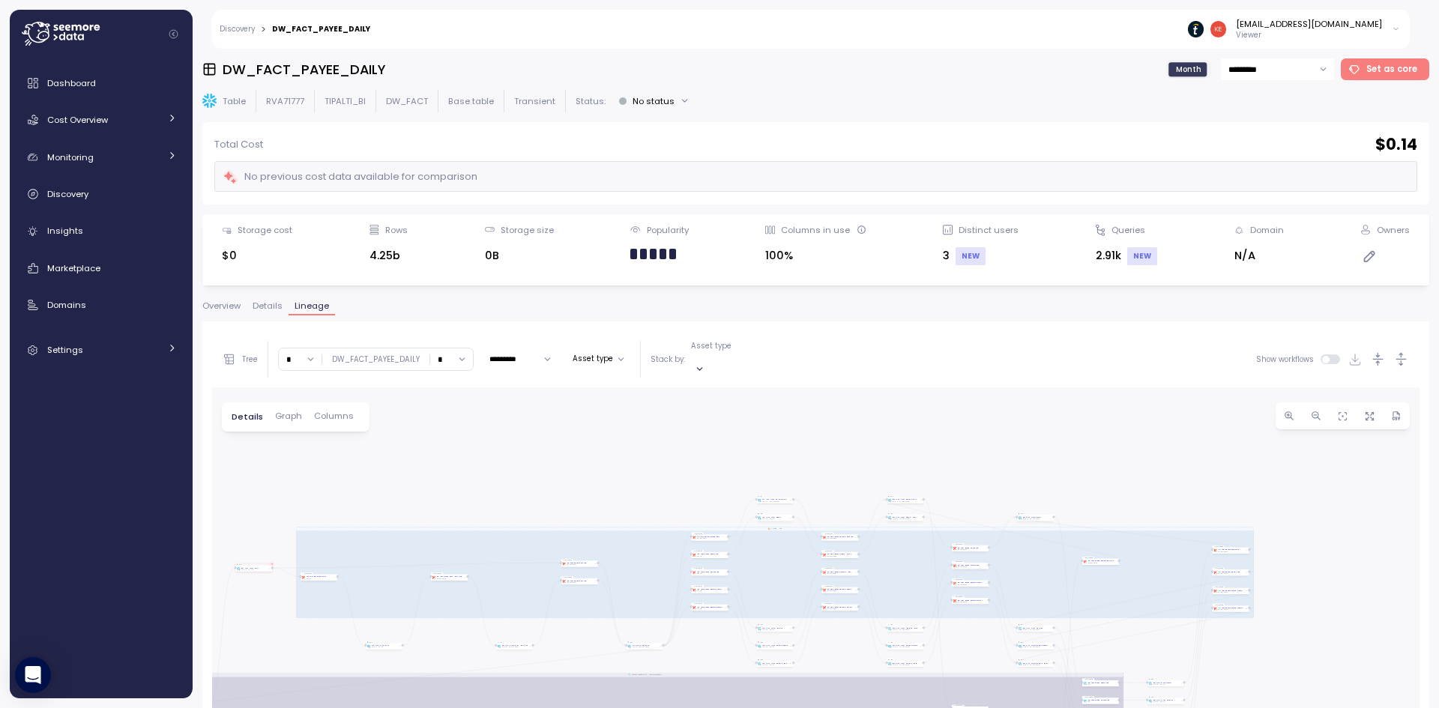
drag, startPoint x: 764, startPoint y: 518, endPoint x: 673, endPoint y: 460, distance: 107.5
click at [673, 460] on div "EXECUTE IMMEDIATE Job Execute immediate dbt DW Prod Job Query pattern dw_fact_p…" at bounding box center [815, 683] width 1207 height 593
